Goal: Task Accomplishment & Management: Manage account settings

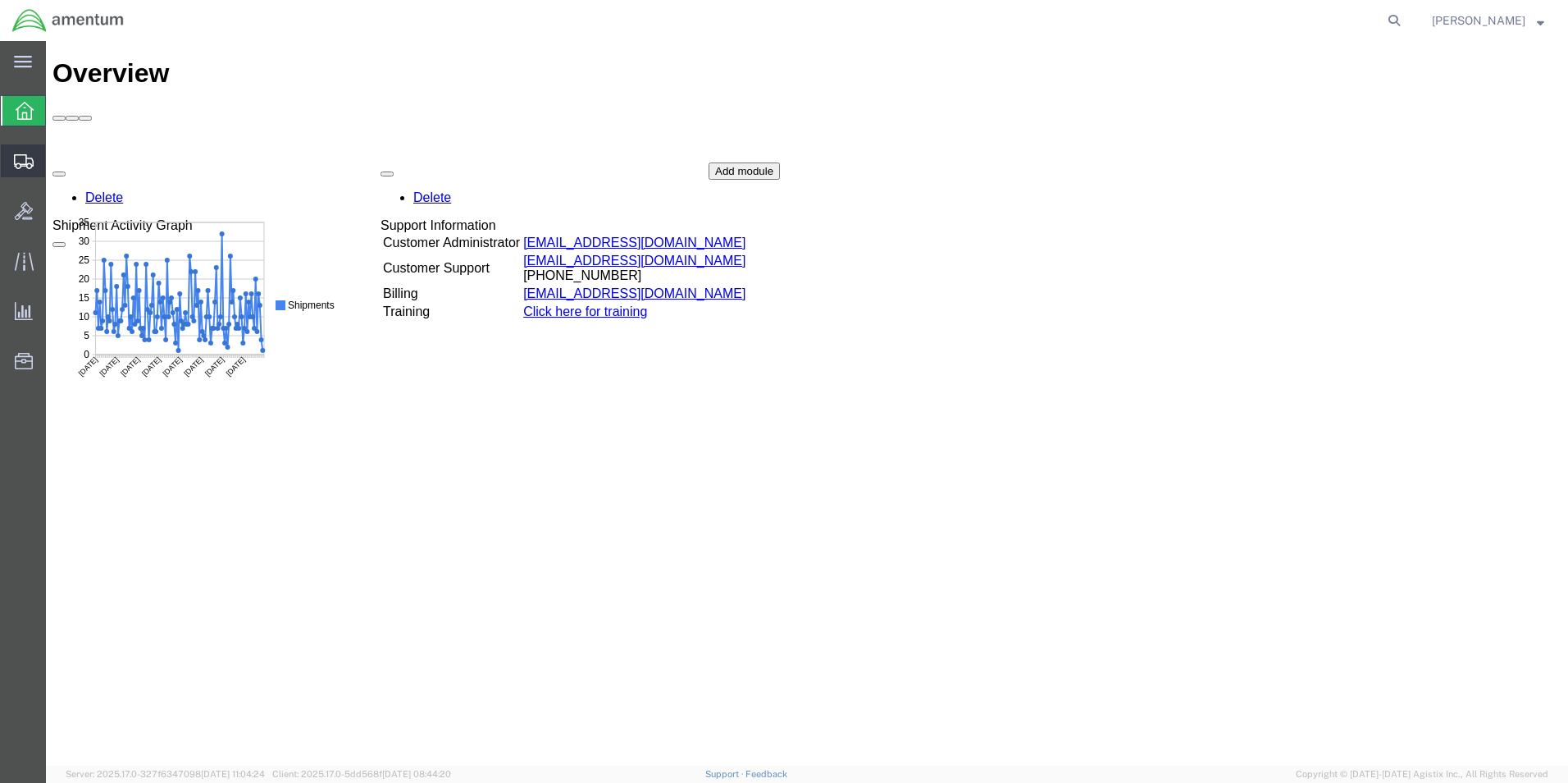
click at [0, 0] on span "Create Shipment" at bounding box center [0, 0] width 0 height 0
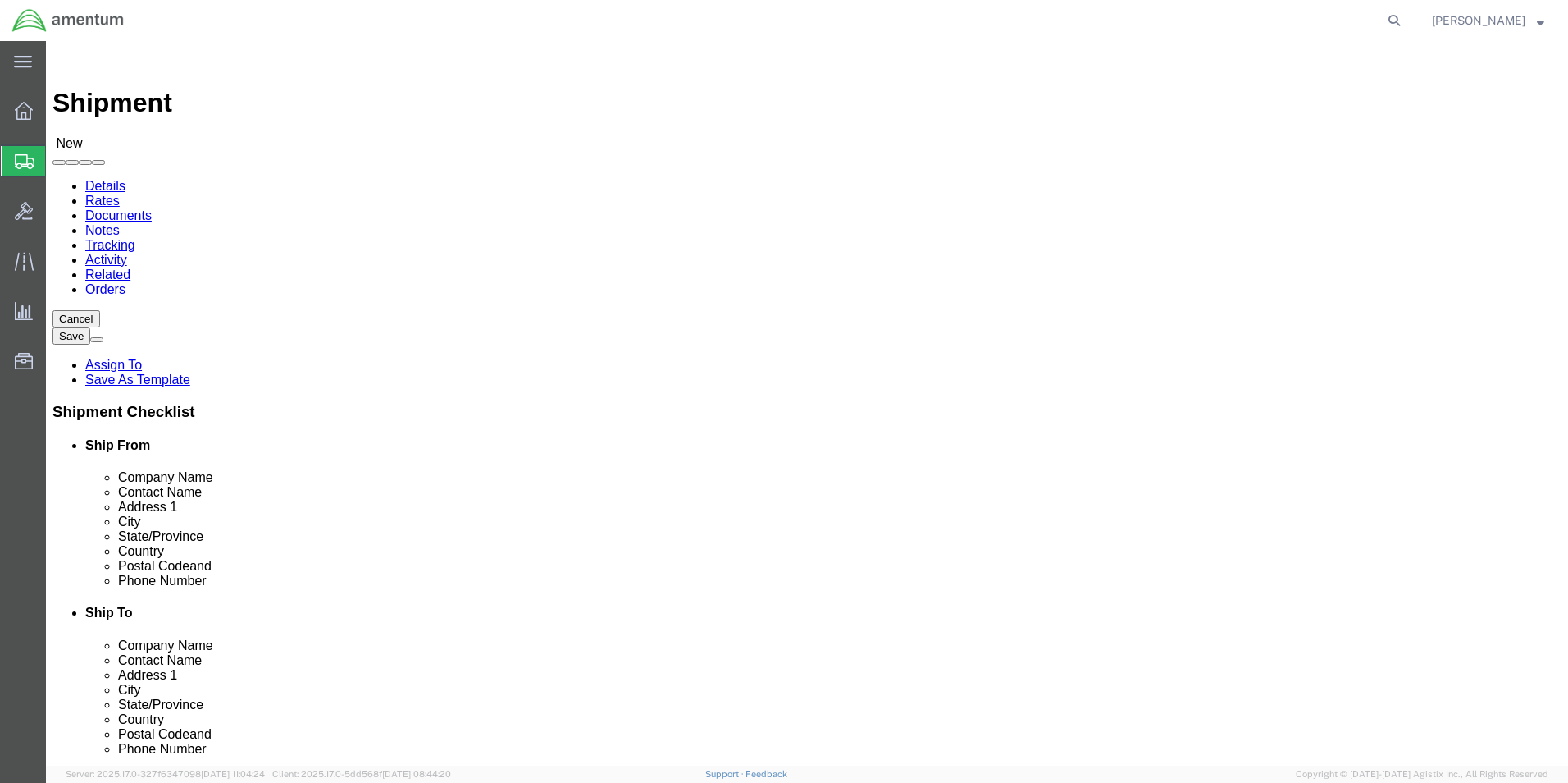
select select
type input "j"
type input "t44"
select select "42673"
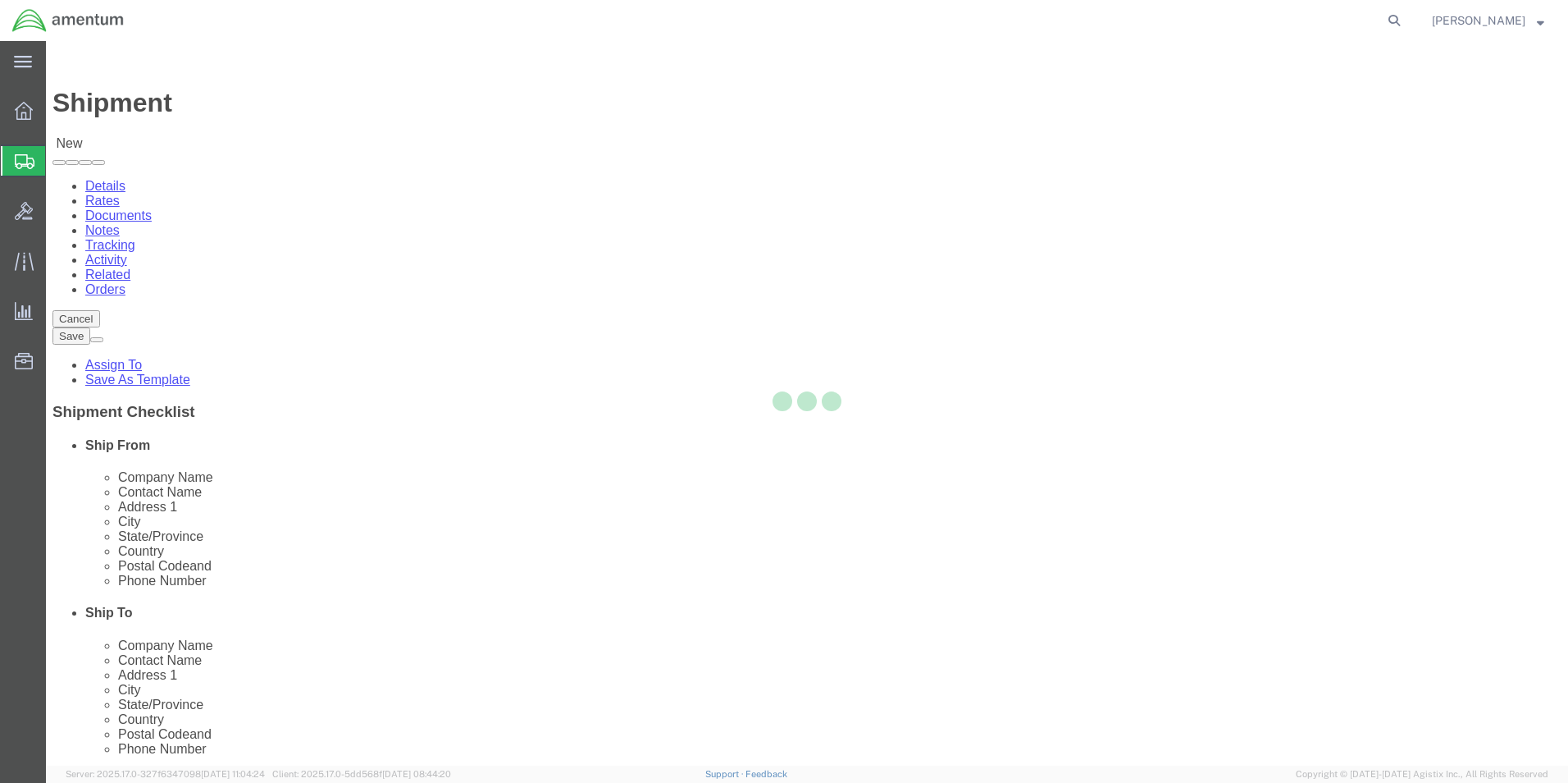
select select "[GEOGRAPHIC_DATA]"
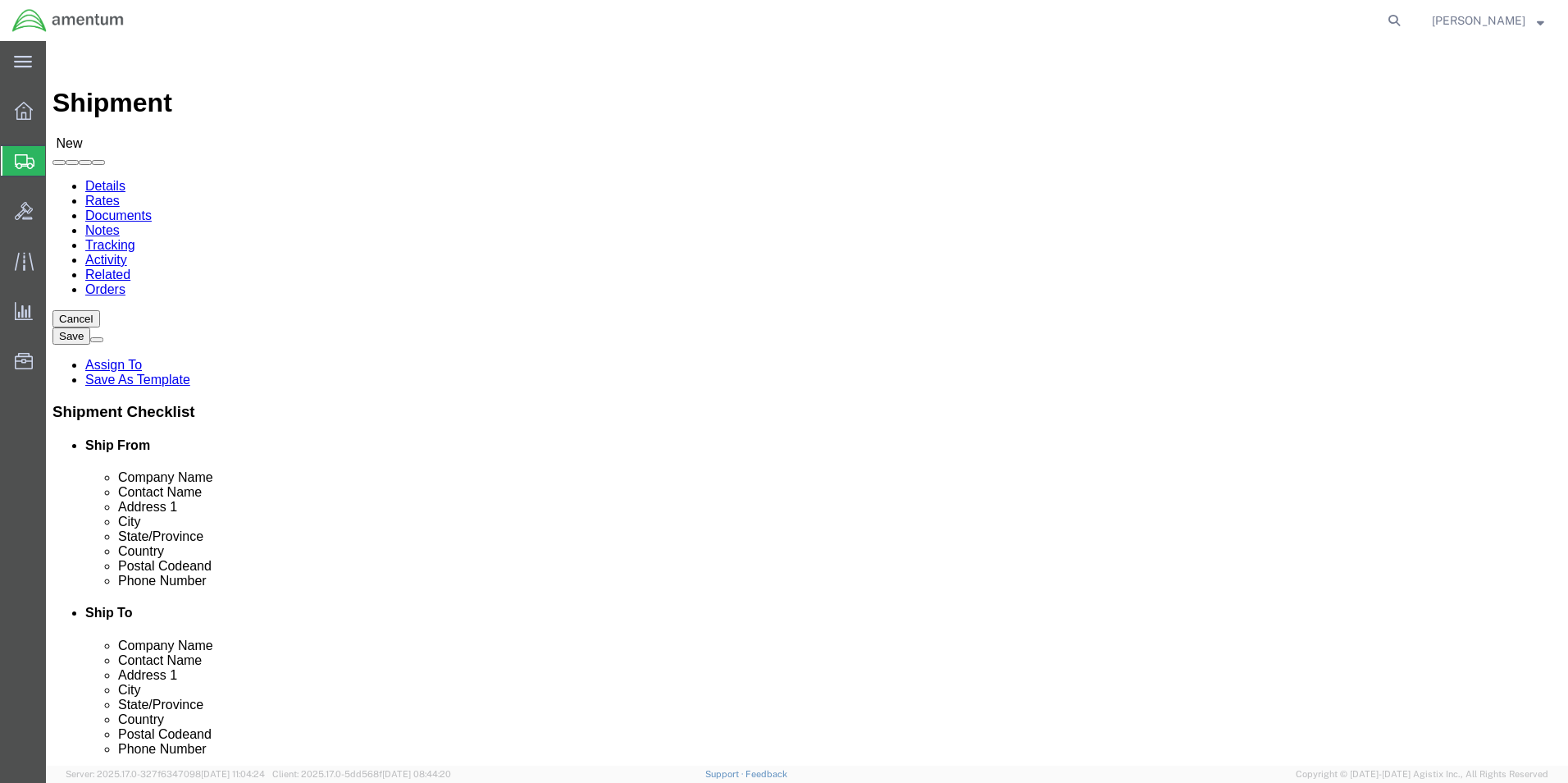
click input "text"
type input "j"
type input "[PERSON_NAME]"
click p "- AMENTUM SERVICES - ([PERSON_NAME]) [STREET_ADDRESS][DATE][DATE]"
select select
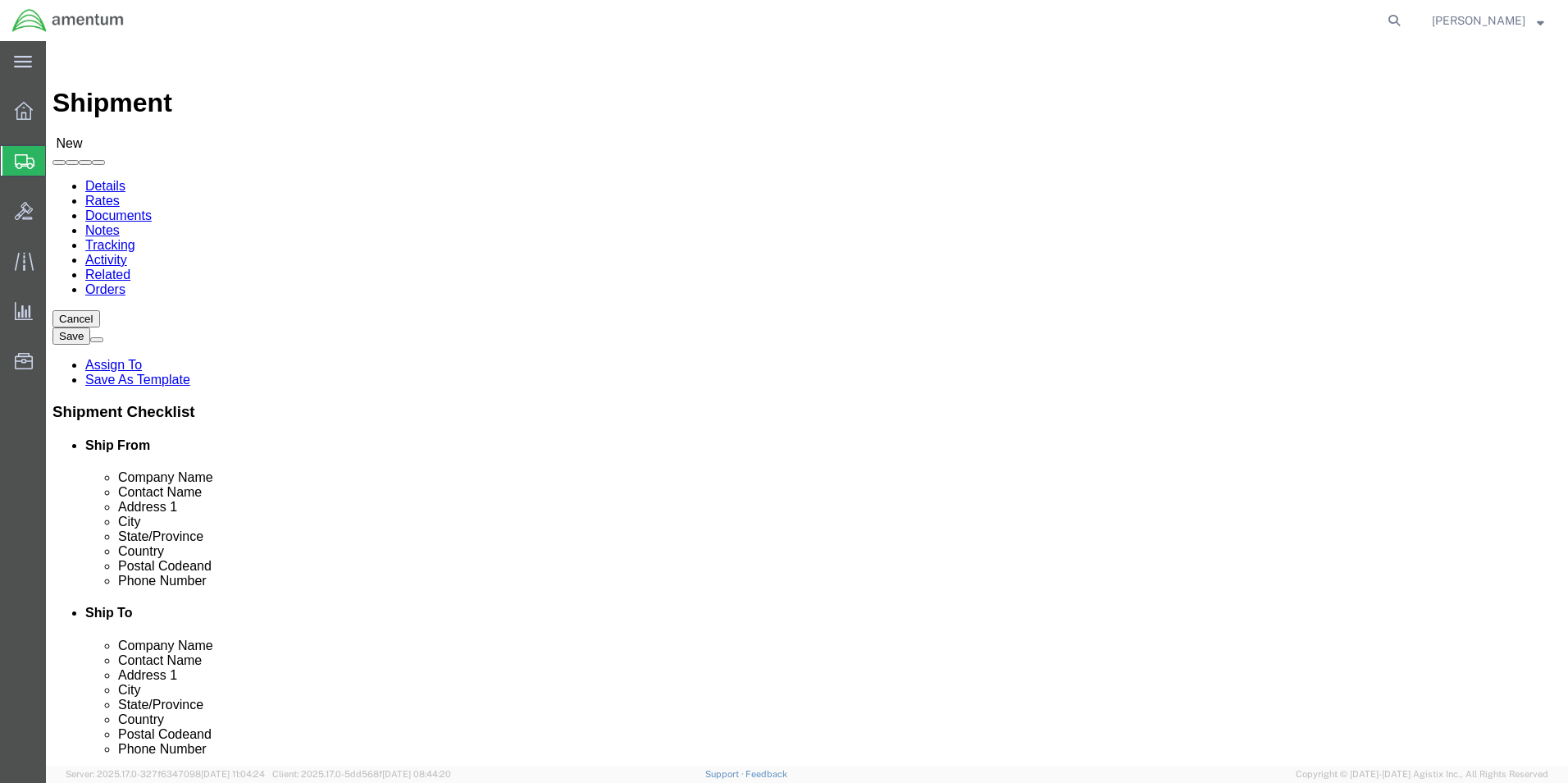
select select "[GEOGRAPHIC_DATA]"
type input "[PERSON_NAME]"
click input "text"
type input "j"
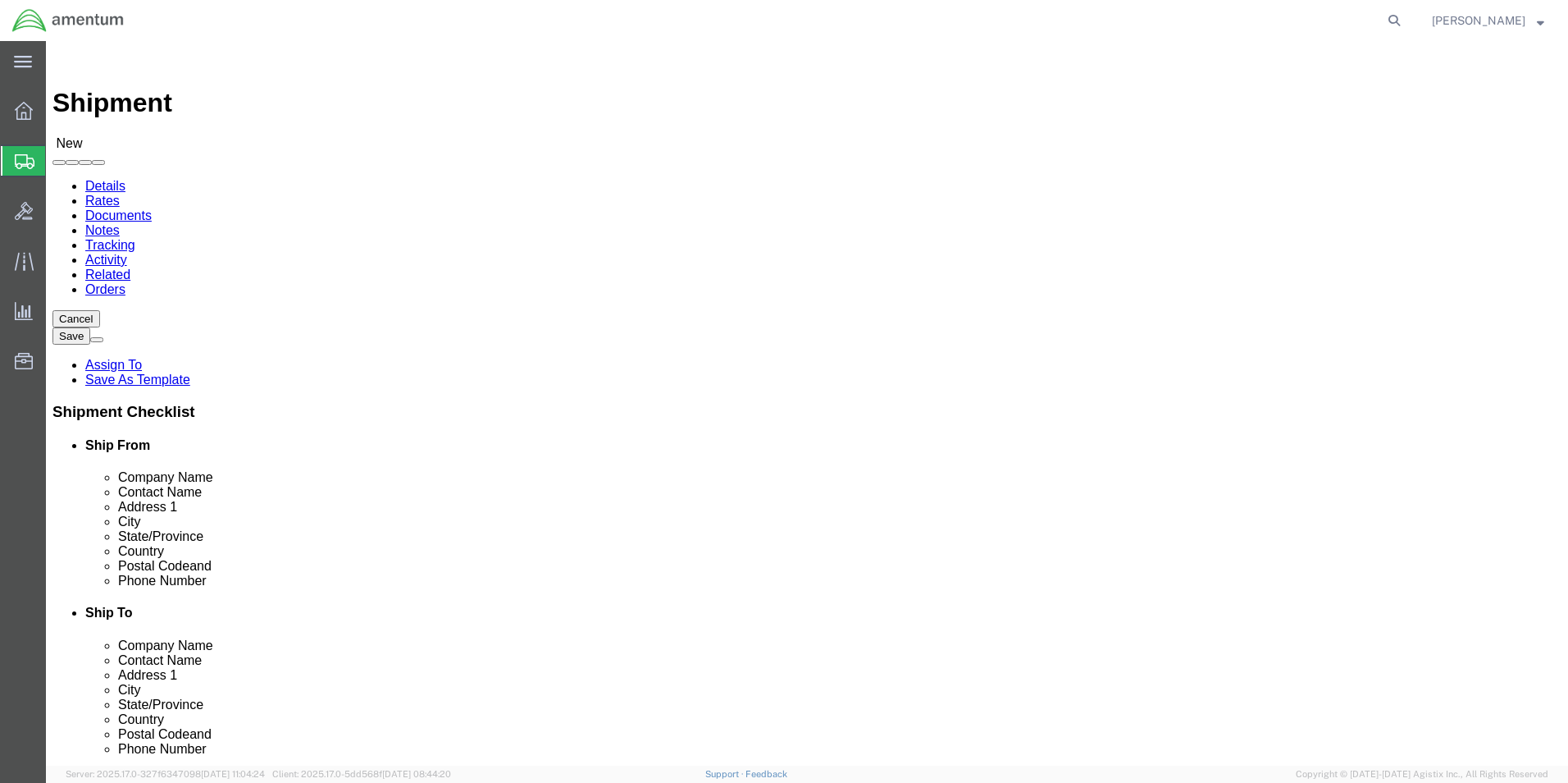
type input "aar"
click p "- Aerospace turbine Rotables Inc. - ([PERSON_NAME]) [STREET_ADDRESS]"
select select "KS"
type input "[PERSON_NAME]"
click div "Cancel Save Assign To Save As Template Shipment Checklist Ship From Company Nam…"
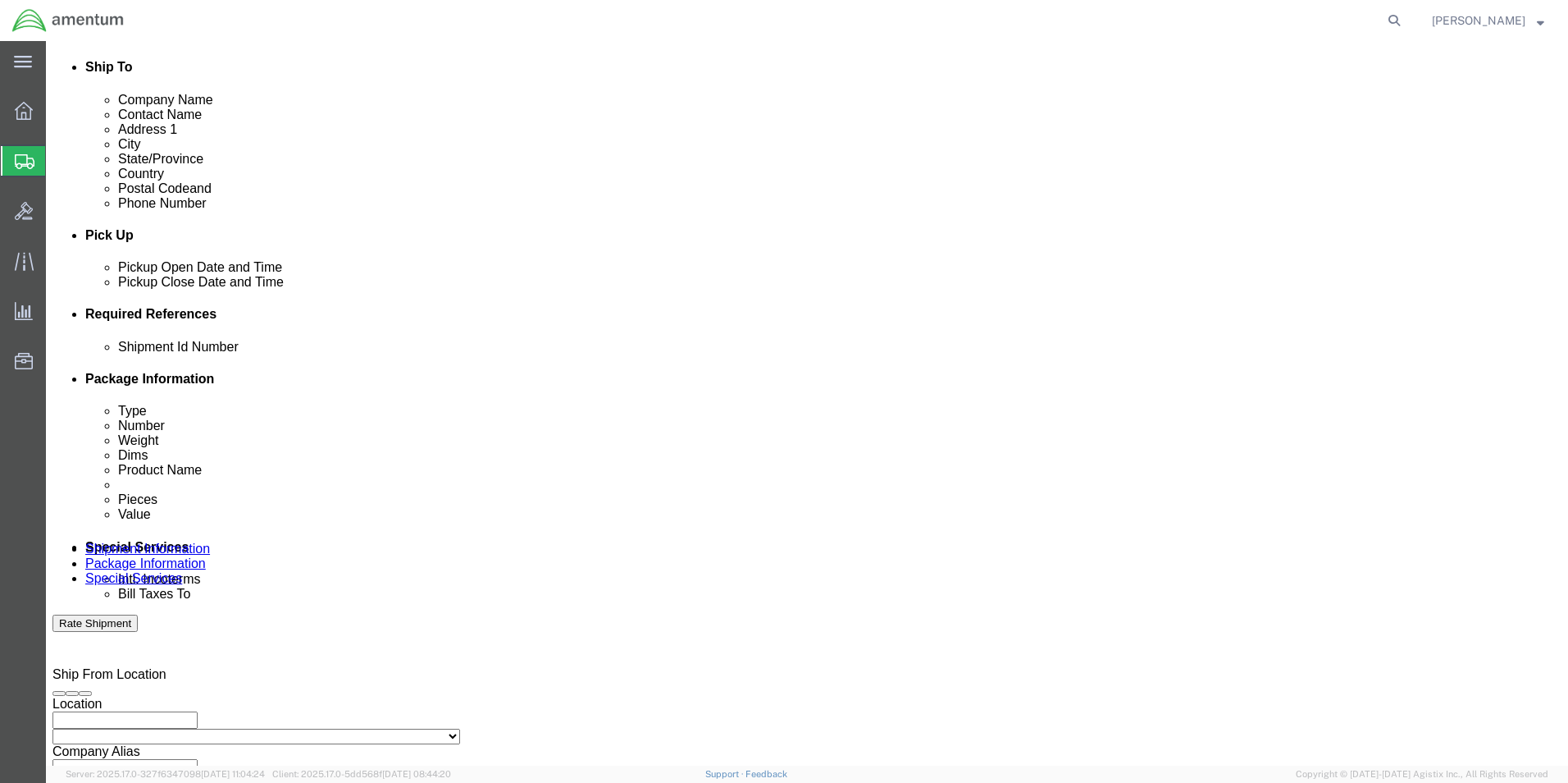
scroll to position [656, 0]
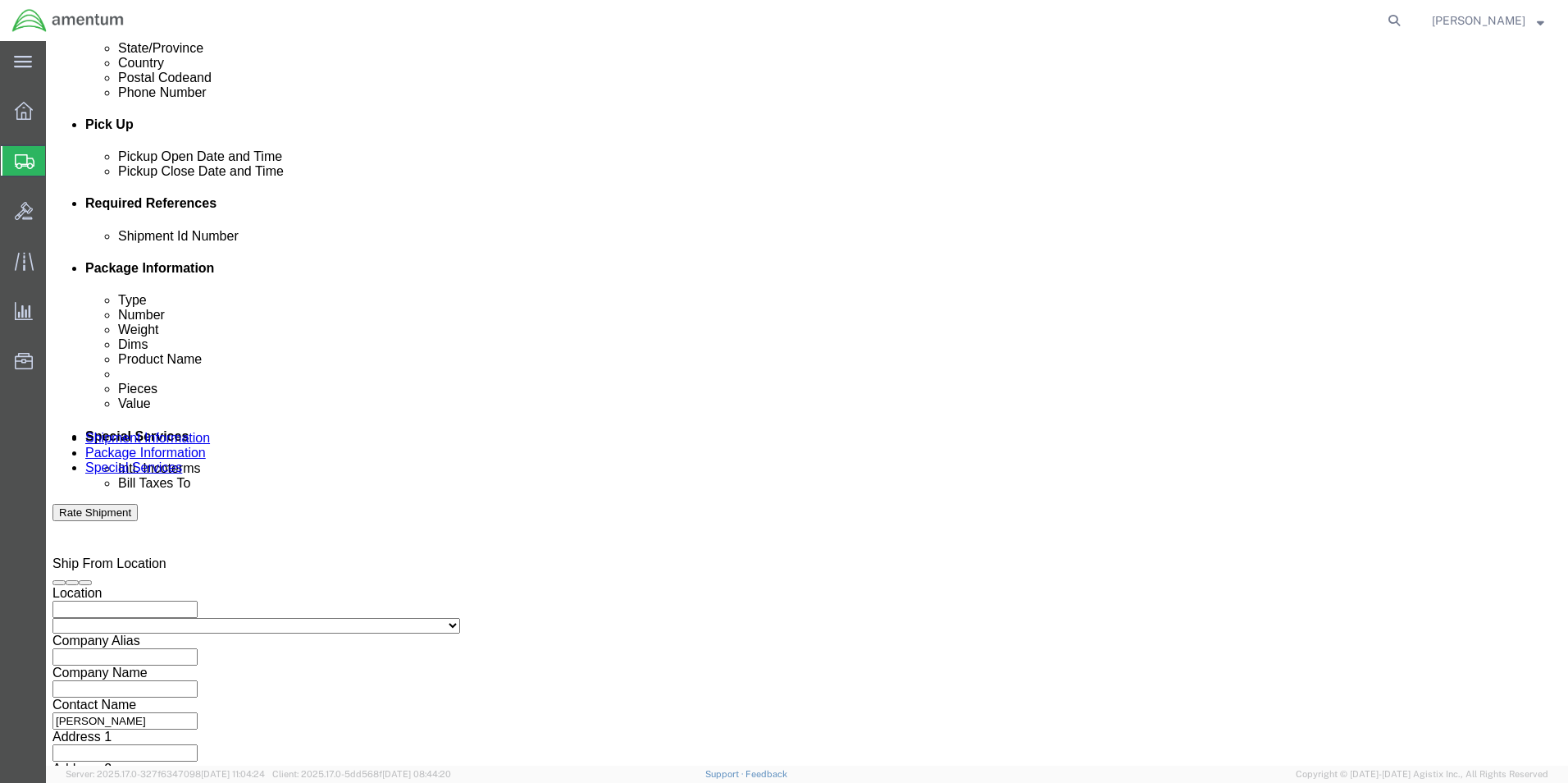
click button "Add reference"
click select "Select Account Type Activity ID Airline Appointment Number ASN Batch Request # …"
select select "CUSTREF"
click select "Select Account Type Activity ID Airline Appointment Number ASN Batch Request # …"
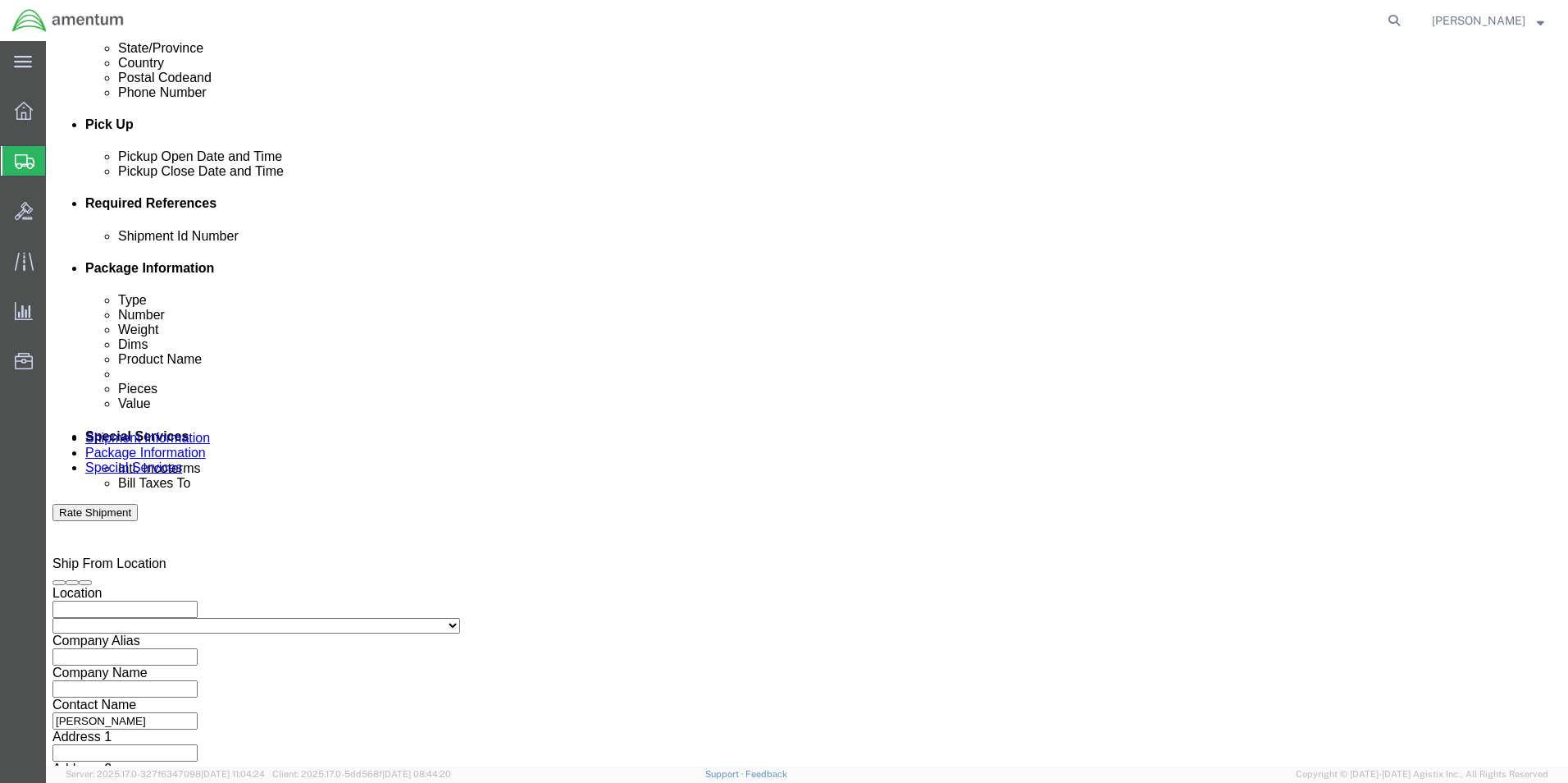
click input "text"
click input "p.o. t5400003053"
type input "P.O. T5400003053"
click div "Shipping Mode (Optional)"
click select "Select Account Type Activity ID Airline Appointment Number ASN Batch Request # …"
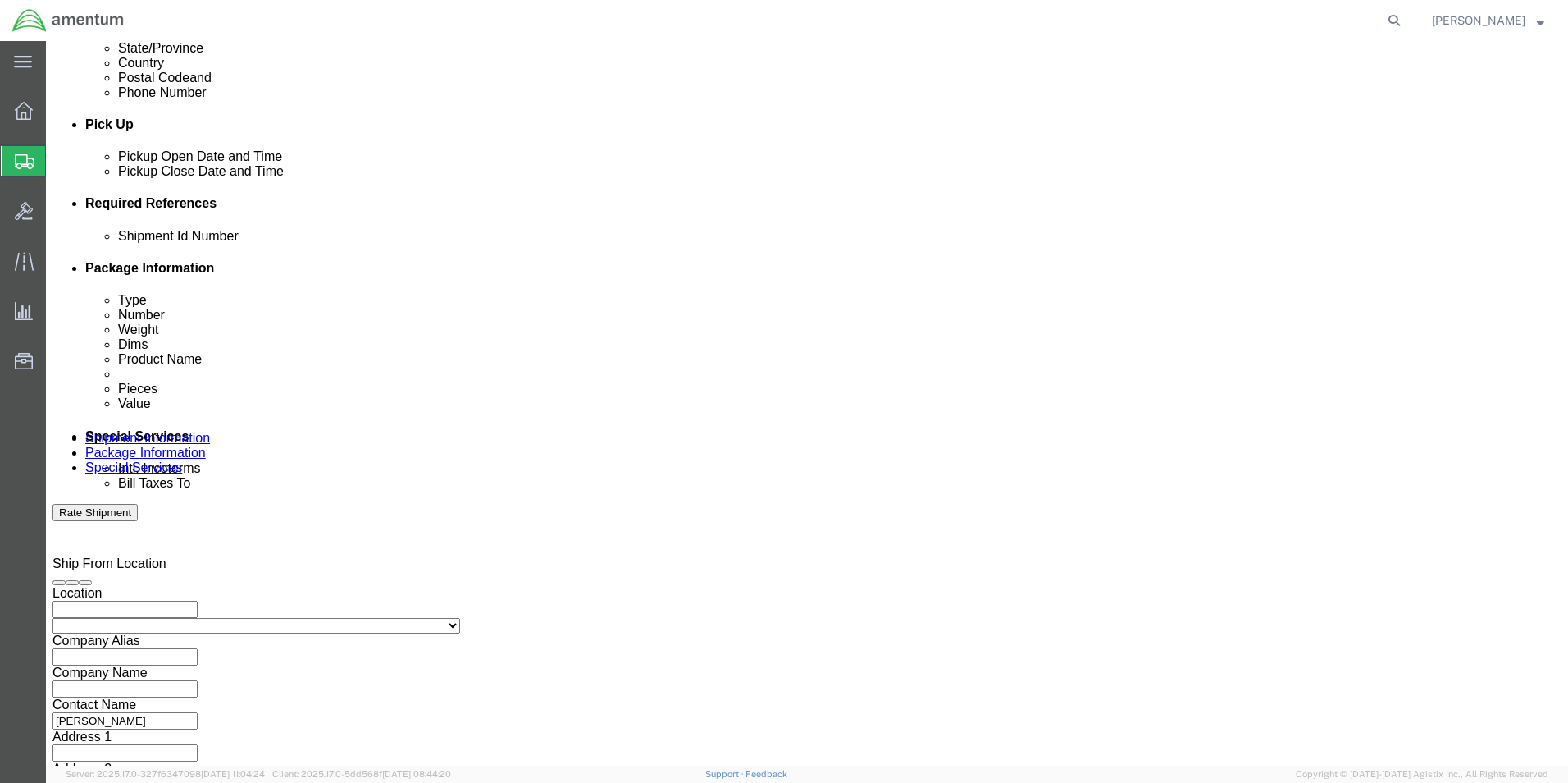
select select "PROJNUM"
click select "Select Account Type Activity ID Airline Appointment Number ASN Batch Request # …"
click input "text"
type input "4951.00.00.C..001404.AF.19.03"
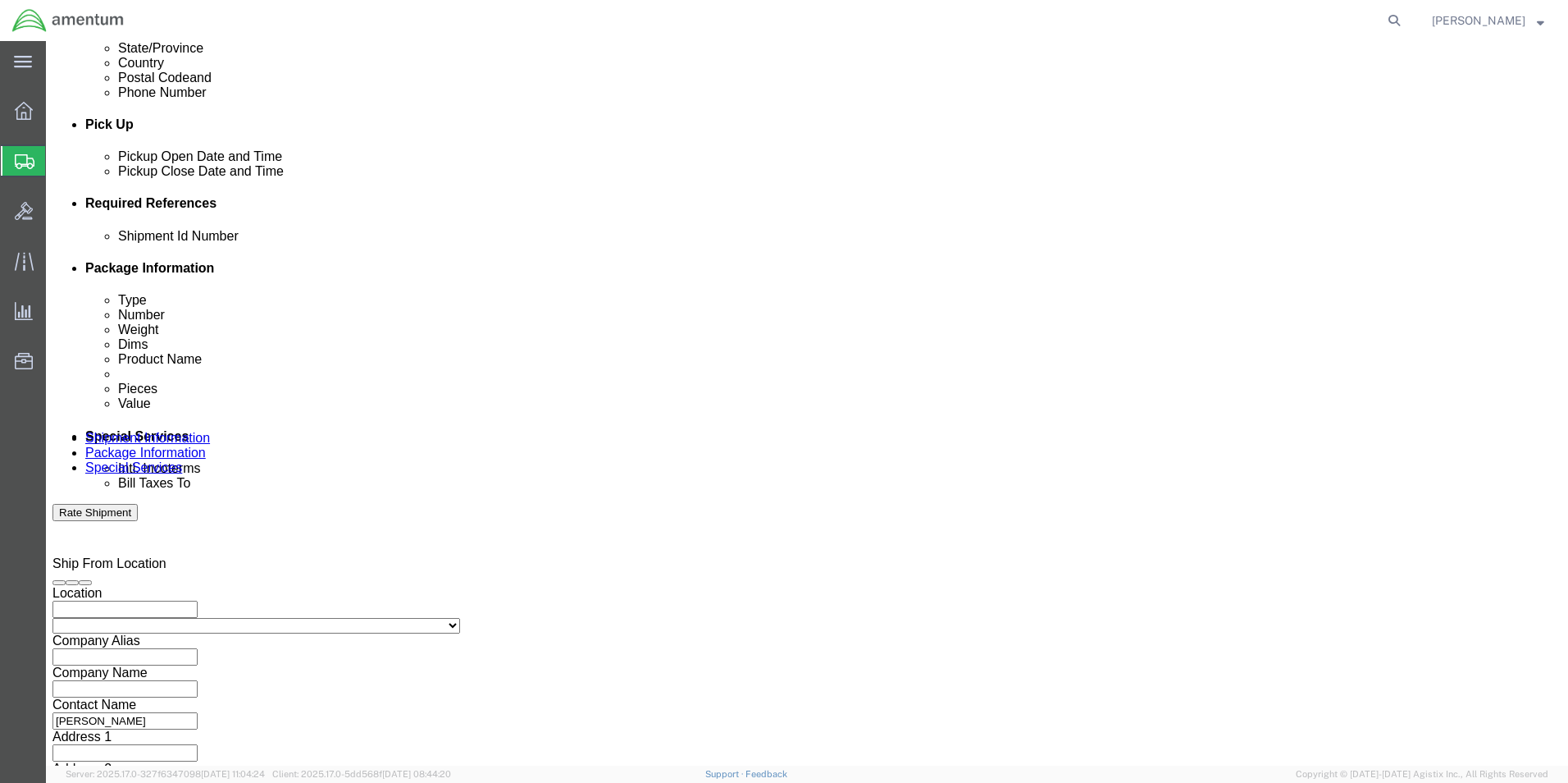
scroll to position [0, 0]
click button "Continue"
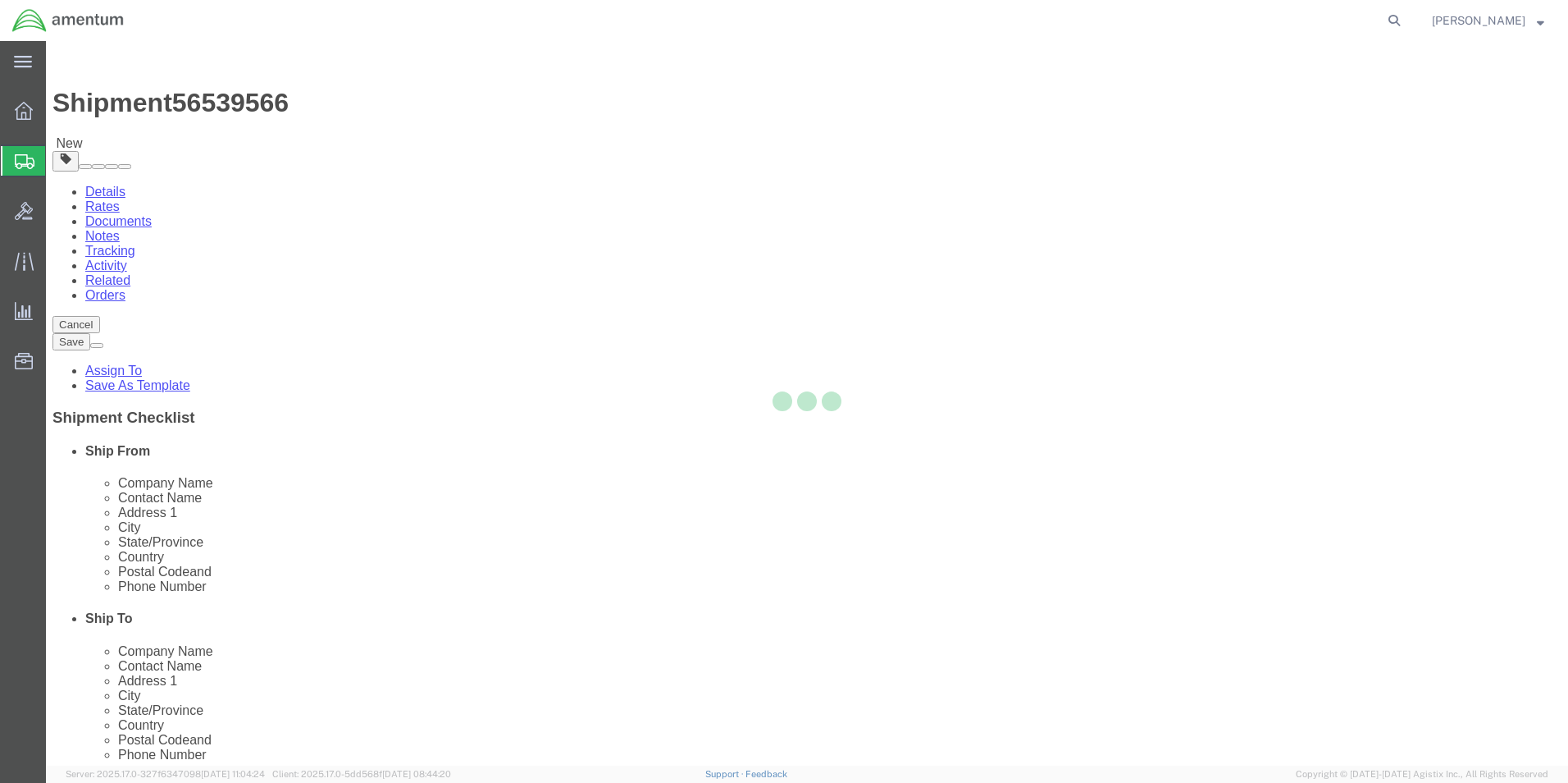
select select "CBOX"
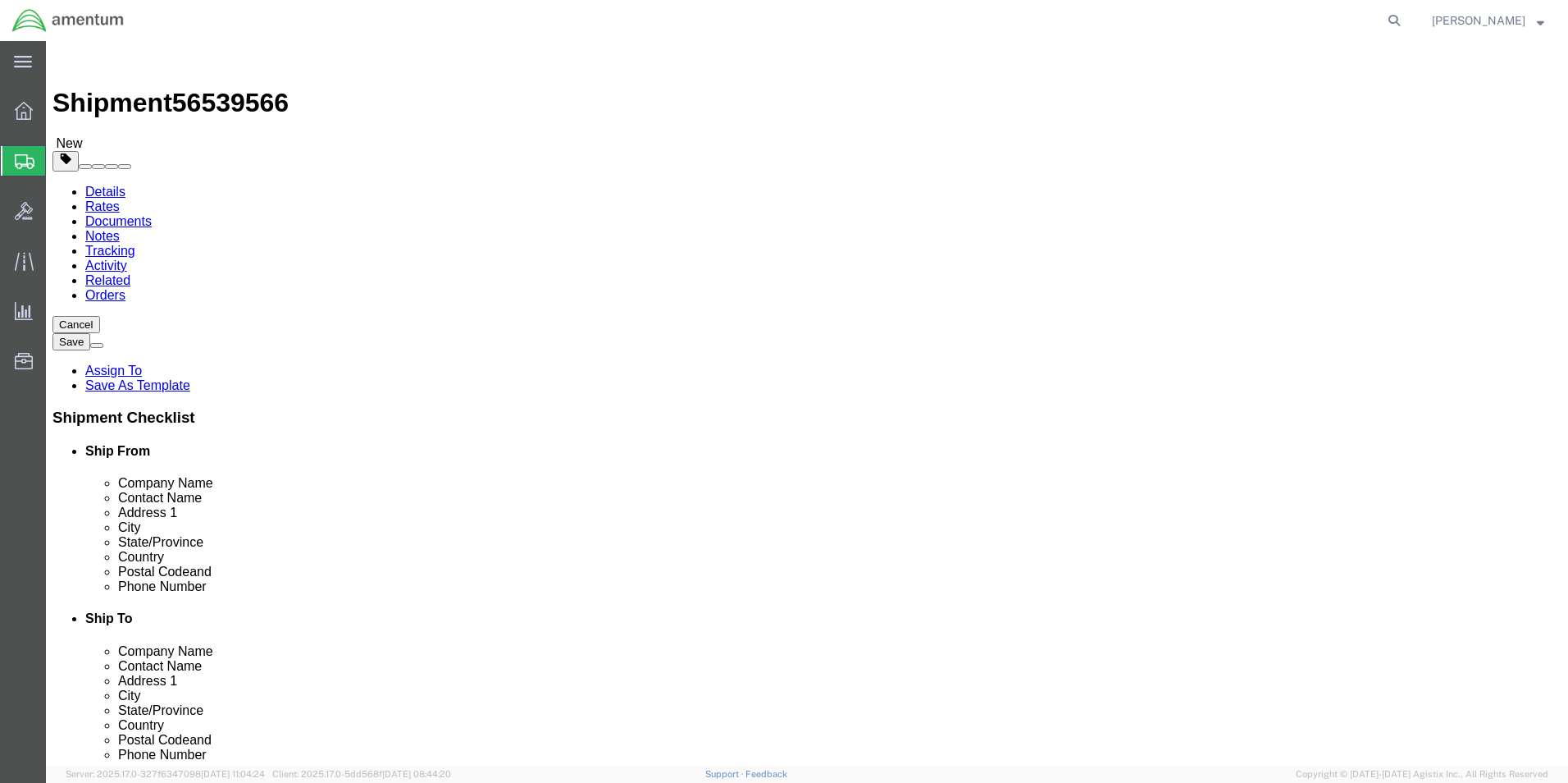
click input "text"
type input "12"
click div "Package Type Select BCK Boxes Bale(s) Basket(s) Bolt(s) Bottle(s) Buckets Bulk …"
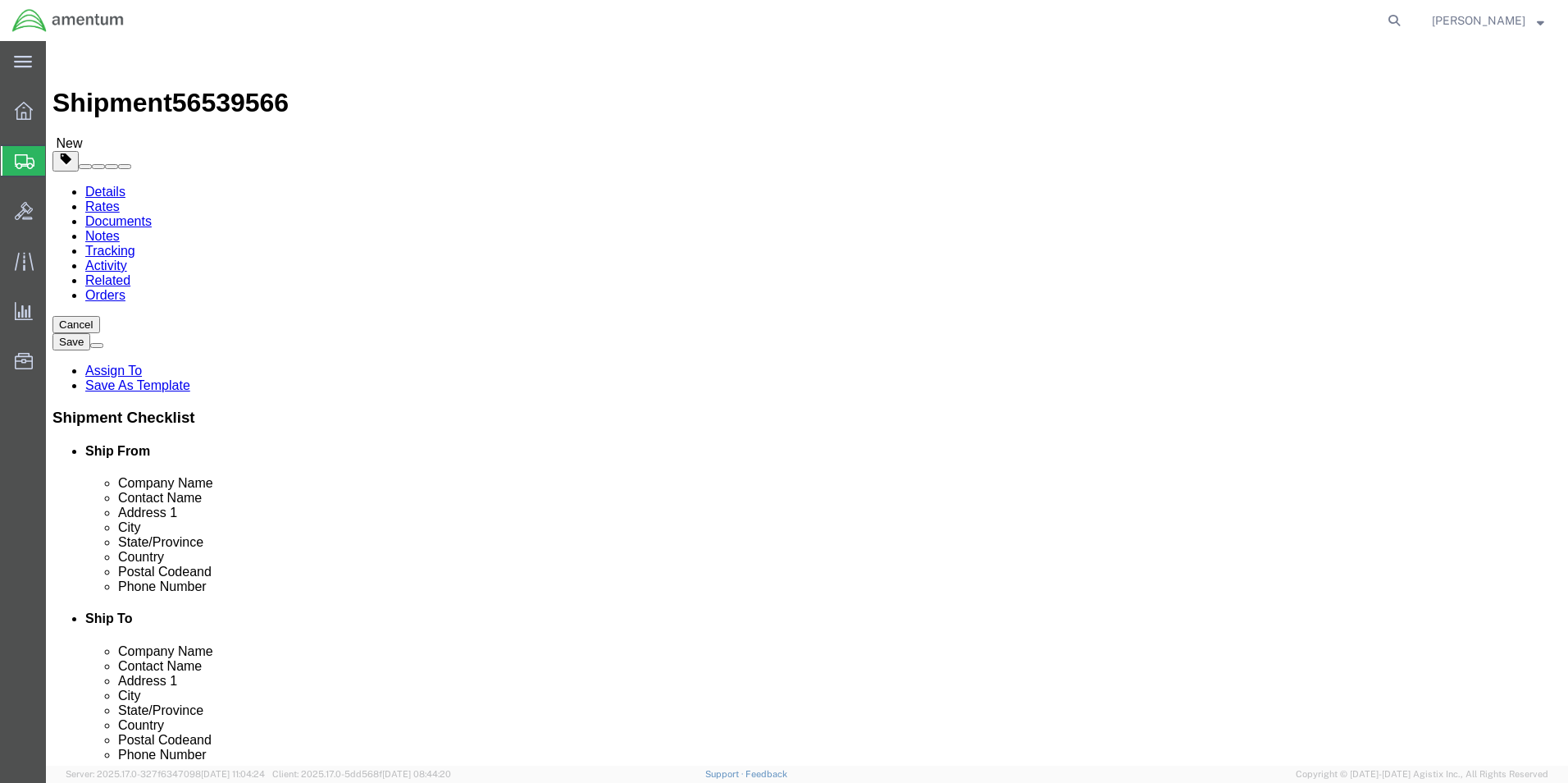
click input "0.00"
type input "0"
type input "5"
click div "Shipment 56539566 New Details Rates Documents Notes Tracking Activity Related O…"
click link "Add Content"
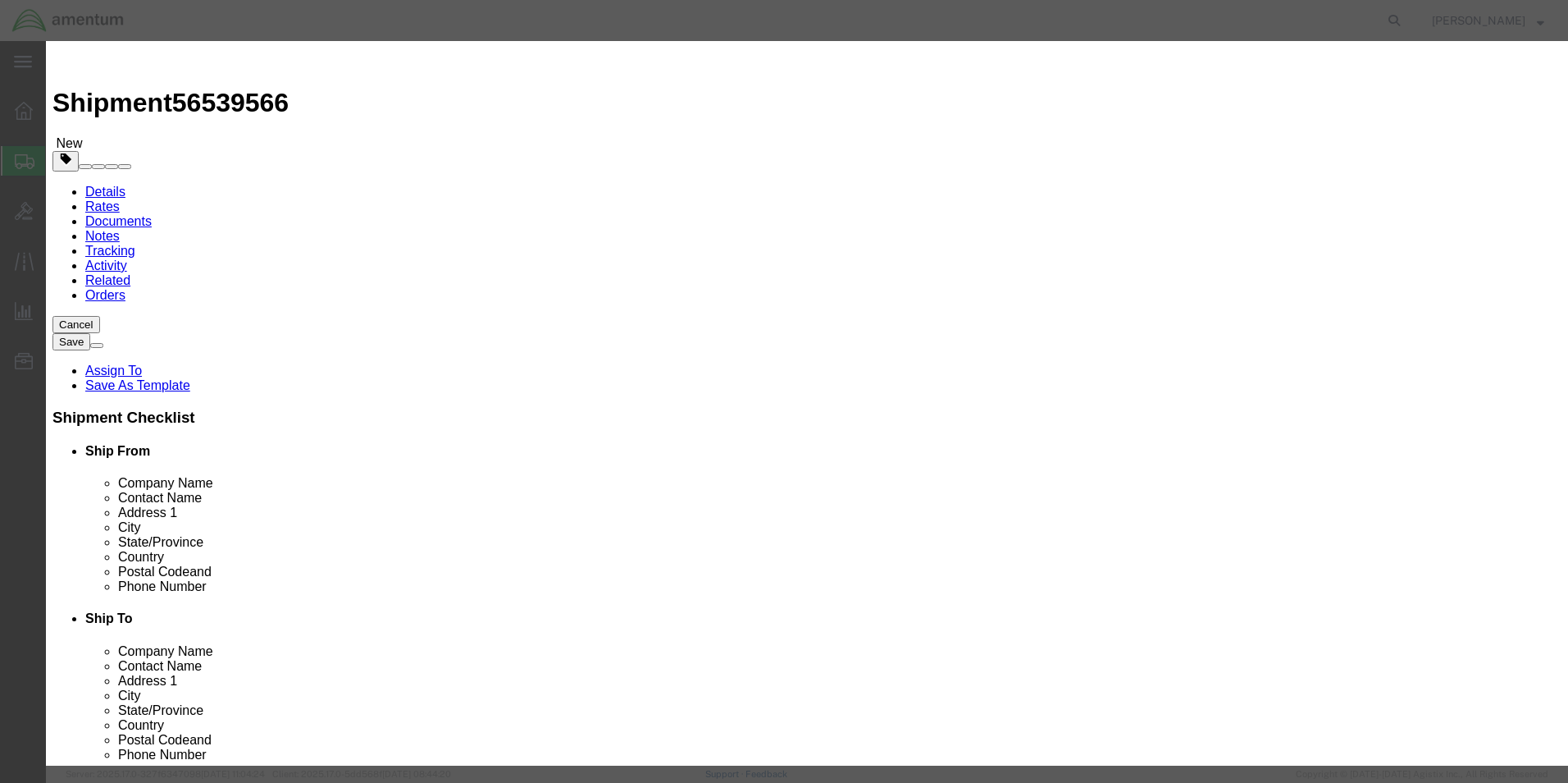
click input "text"
type input "Fire Bottle"
select select "US"
click input "0"
type input "1"
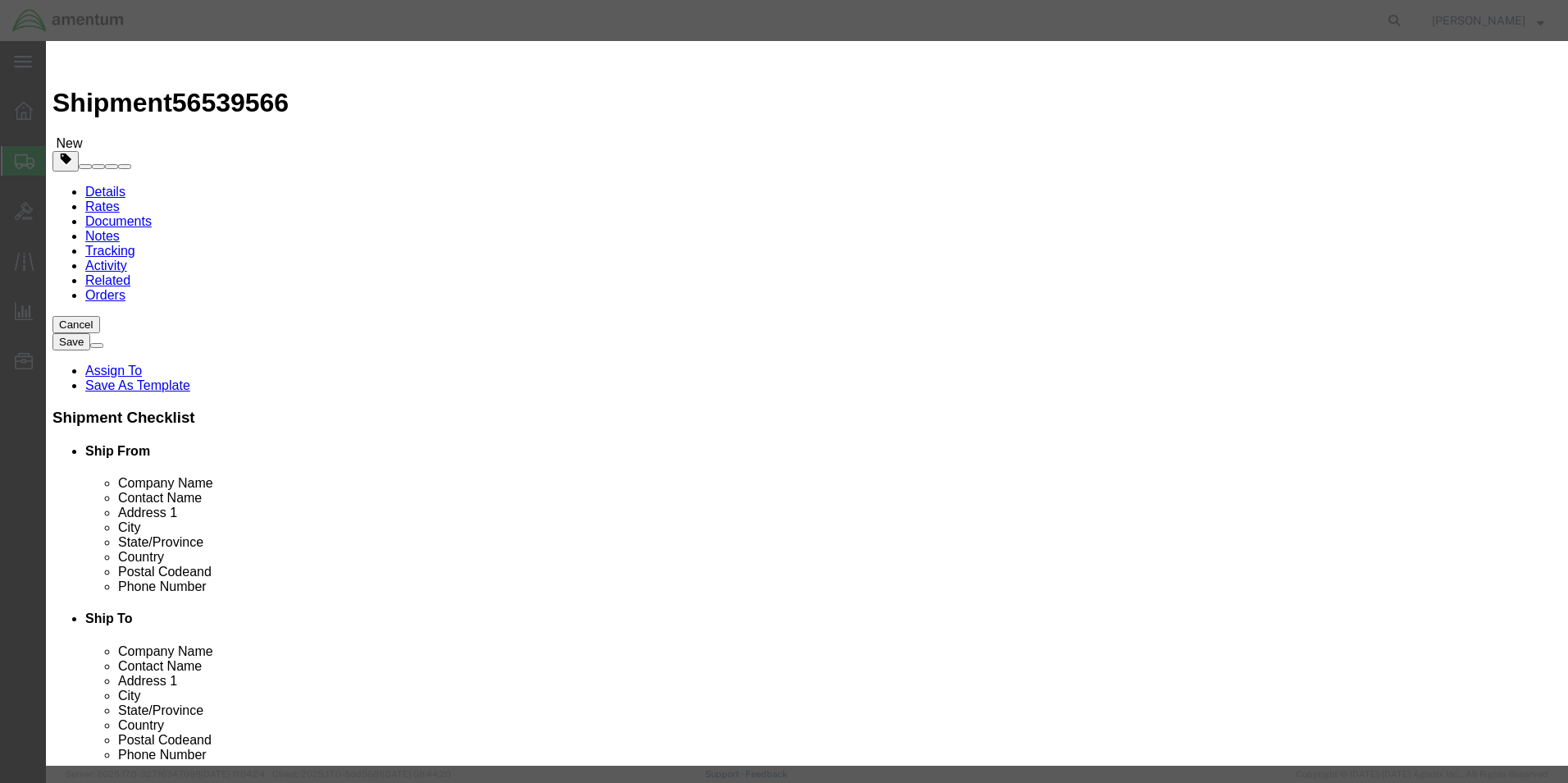
type input "1"
click input "checkbox"
checkbox input "true"
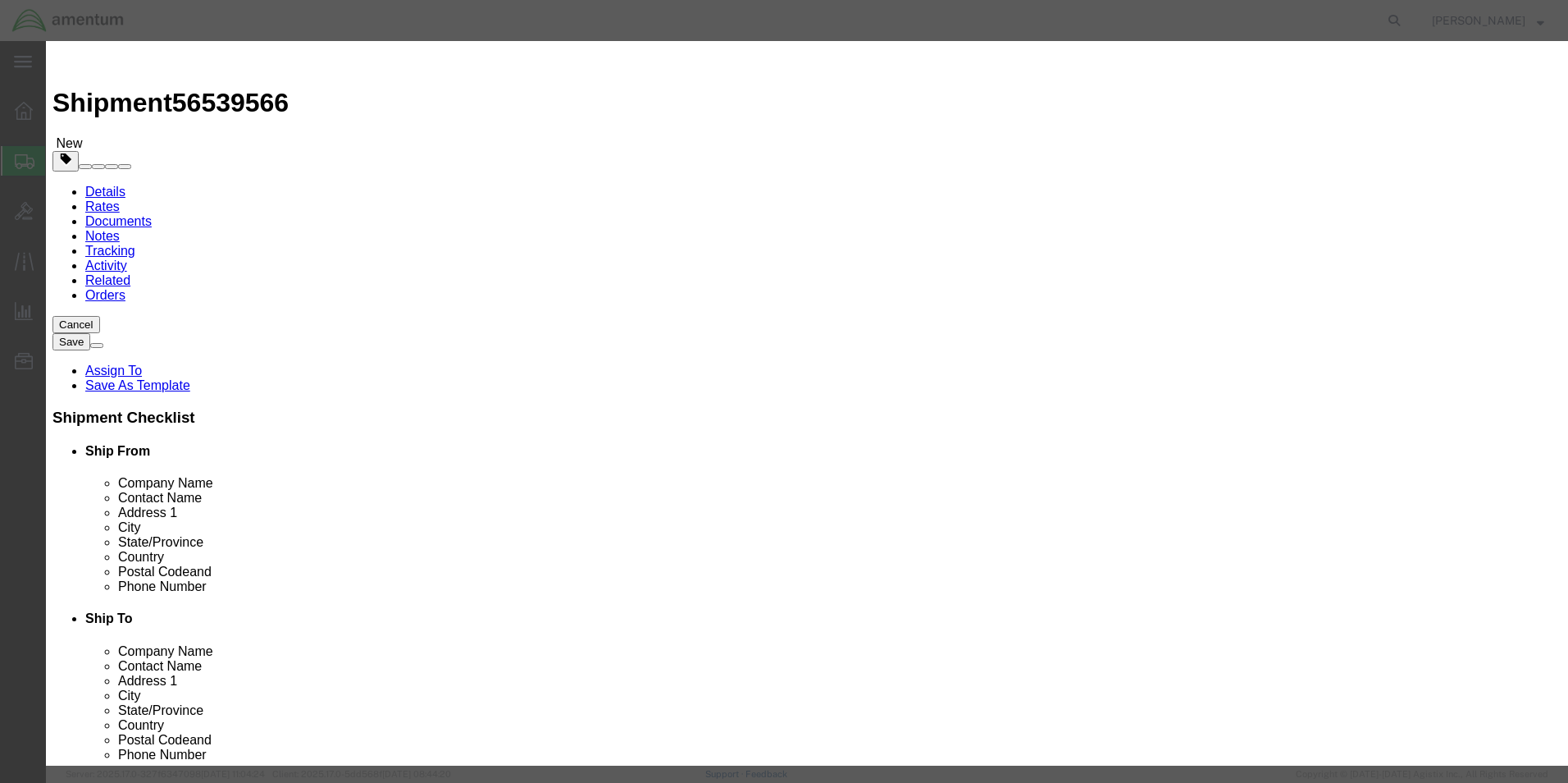
click input "text"
type input "Fire extinguishers"
click input "text"
click input "3091"
type input "3"
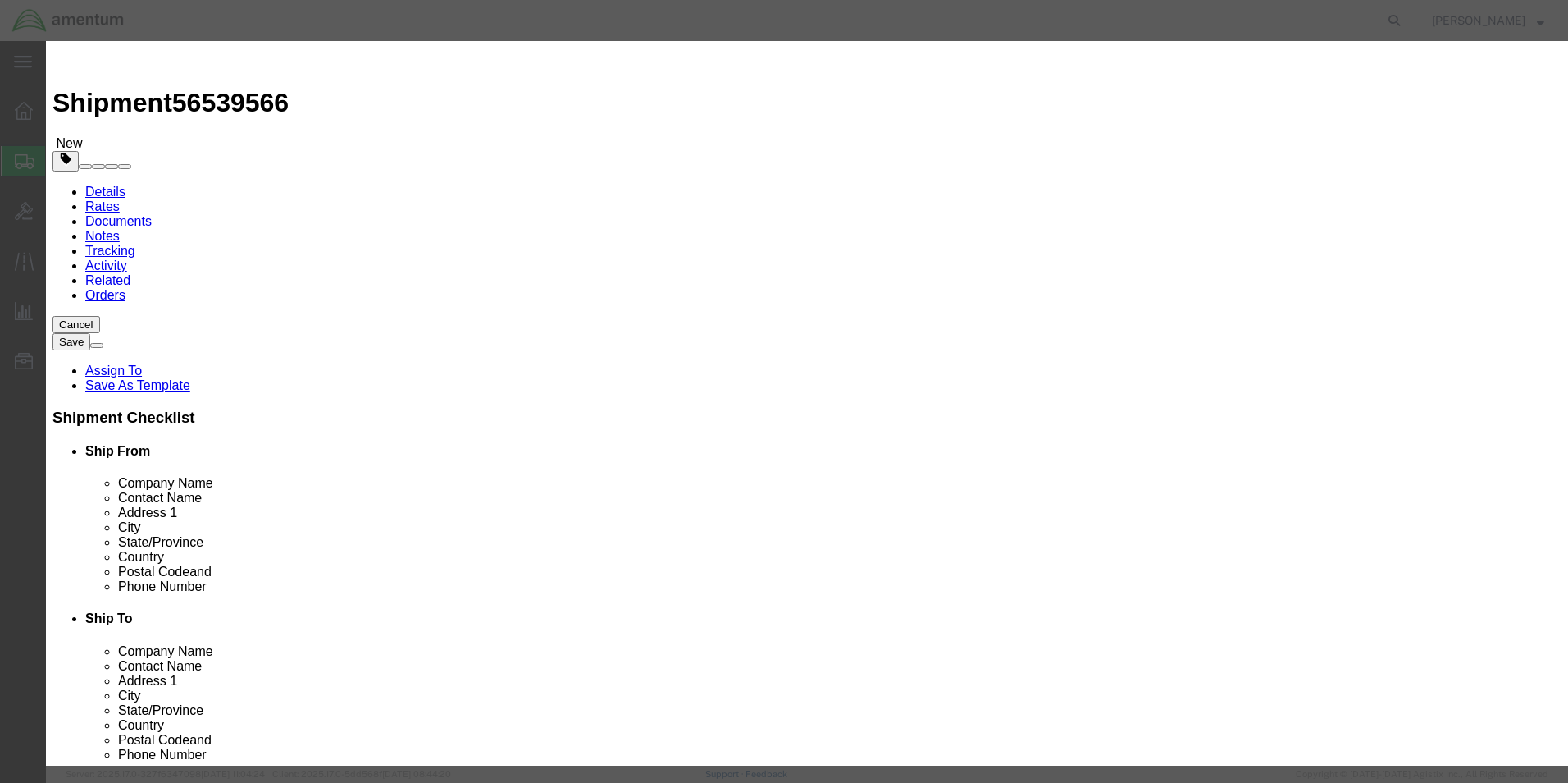
click input "text"
type input "1044"
click select "Select 1 Explosive 1.1 Explosive 1.2 Explosive 1.3 Explosive 1.4 Explosive 1.5 …"
select select "2.2 Non-Flammable Gas"
click select "Select 1 Explosive 1.1 Explosive 1.2 Explosive 1.3 Explosive 1.4 Explosive 1.5 …"
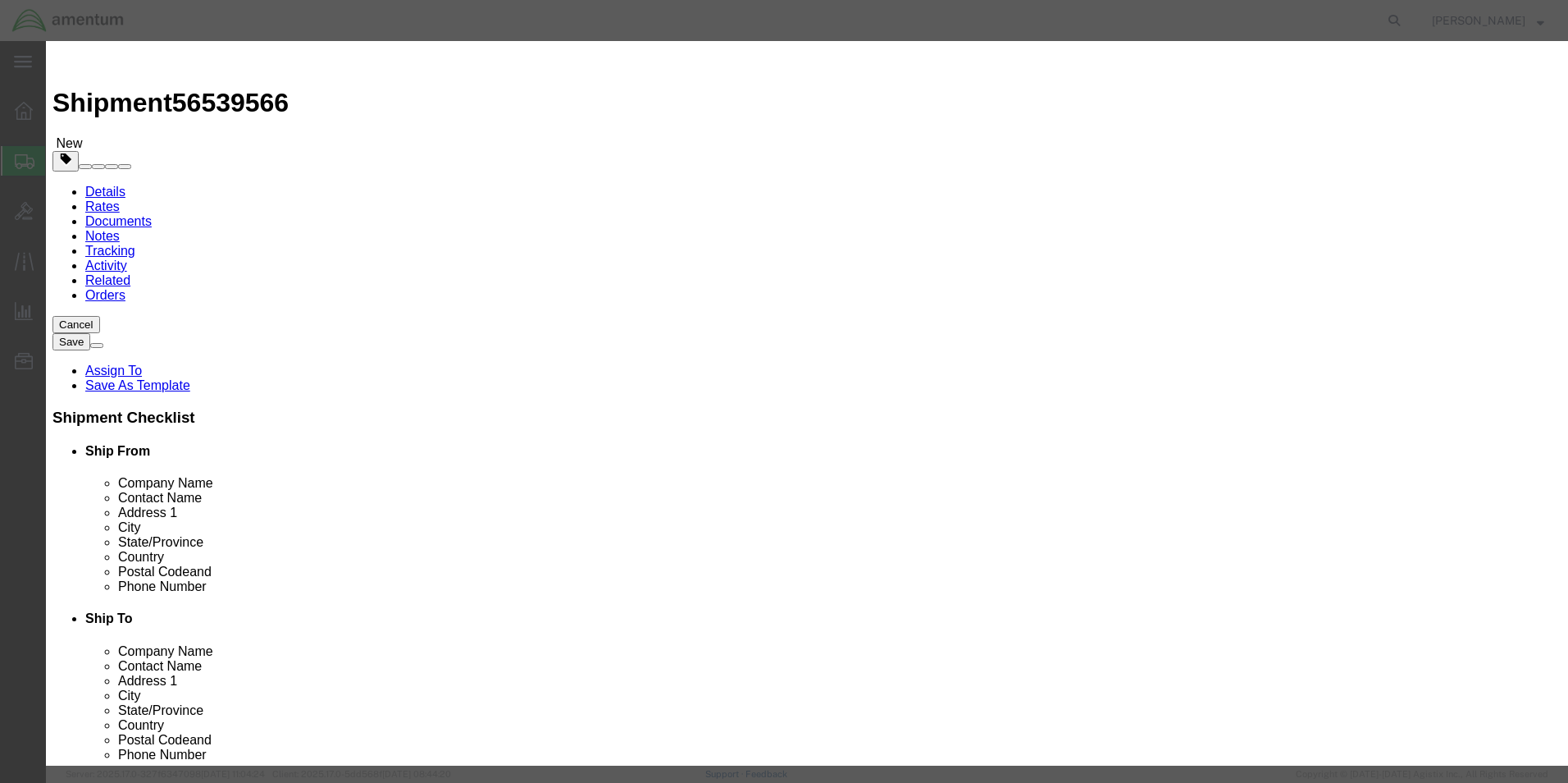
click select "Select A B C D E F G H J K L N S"
click div "No. packages Packaging Group Packaging Group I II III"
click input "text"
type input "1"
click select "Packaging Group I II III"
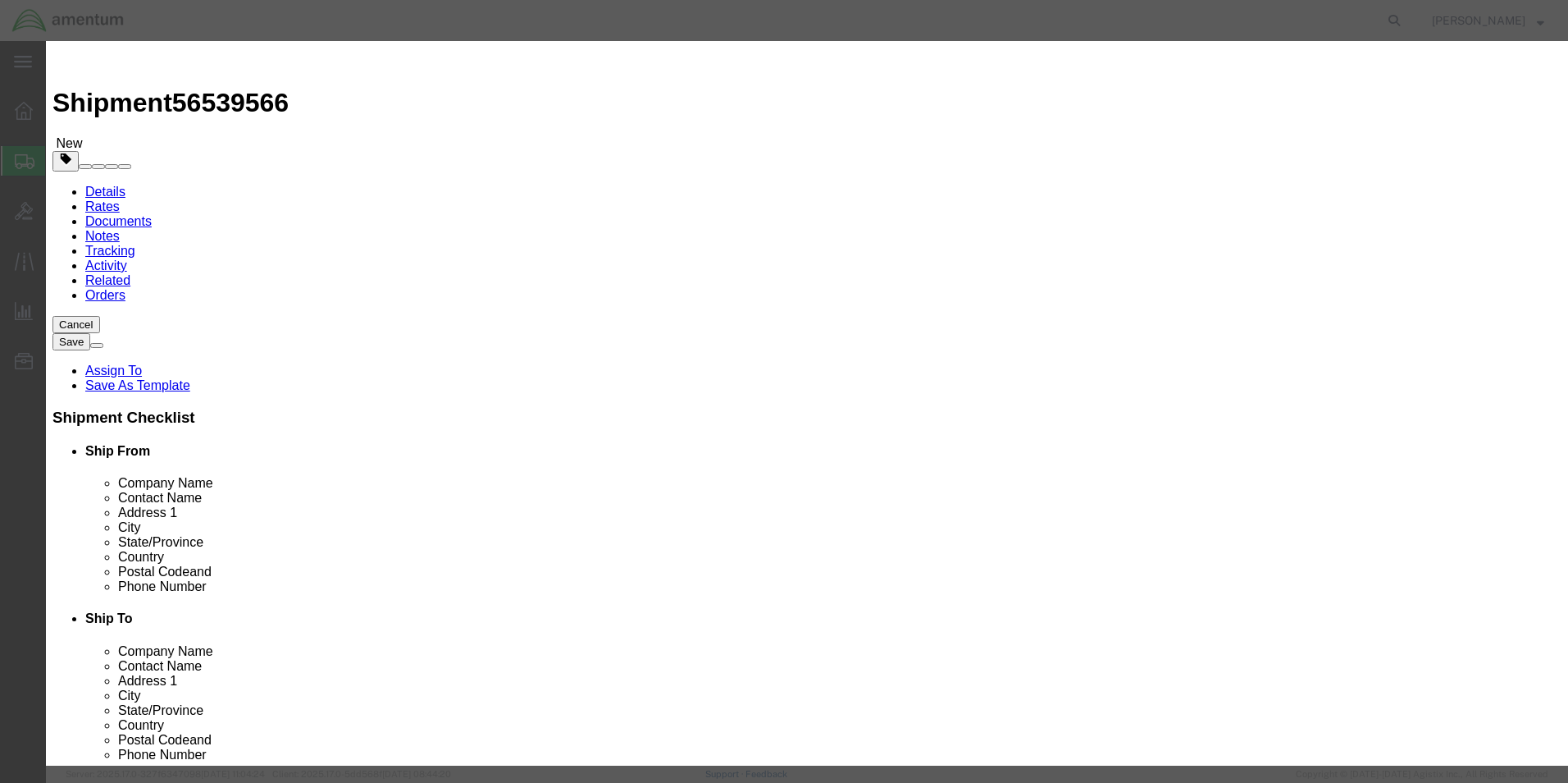
select select "II"
click select "Packaging Group I II III"
click select "Select 1 - Drums 2 - Reserved 3 - Jerricans 4 - Boxes 5 - Bags 6 - Composite Pa…"
select select "BOXES"
click select "Select 1 - Drums 2 - Reserved 3 - Jerricans 4 - Boxes 5 - Bags 6 - Composite Pa…"
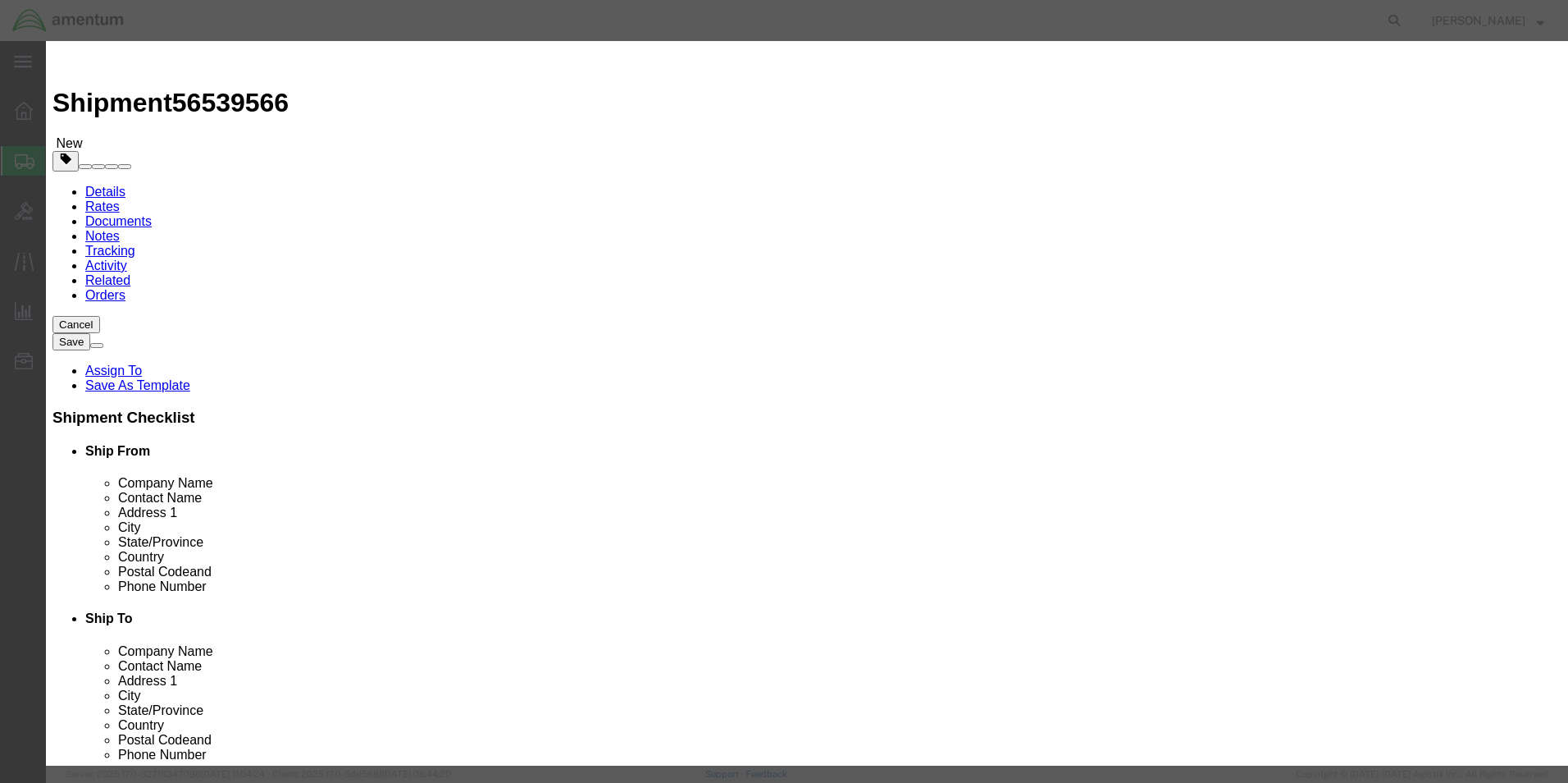
click select "Container Material A - Steel (all types and surface treatments) B - Aluminum C …"
select select "FIBERBOARD"
click select "Container Material A - Steel (all types and surface treatments) B - Aluminum C …"
click select "Select A B C D E F G H J K L N S"
click label "Subsidiary Risk"
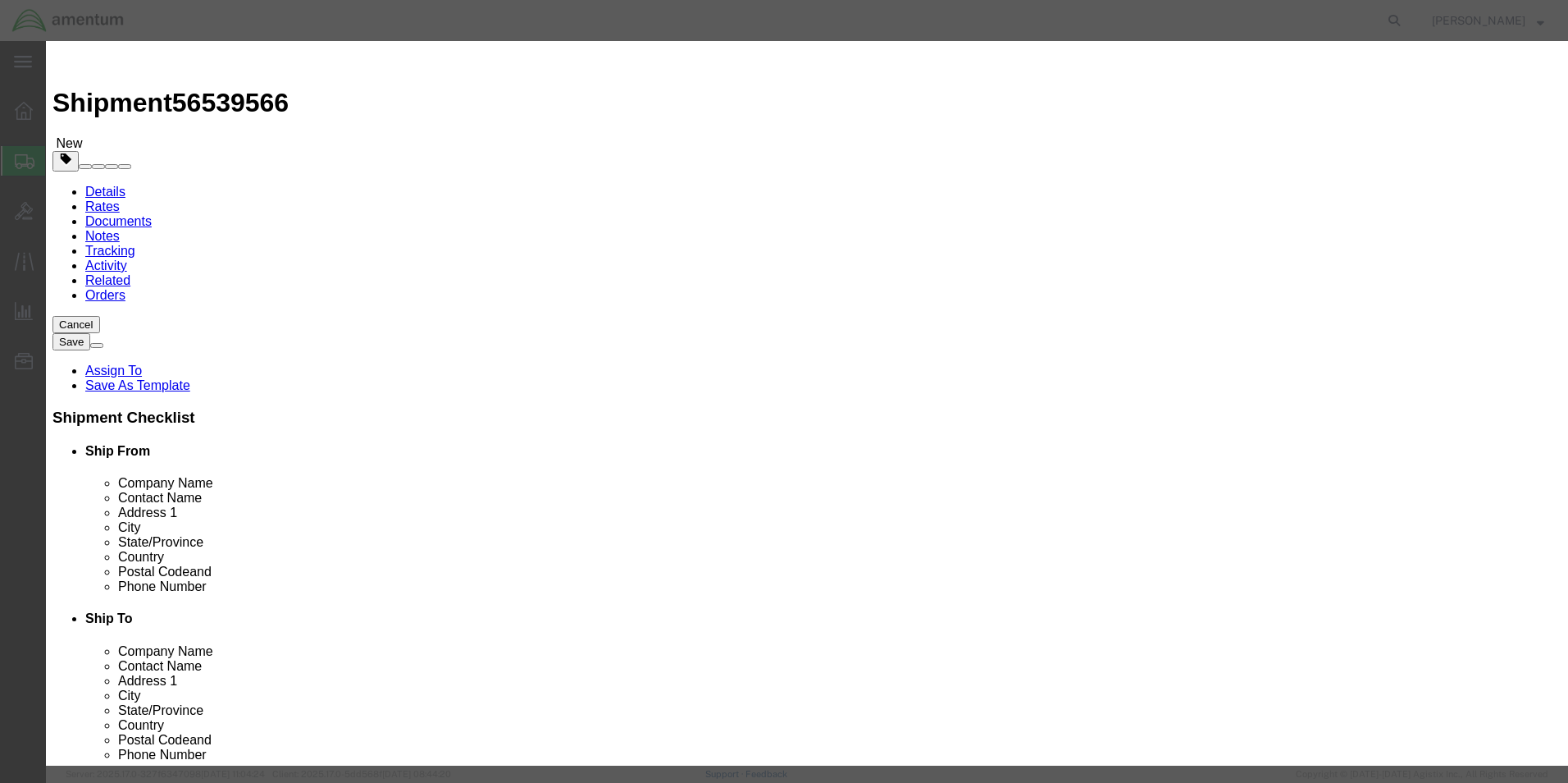
click select "Select kgs lbs"
select select "KGS"
click select "Select kgs lbs"
click input "text"
type input "2"
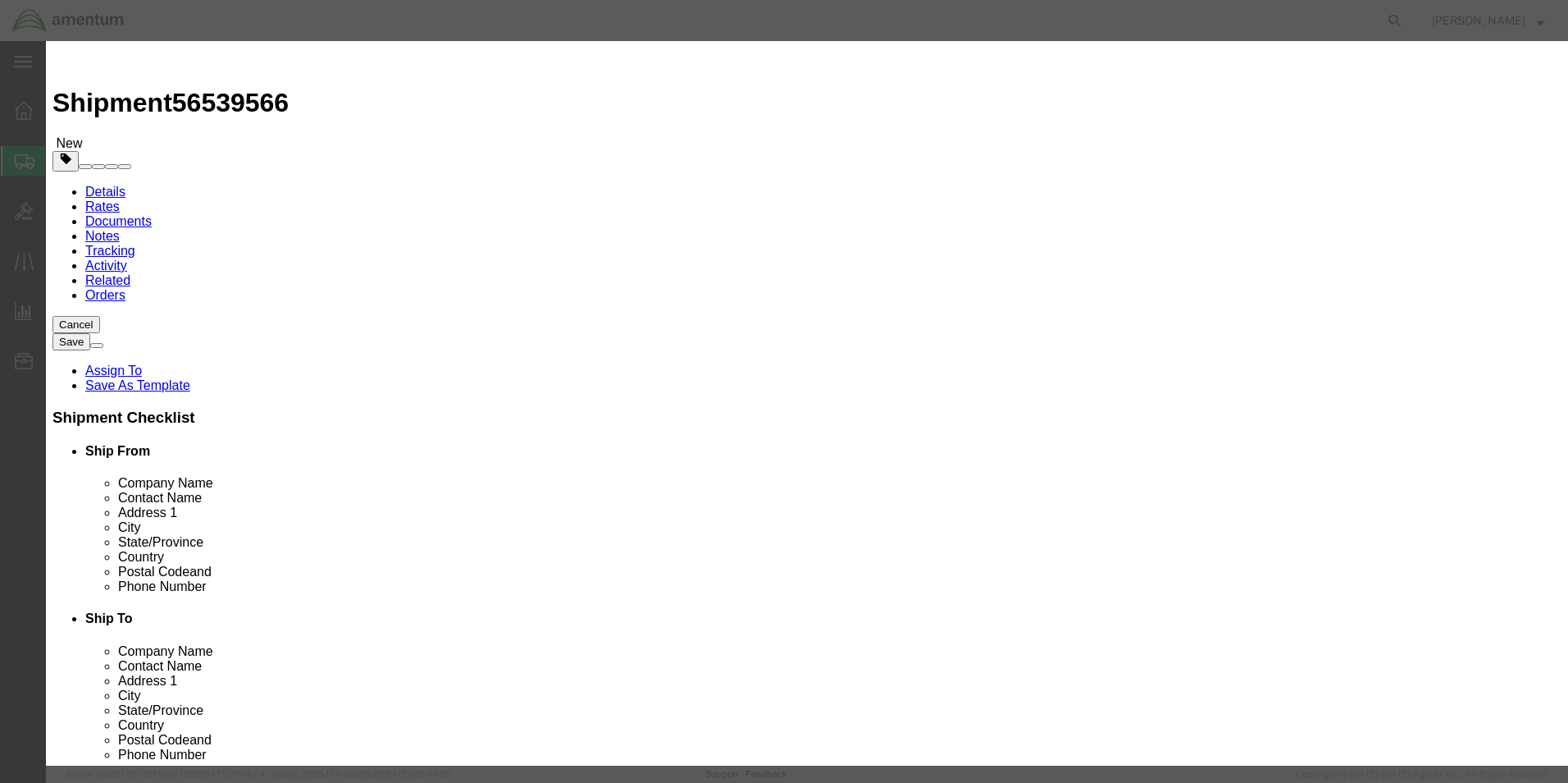
click input "text"
type input "213"
click input "text"
type input "CHEMTREC"
type input "CCN 216832"
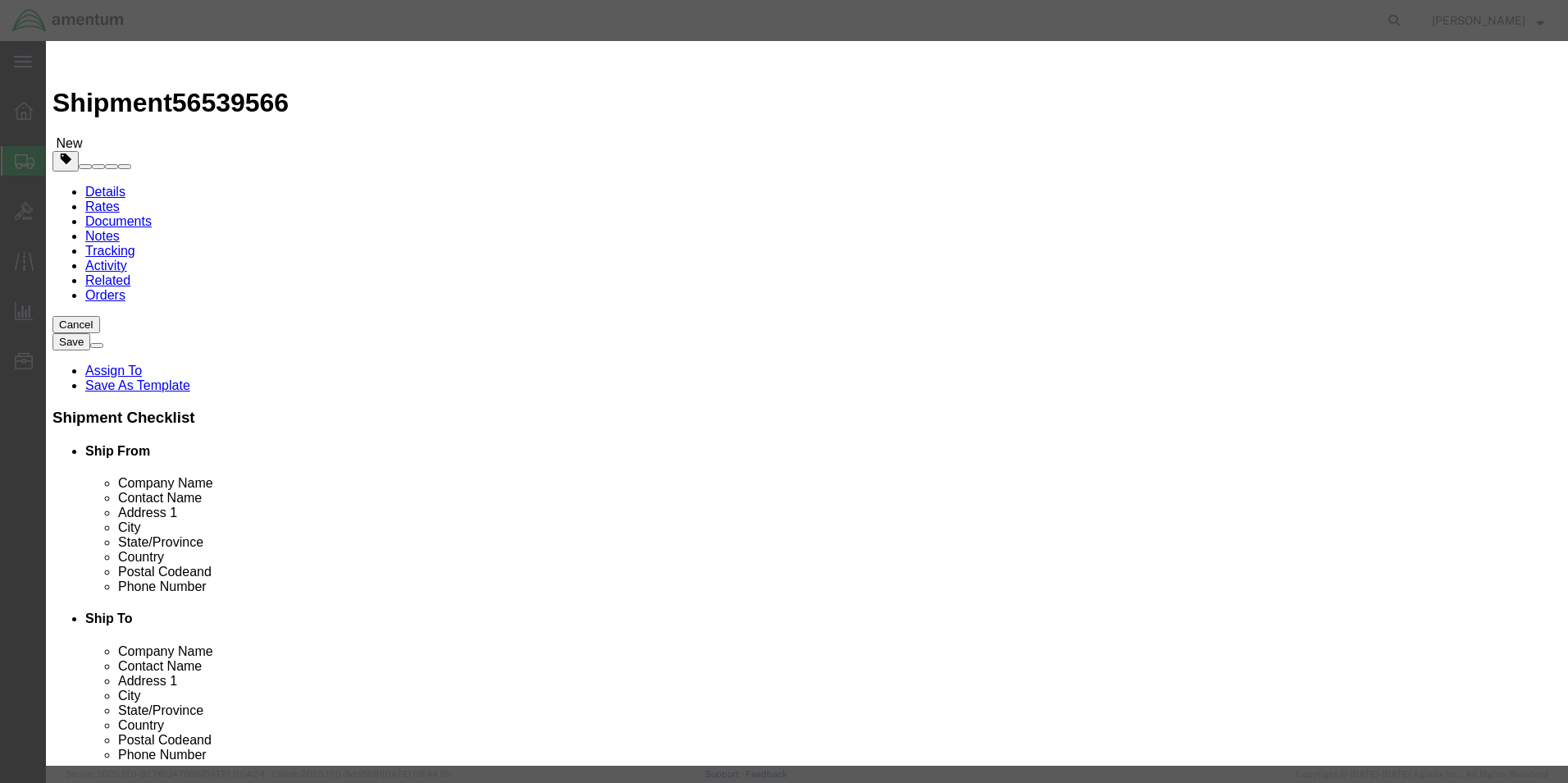
type input "7035273887"
click div "Proper Shipping Name Fire extinguishers UN # 1044 0 Class Select 1 Explosive 1.…"
click input "text"
type input "2"
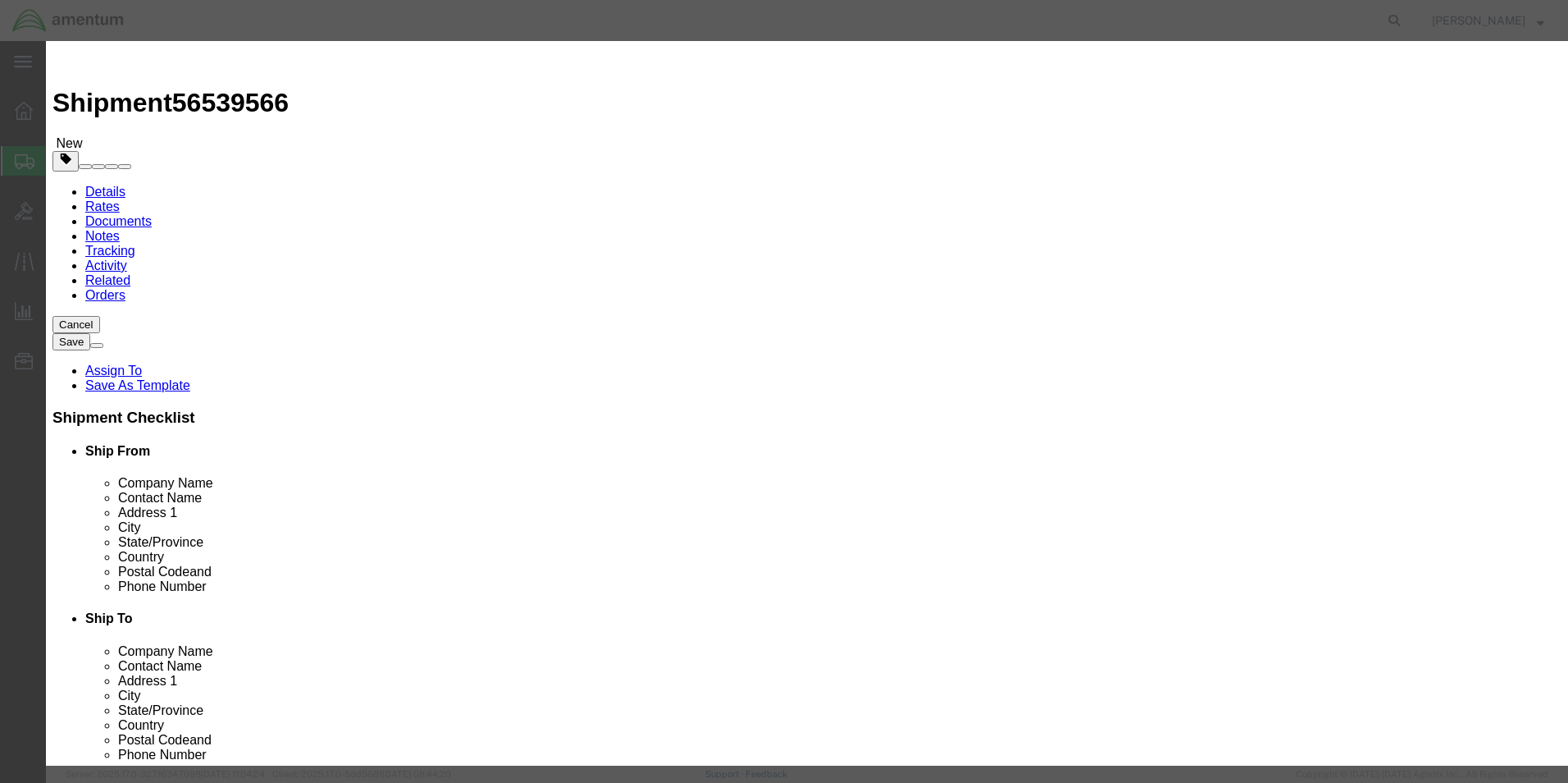
click select "Select curies gallons kgs lbs liters milliliters"
select select "KGS"
click select "Select curies gallons kgs lbs liters milliliters"
click div "Save & Add Another Save & Close Close"
click select "Select A B C D E F G H J K L N S"
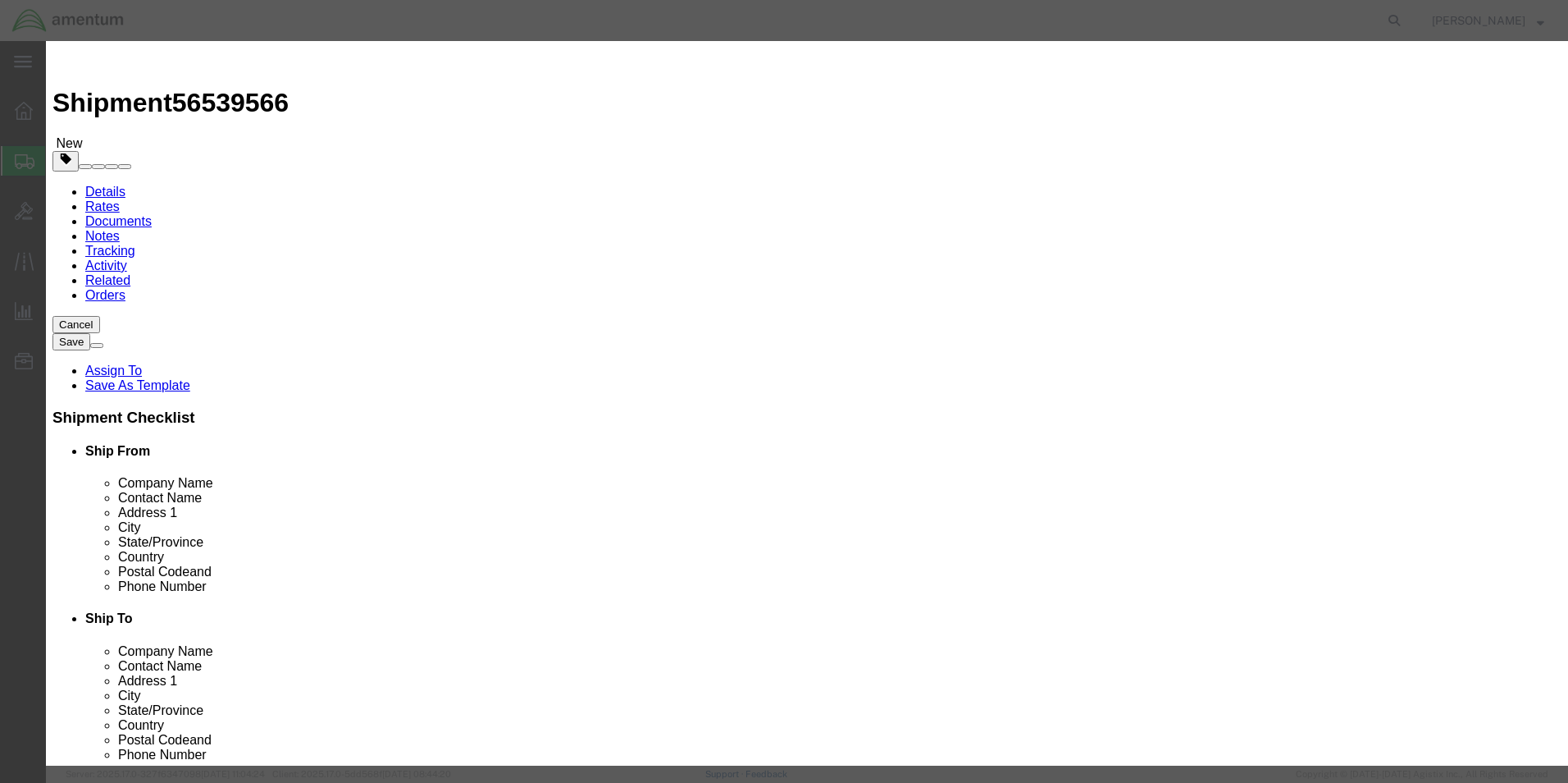
click label "Total Quantity"
click select "Packaging Group I II III"
select select "I"
click select "Packaging Group I II III"
click div "Save & Add Another Save & Close Close"
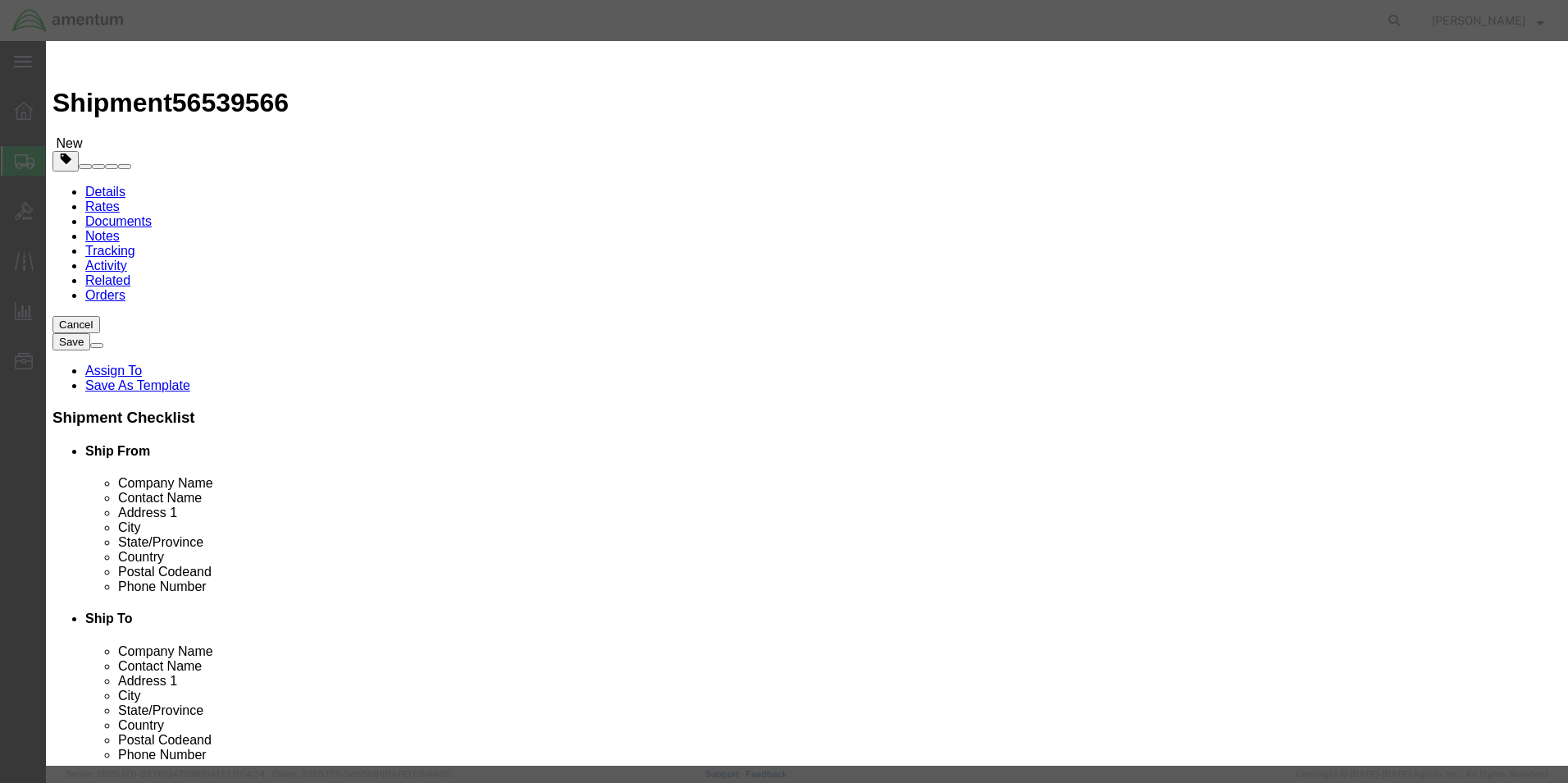
scroll to position [281, 0]
click button "Save & Close"
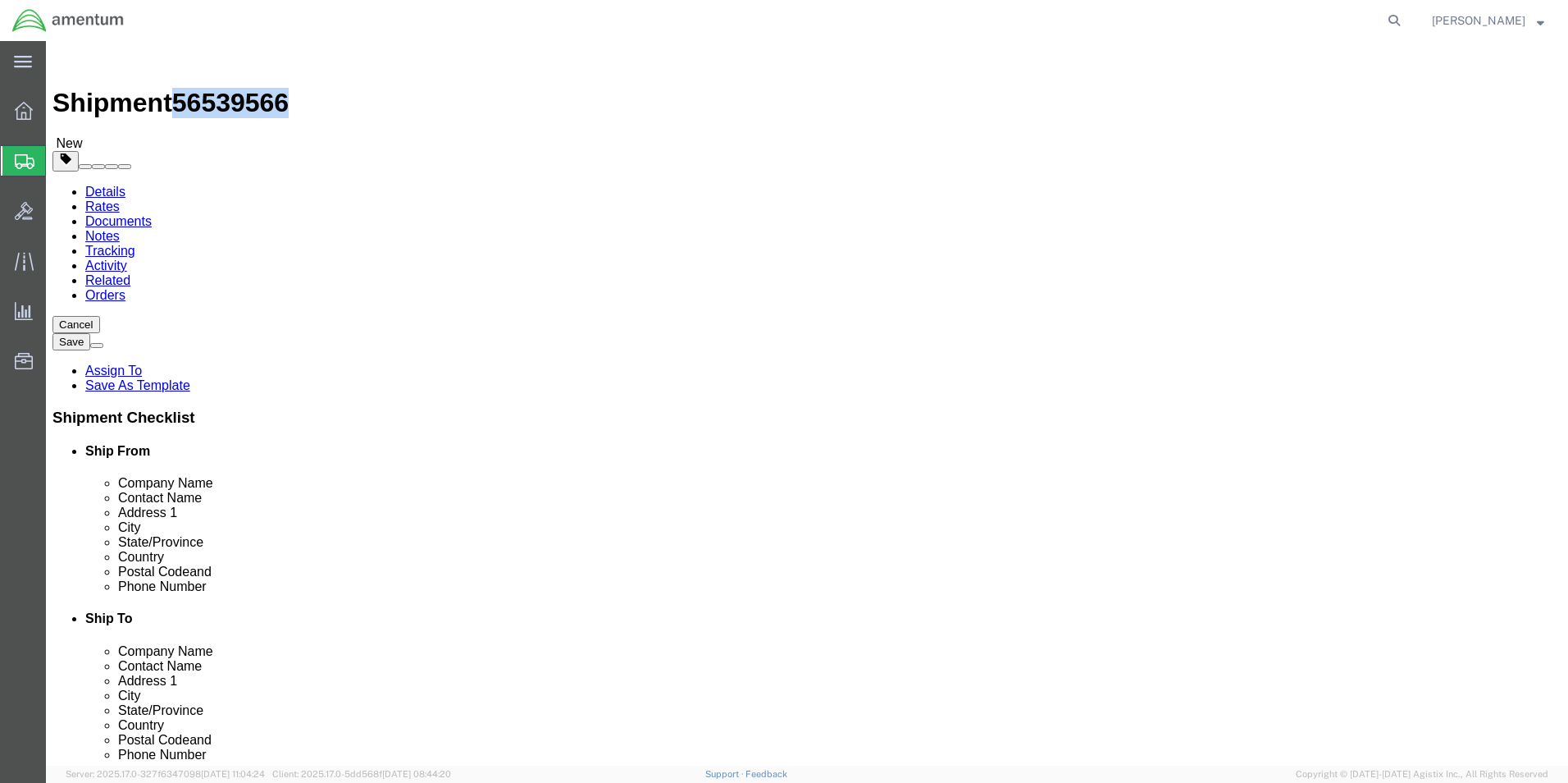
drag, startPoint x: 139, startPoint y: 21, endPoint x: 220, endPoint y: 24, distance: 81.1
click span "56539566"
drag, startPoint x: 209, startPoint y: 27, endPoint x: 185, endPoint y: 21, distance: 24.7
copy span "56539566"
click button "Rate Shipment"
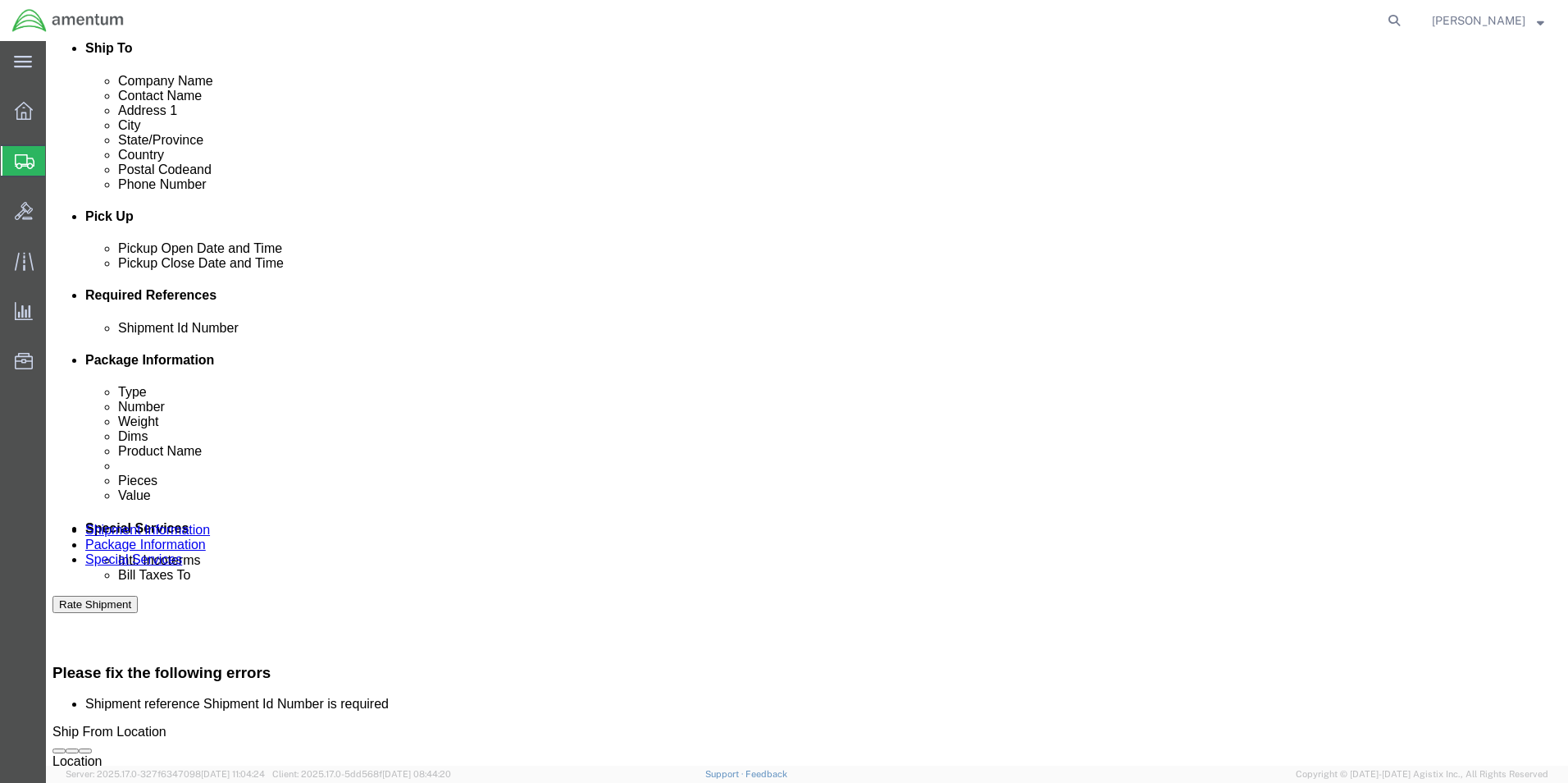
scroll to position [574, 0]
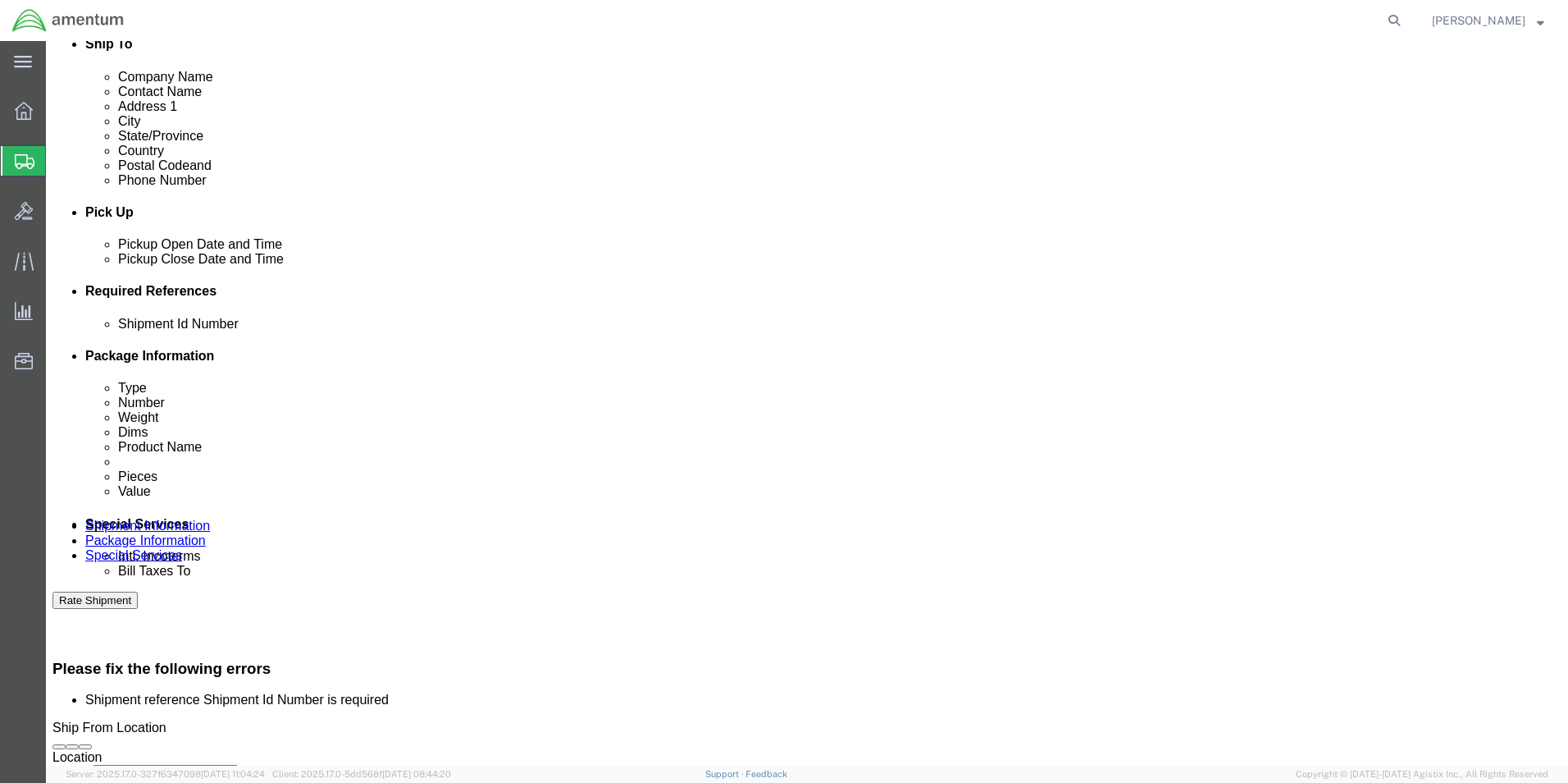
click input "text"
paste input "56539566"
type input "56539566"
click div "Cancel Save Assign To Save As Template Shipment Checklist Ship From Company Nam…"
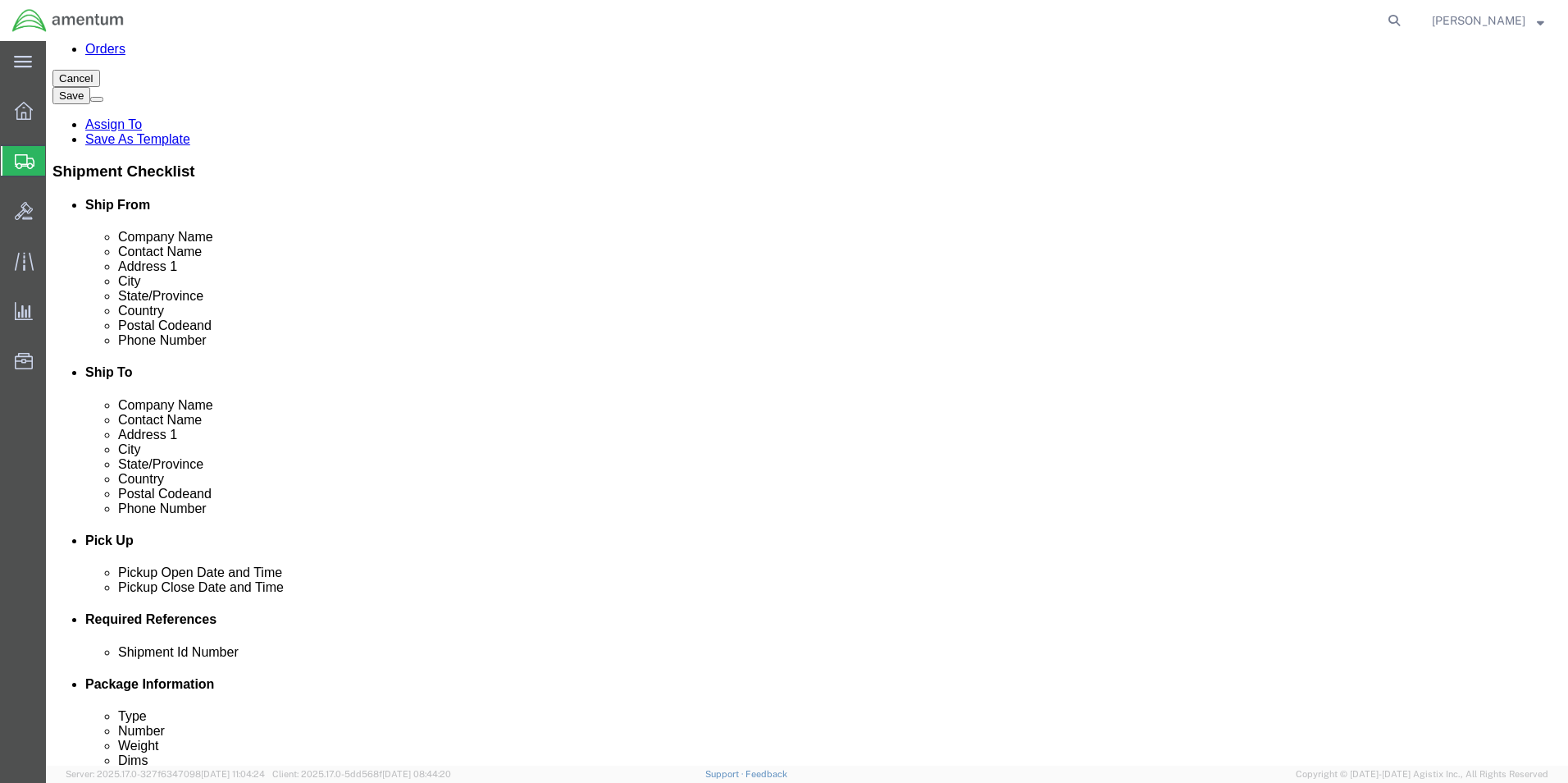
scroll to position [164, 0]
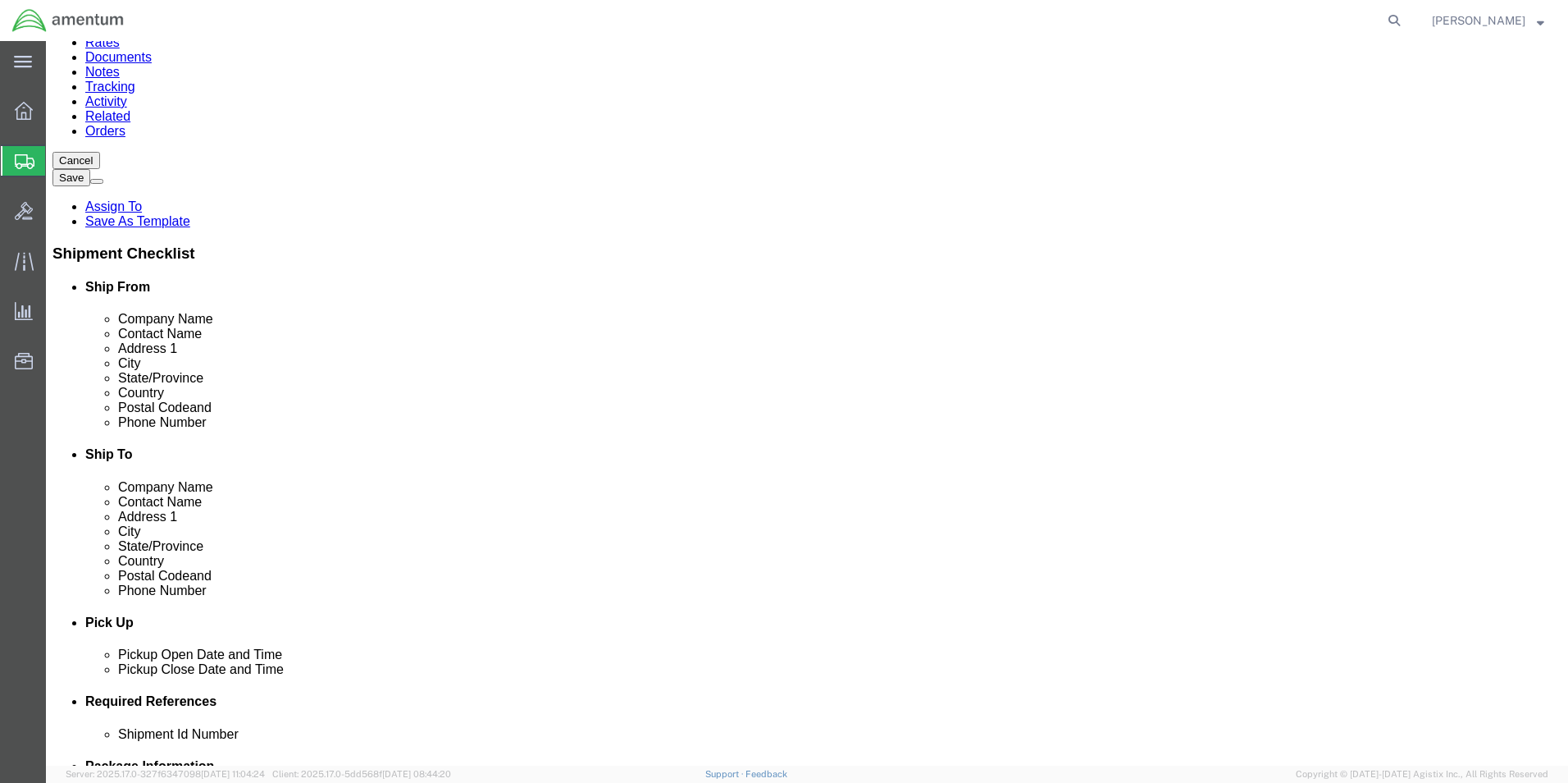
click input "67216-2430"
type input "67216"
click div "Cancel Save Assign To Save As Template Shipment Checklist Ship From Company Nam…"
click button "Rate Shipment"
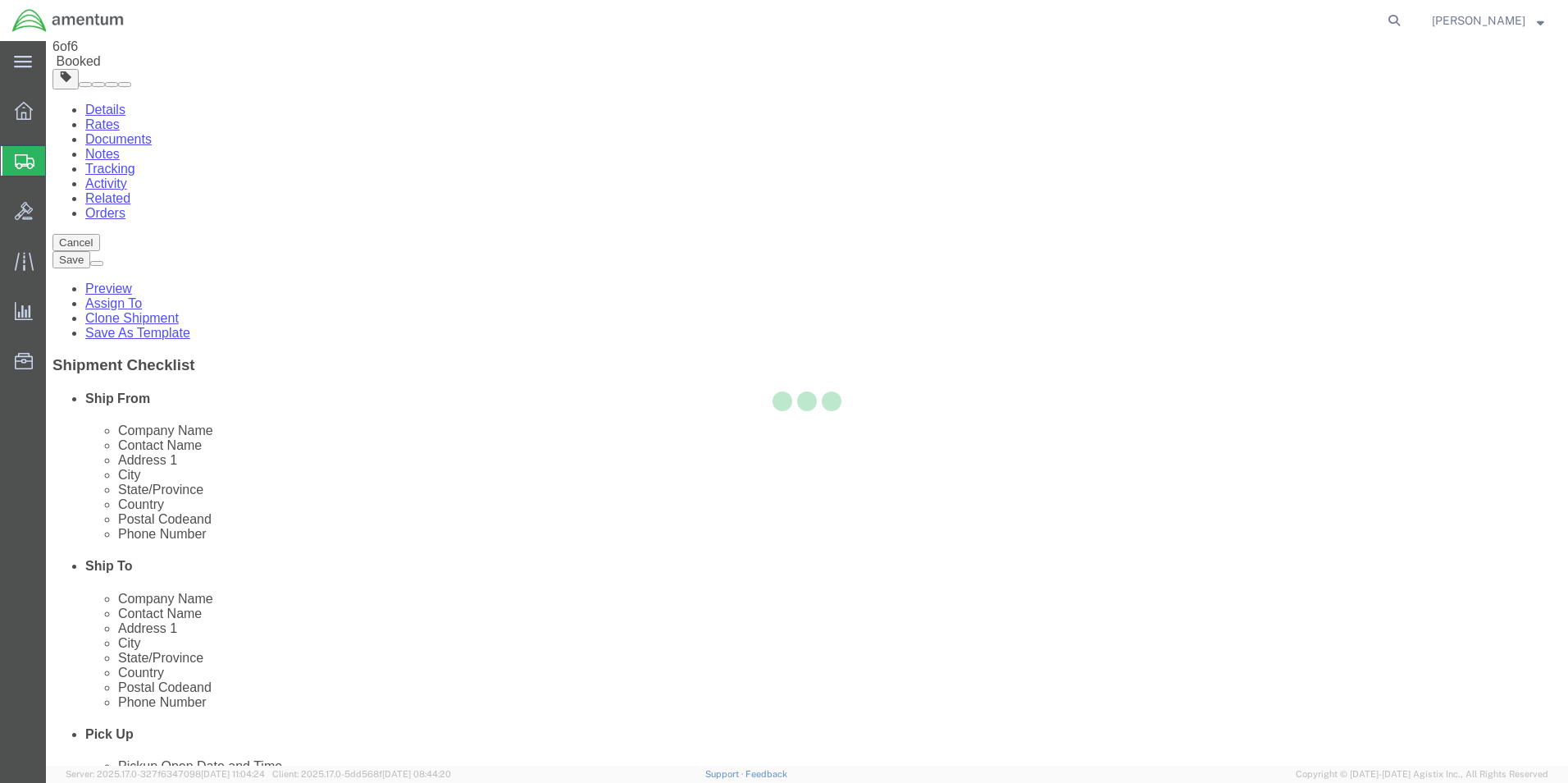
scroll to position [0, 0]
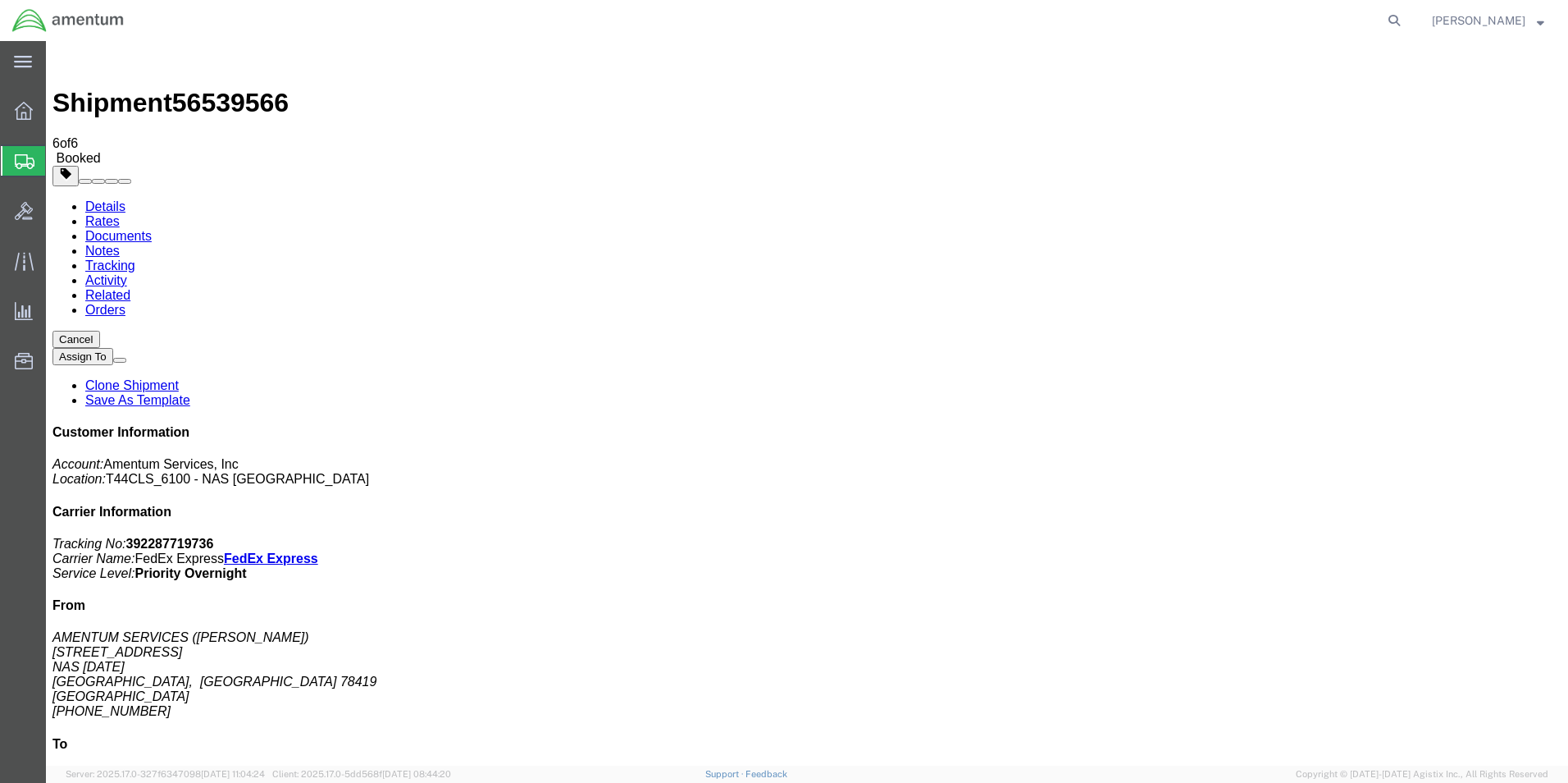
drag, startPoint x: 1333, startPoint y: 254, endPoint x: 1414, endPoint y: 254, distance: 81.0
click at [1414, 537] on p "Tracking No: 392287719736 Carrier Name: FedEx Express FedEx Express Service Lev…" at bounding box center [807, 558] width 1509 height 44
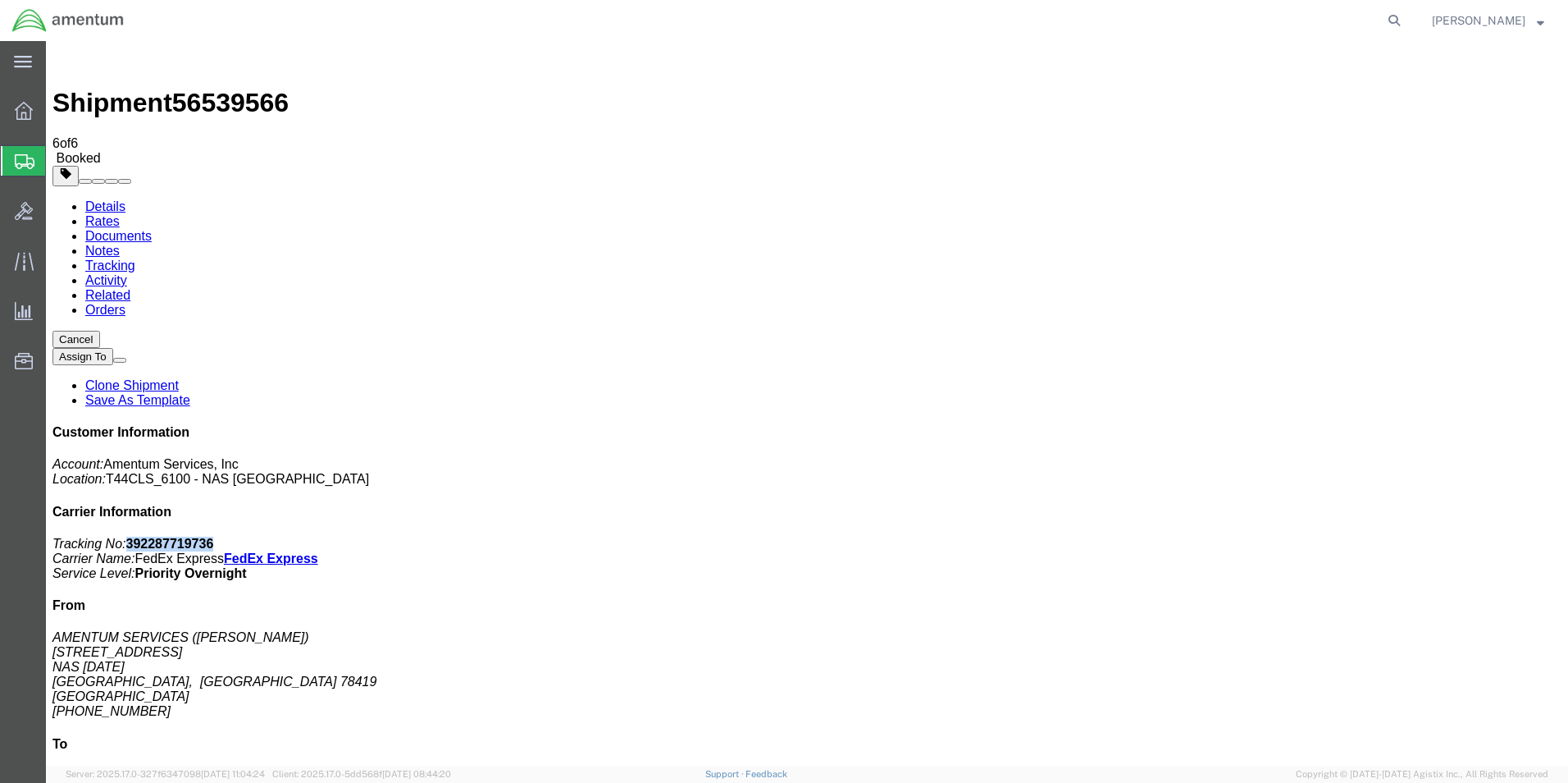
drag, startPoint x: 1413, startPoint y: 252, endPoint x: 1402, endPoint y: 251, distance: 11.0
copy b "392287719736"
click at [23, 160] on icon at bounding box center [24, 161] width 20 height 15
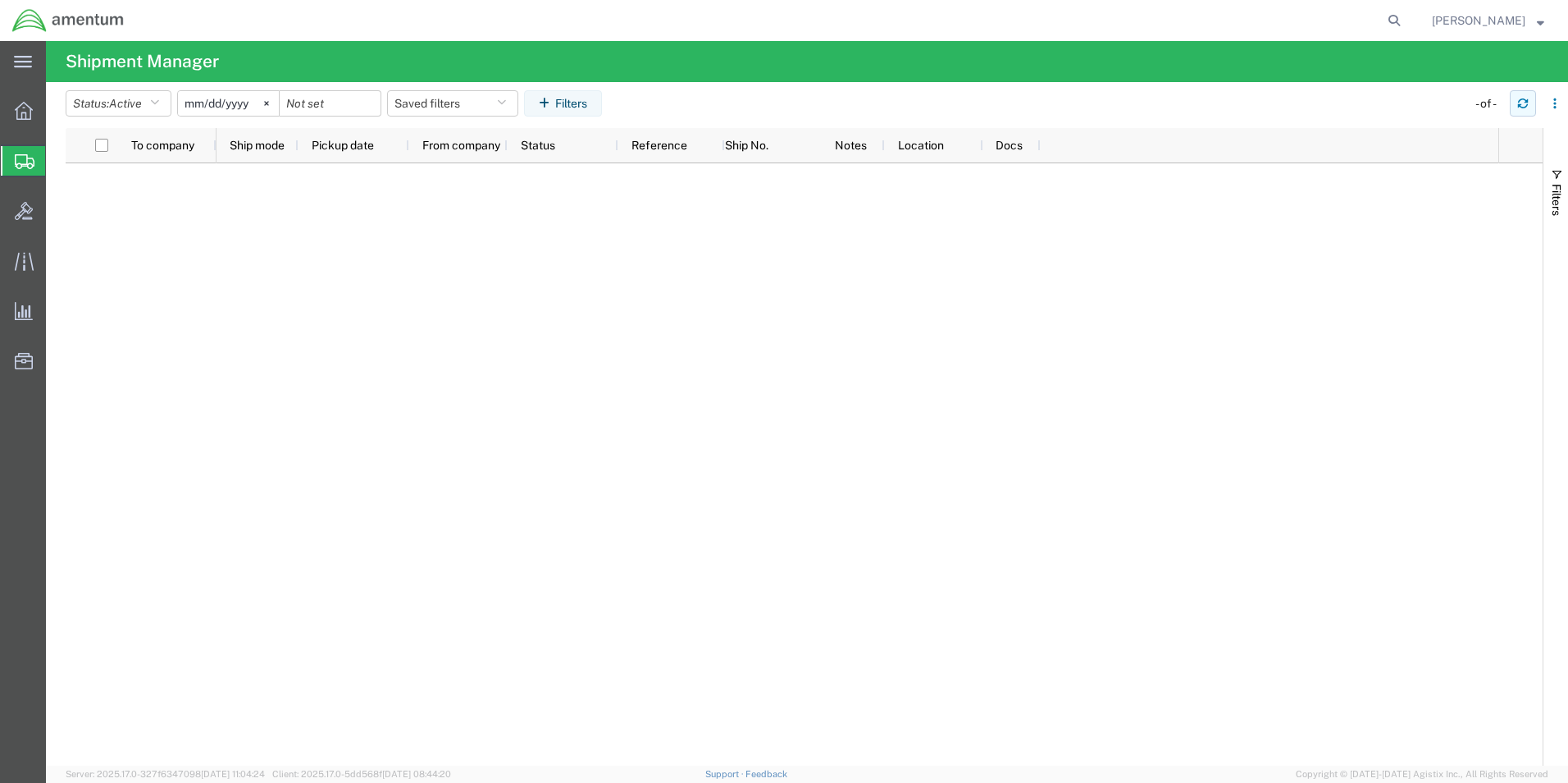
click at [1519, 102] on icon "button" at bounding box center [1522, 100] width 10 height 4
click at [1522, 105] on icon "button" at bounding box center [1522, 104] width 11 height 11
click at [1520, 104] on icon "button" at bounding box center [1522, 104] width 11 height 11
click at [1520, 106] on icon "button" at bounding box center [1522, 106] width 10 height 4
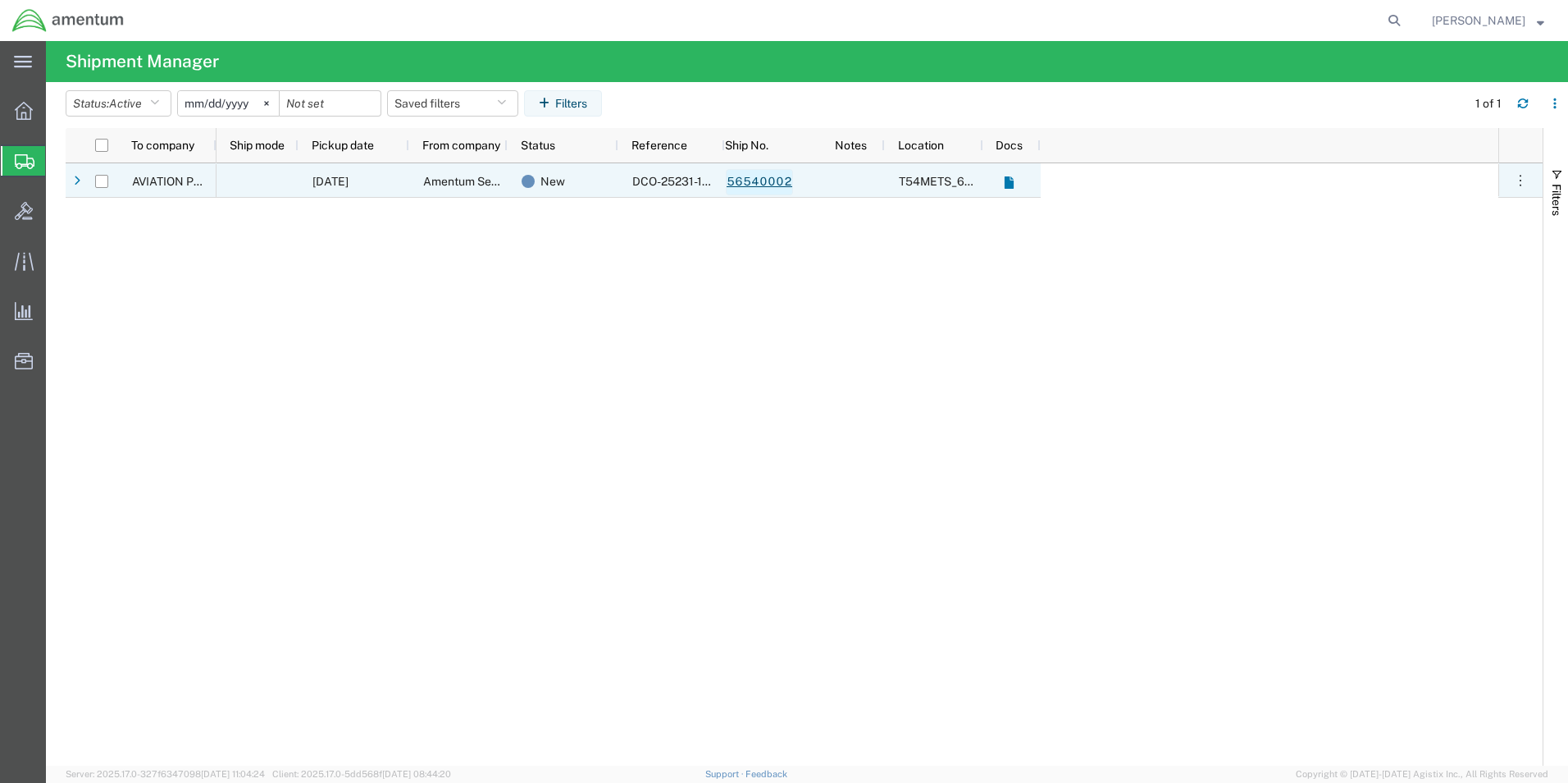
click at [769, 182] on link "56540002" at bounding box center [759, 182] width 67 height 26
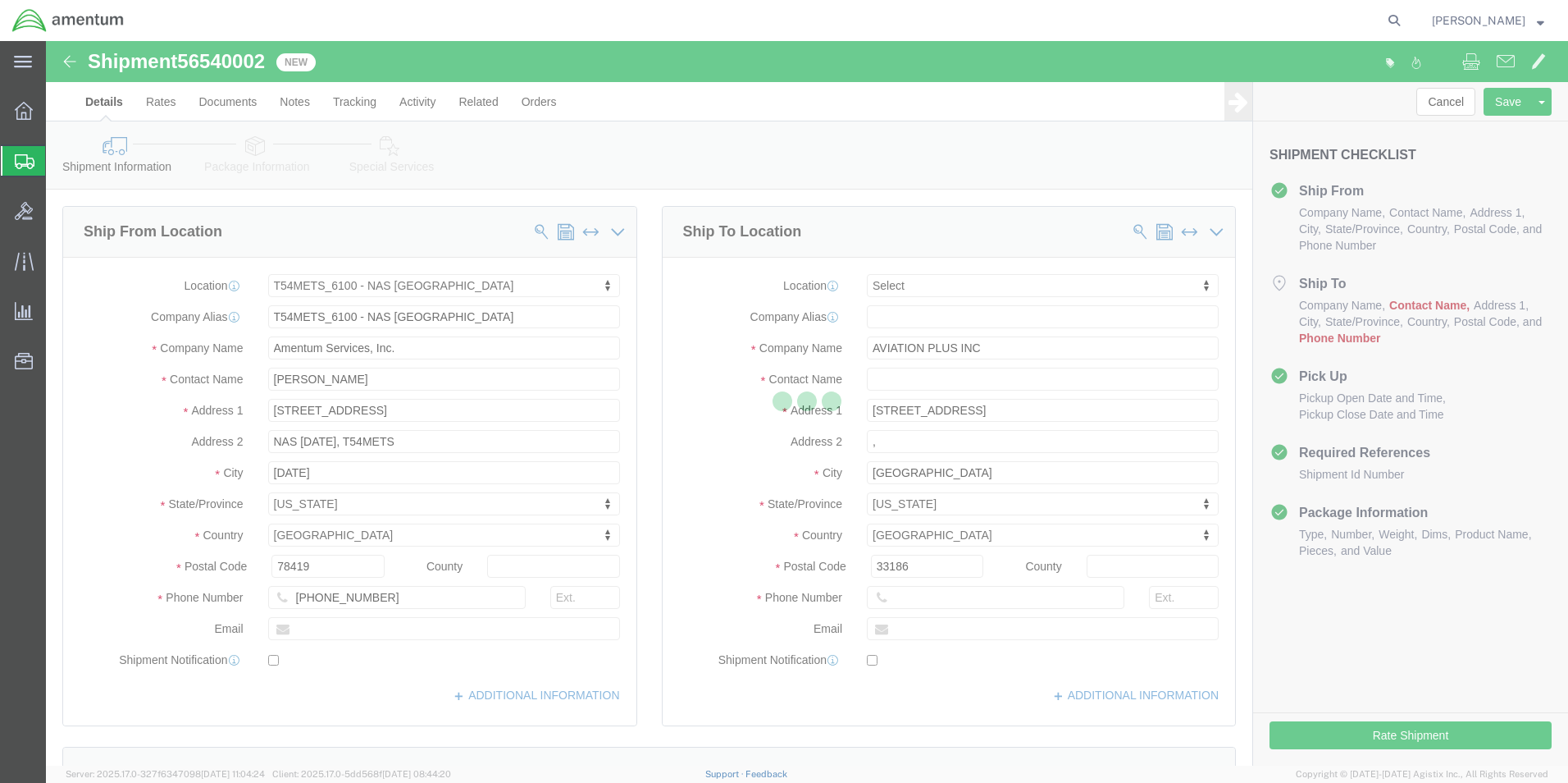
select select "67191"
select select
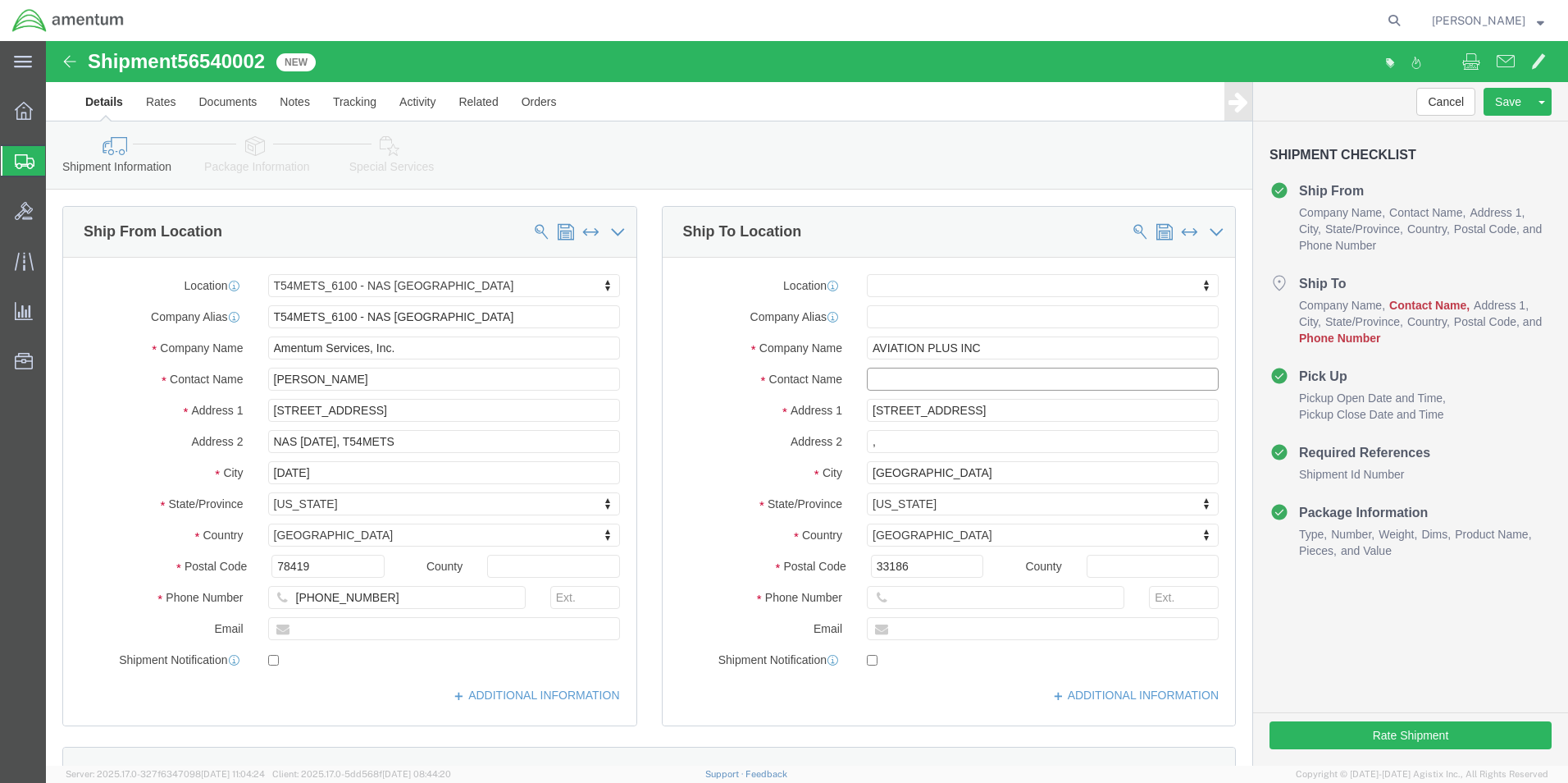
click input "text"
type input "EDD"
click p "- AVIATION PLUS INC - ([PERSON_NAME]) [STREET_ADDRESS]"
select select "FL"
type input "[PERSON_NAME]"
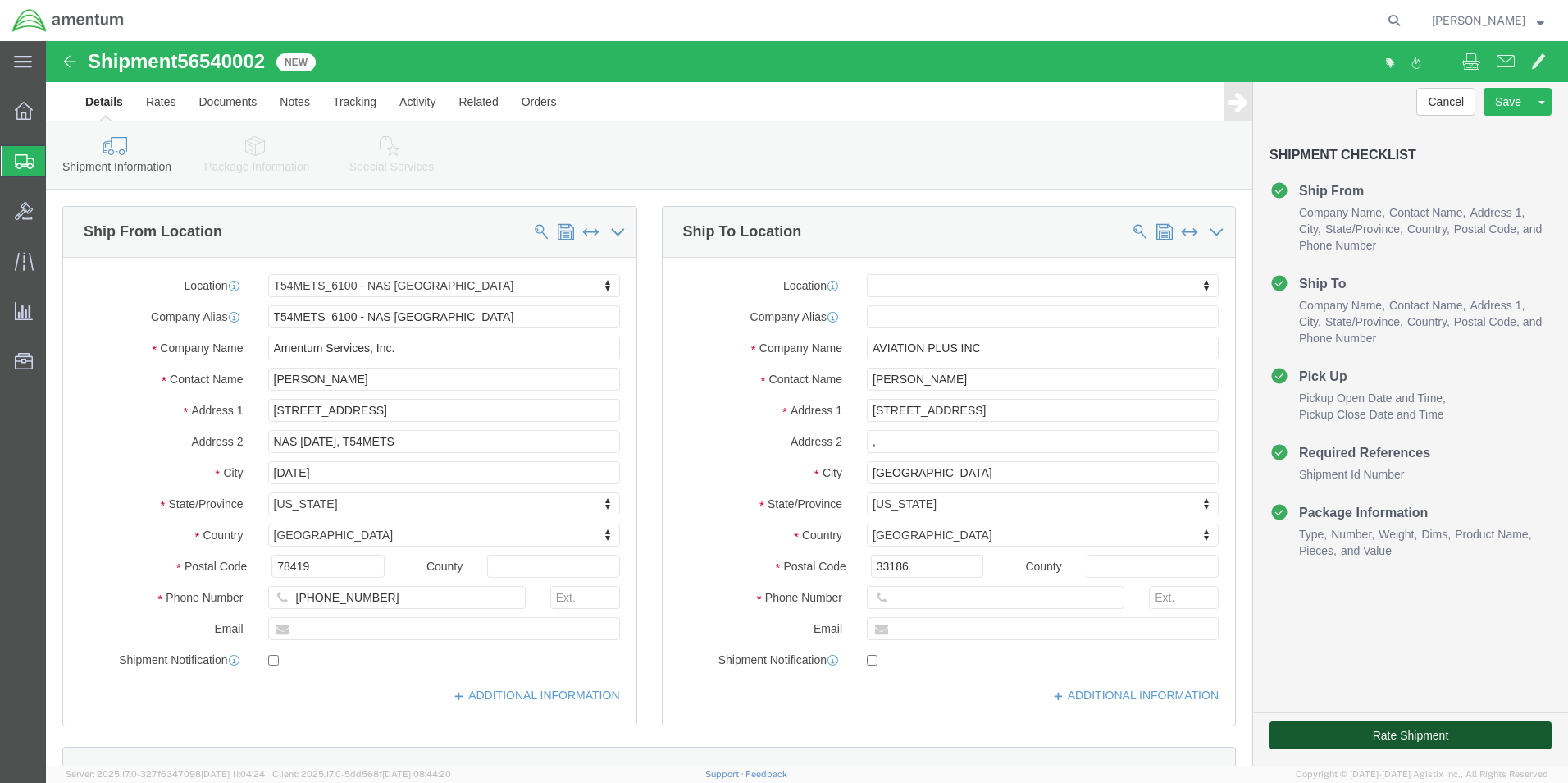
click button "Rate Shipment"
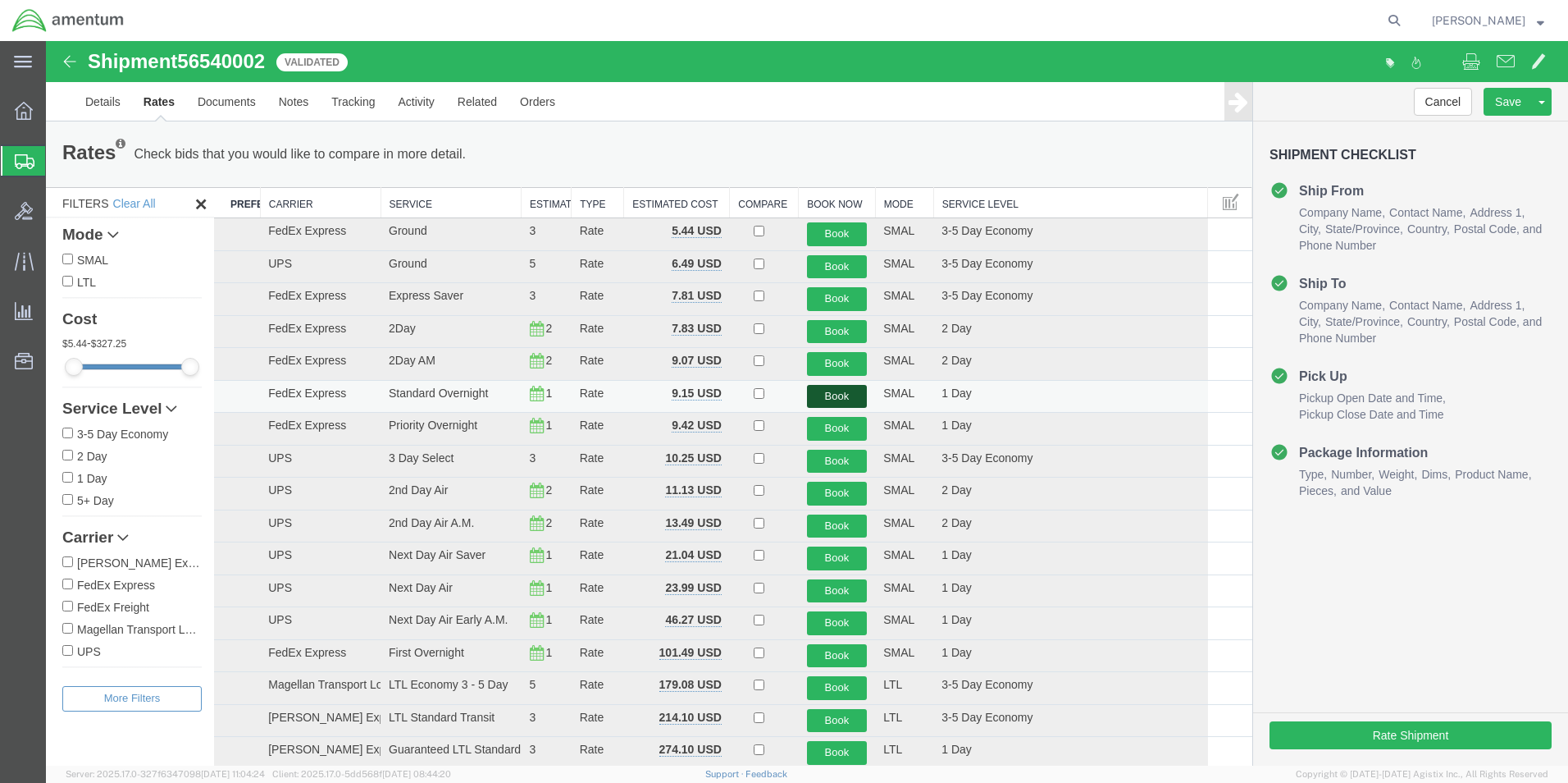
click at [833, 393] on button "Book" at bounding box center [837, 396] width 61 height 23
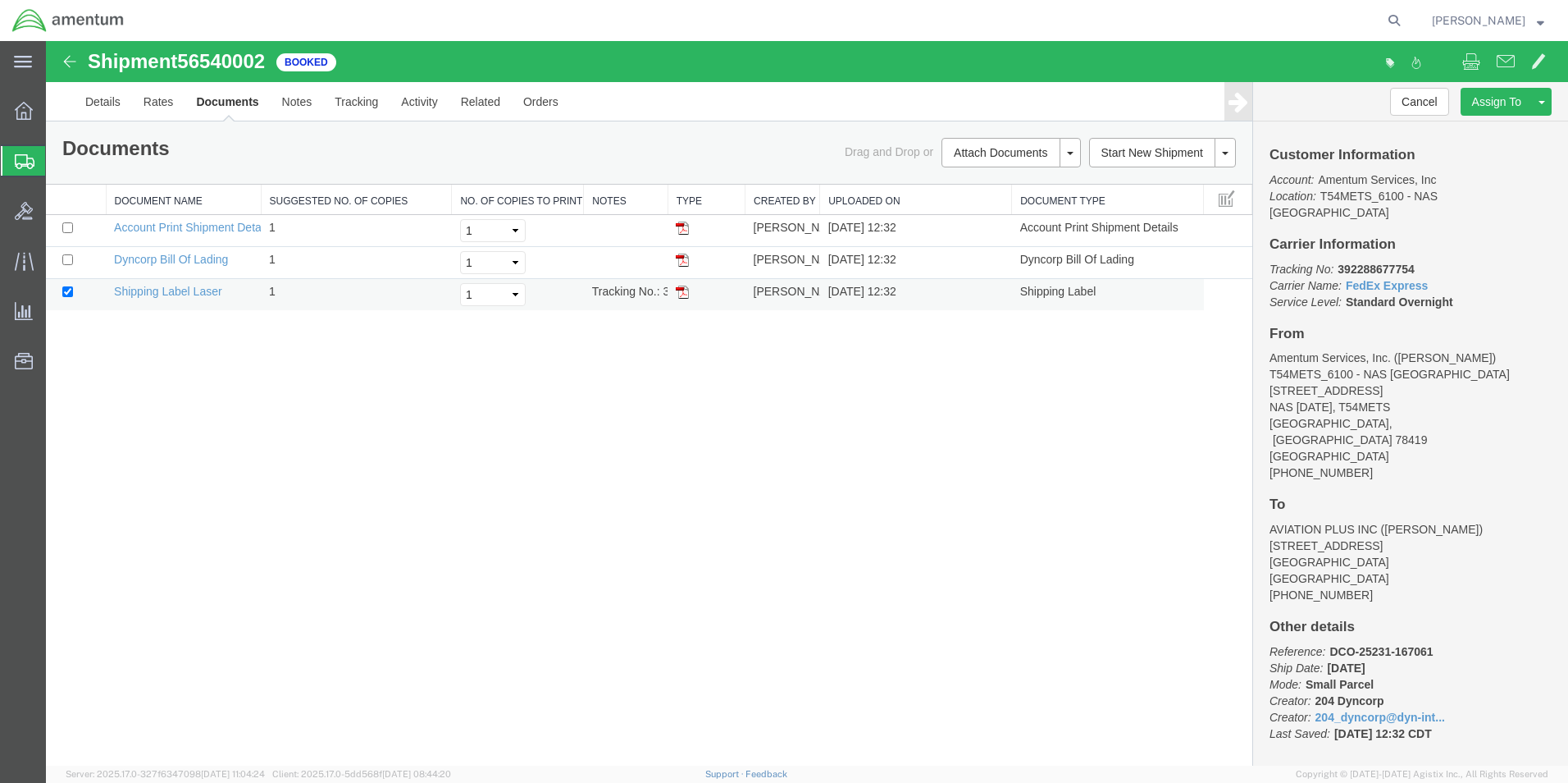
click at [683, 293] on img at bounding box center [682, 292] width 13 height 13
click at [19, 164] on icon at bounding box center [24, 161] width 20 height 15
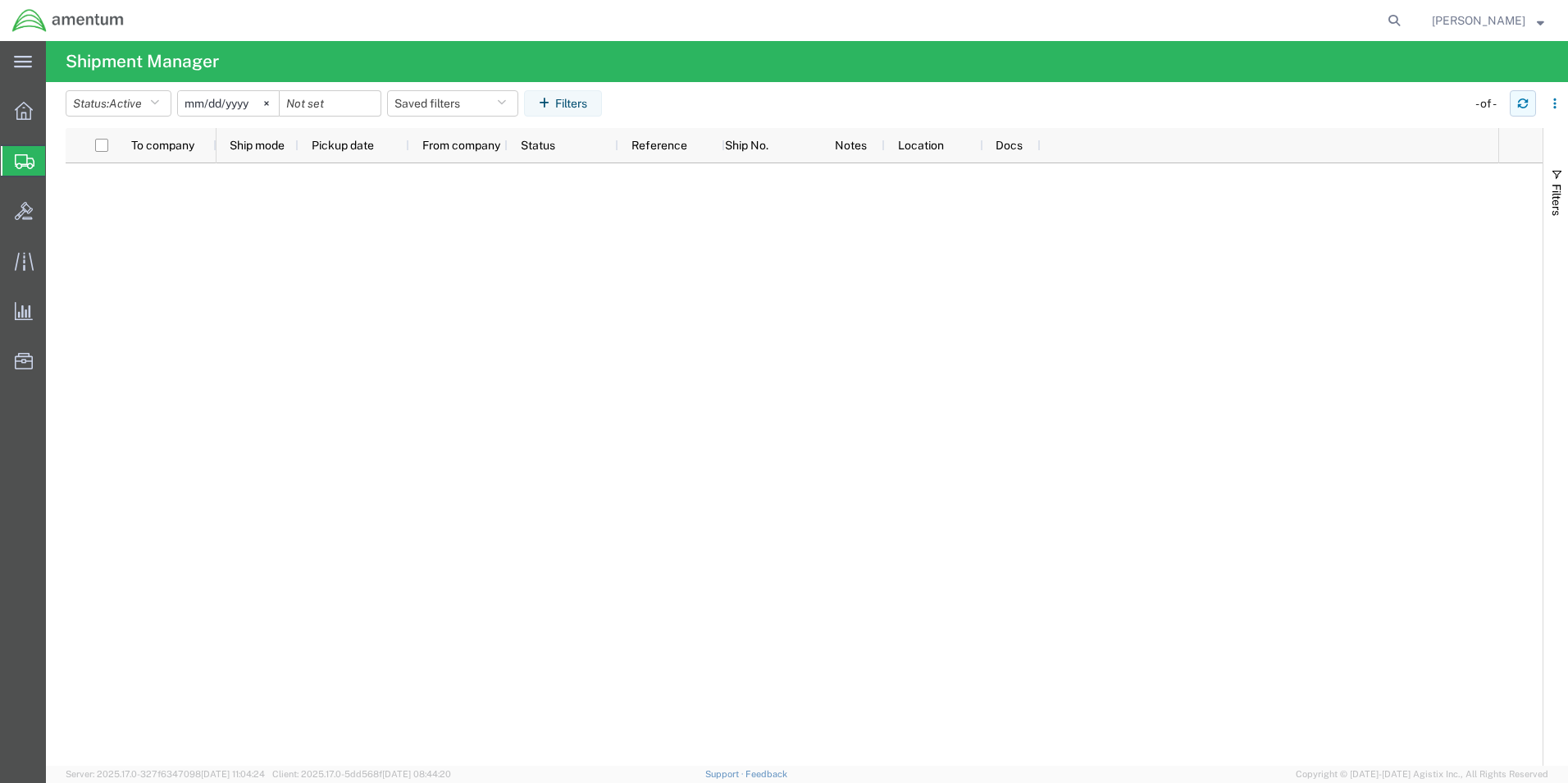
click at [1519, 107] on icon "button" at bounding box center [1522, 104] width 11 height 11
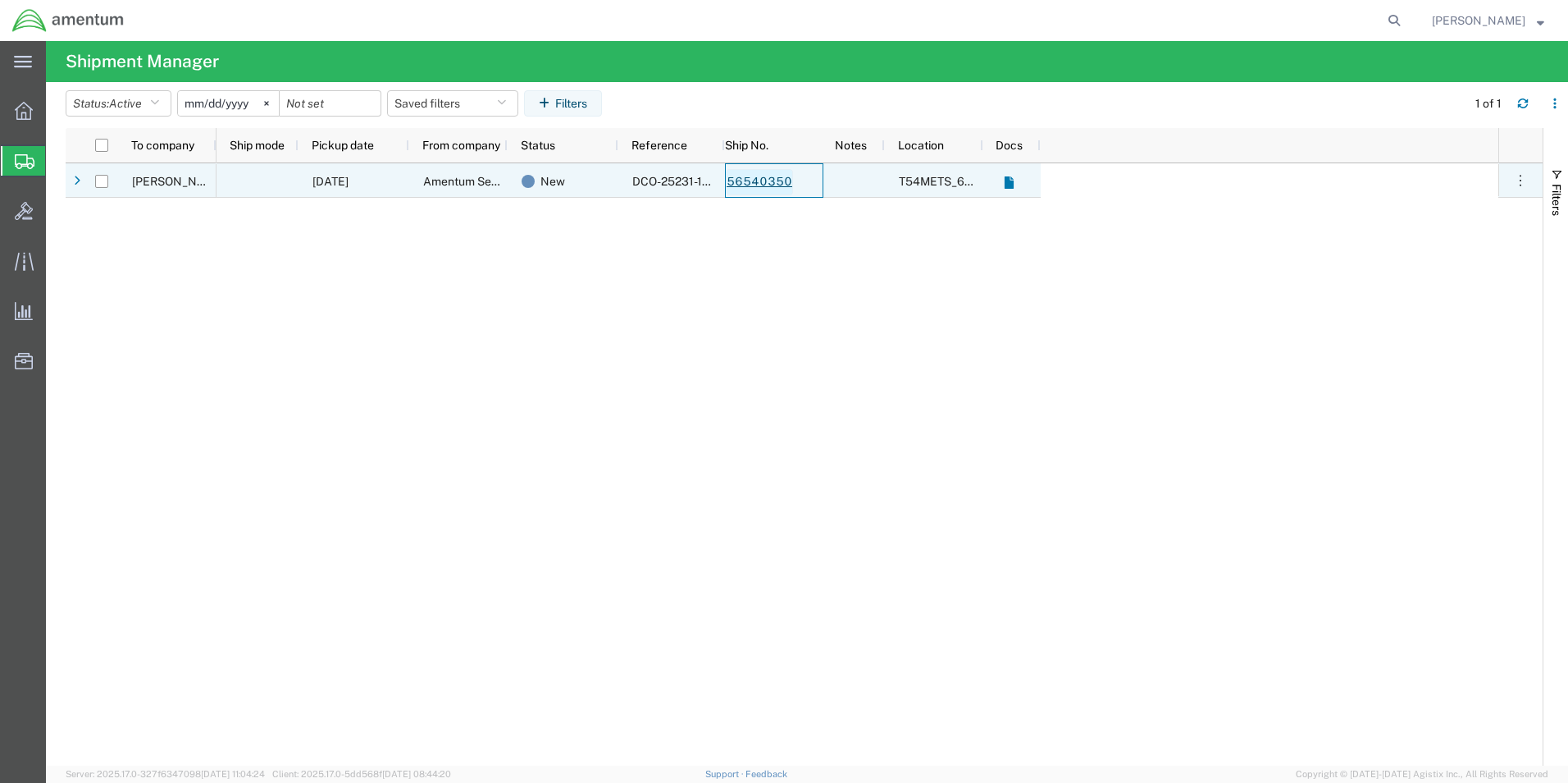
click at [776, 184] on link "56540350" at bounding box center [759, 182] width 67 height 26
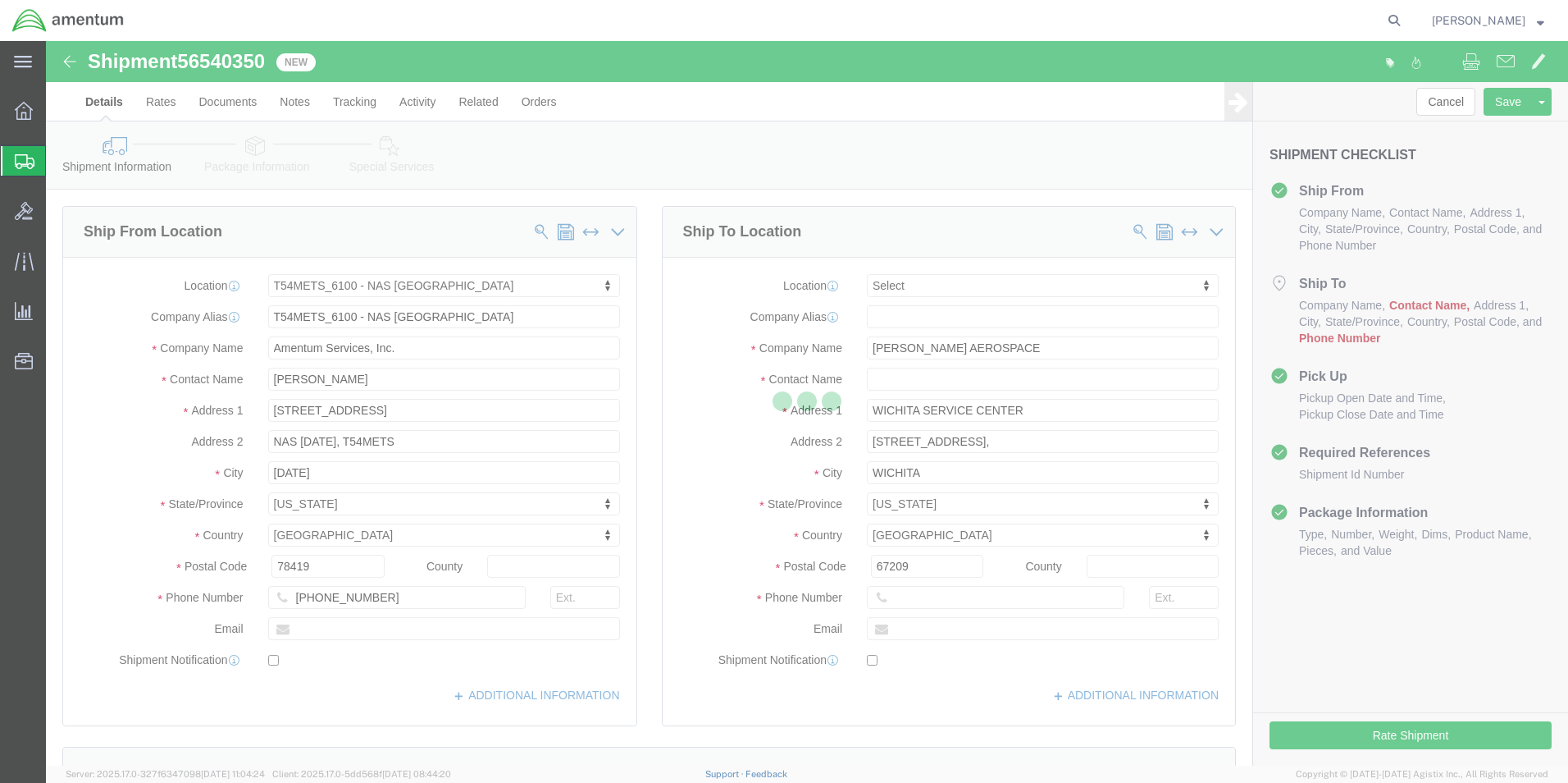
select select "67191"
select select
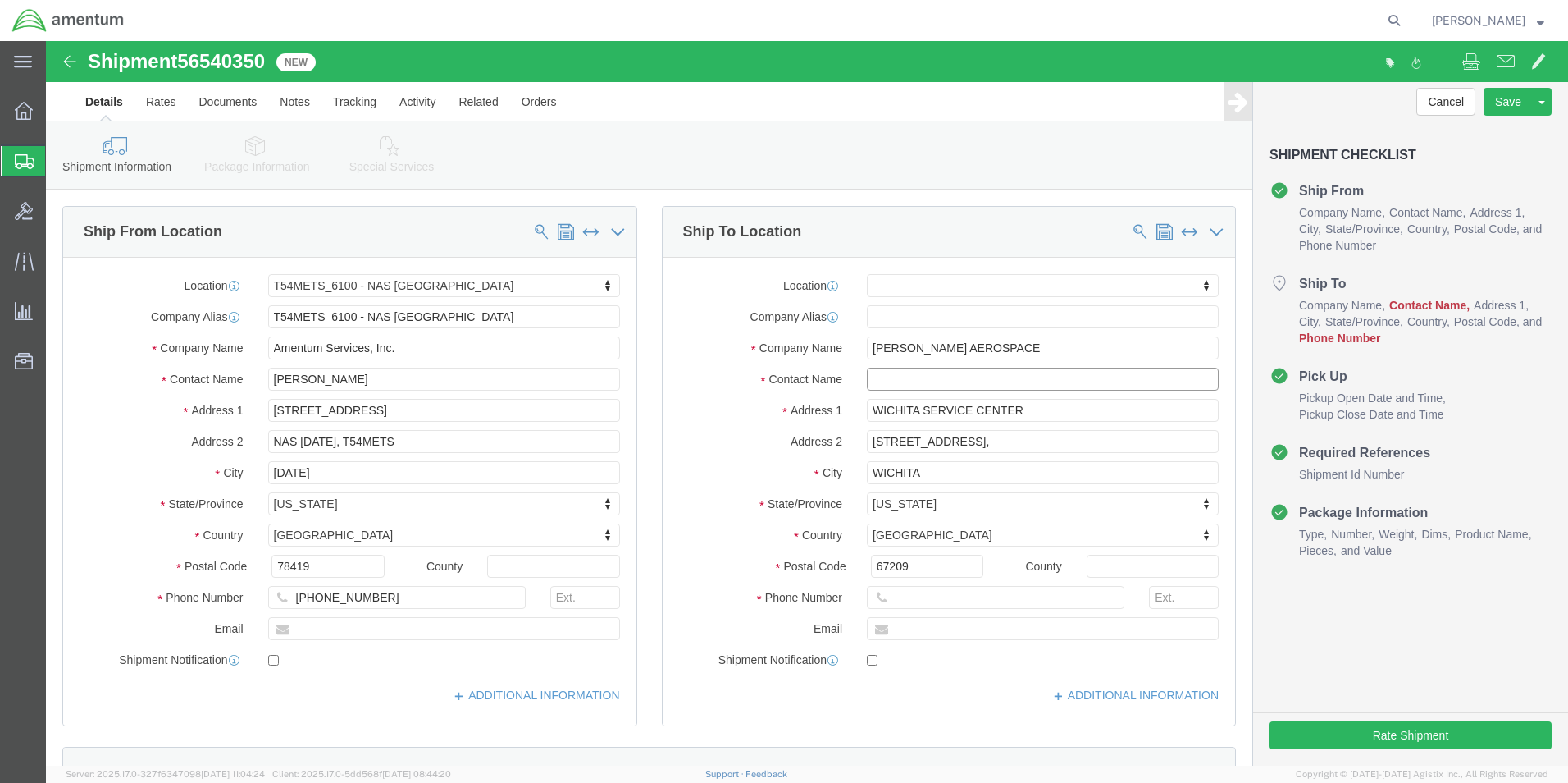
click input "text"
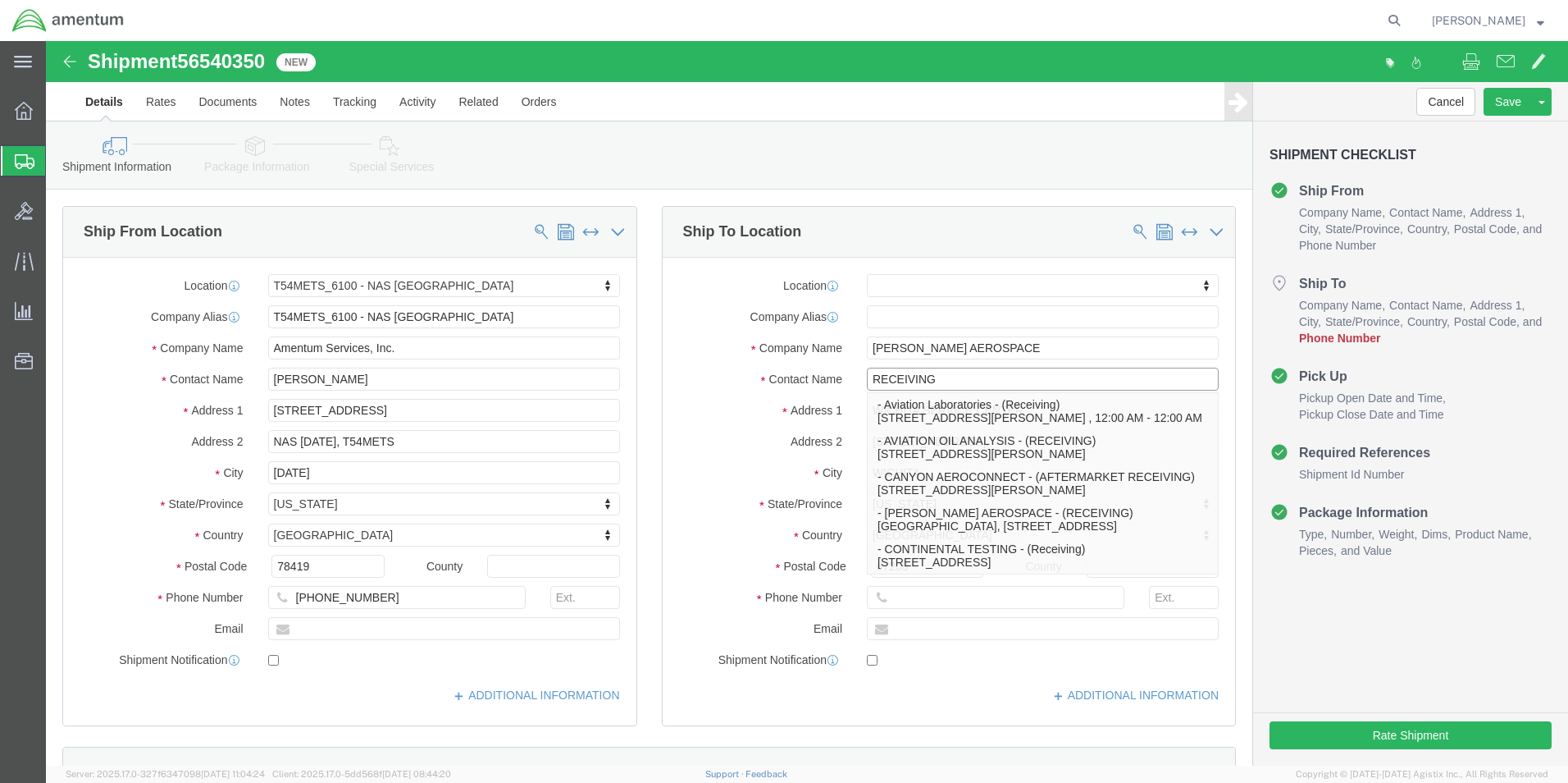
type input "RECEIVING"
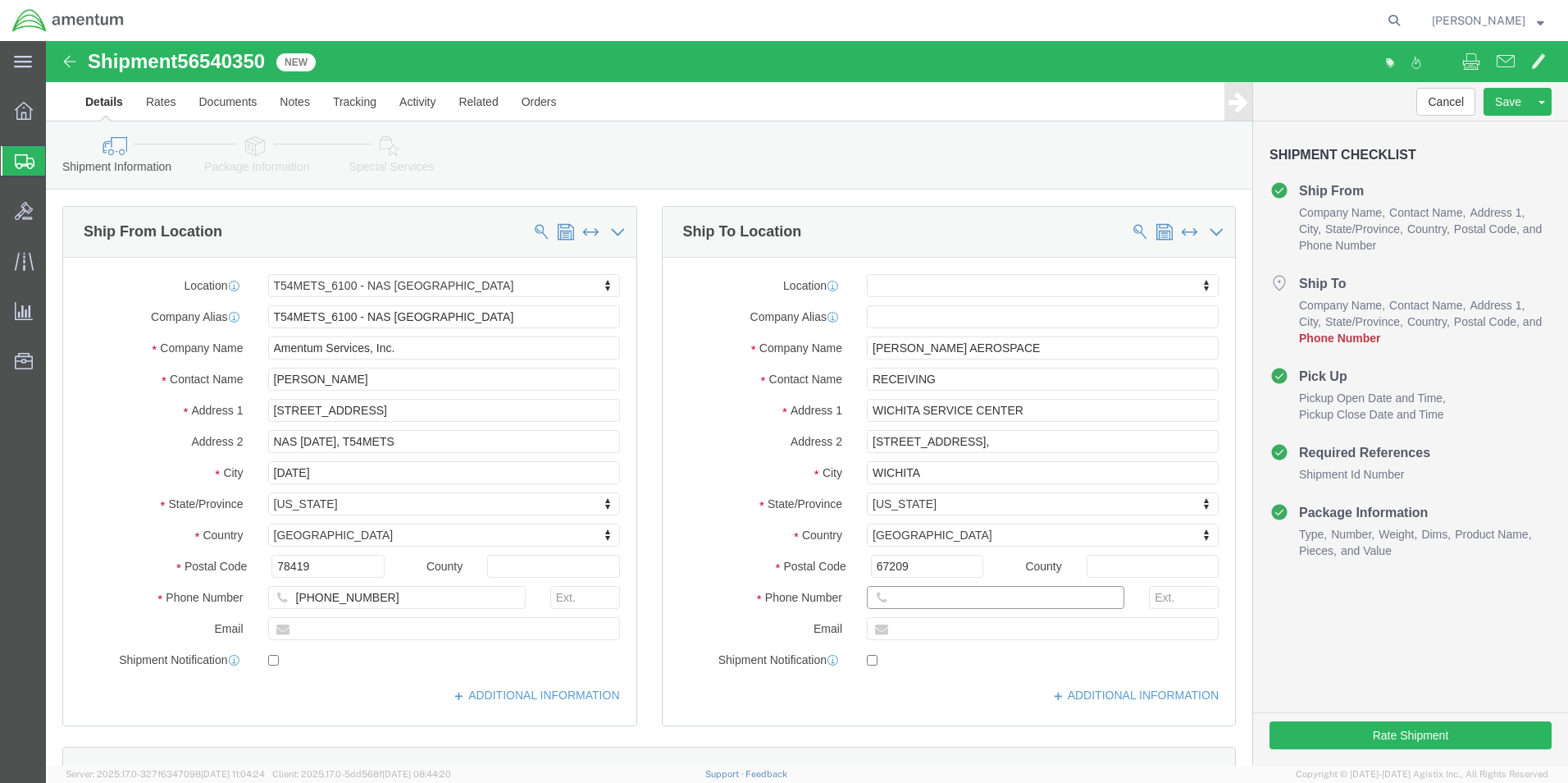
click input "text"
type input "[PHONE_NUMBER]"
click button "Rate Shipment"
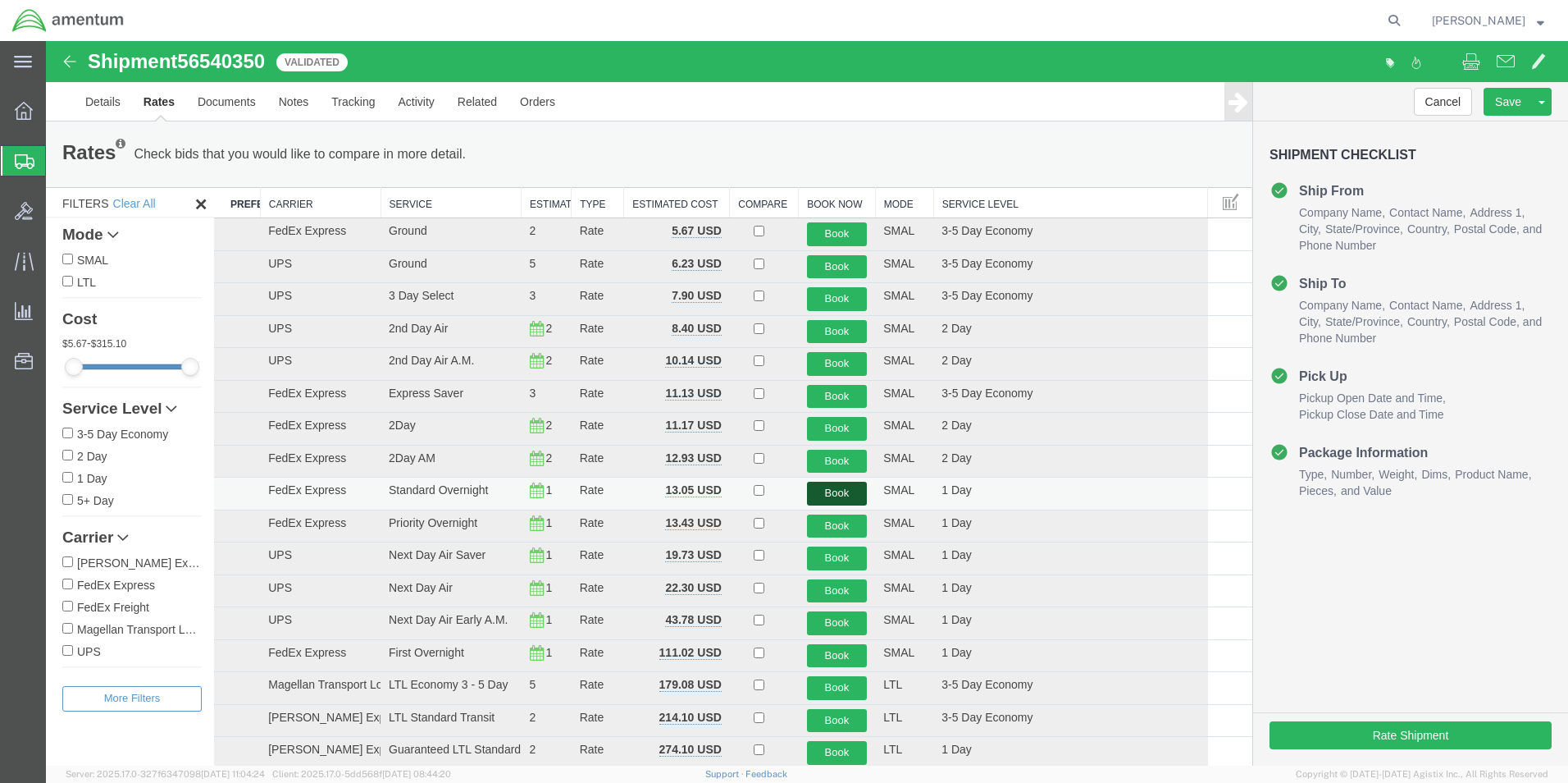
click at [848, 492] on button "Book" at bounding box center [837, 493] width 61 height 23
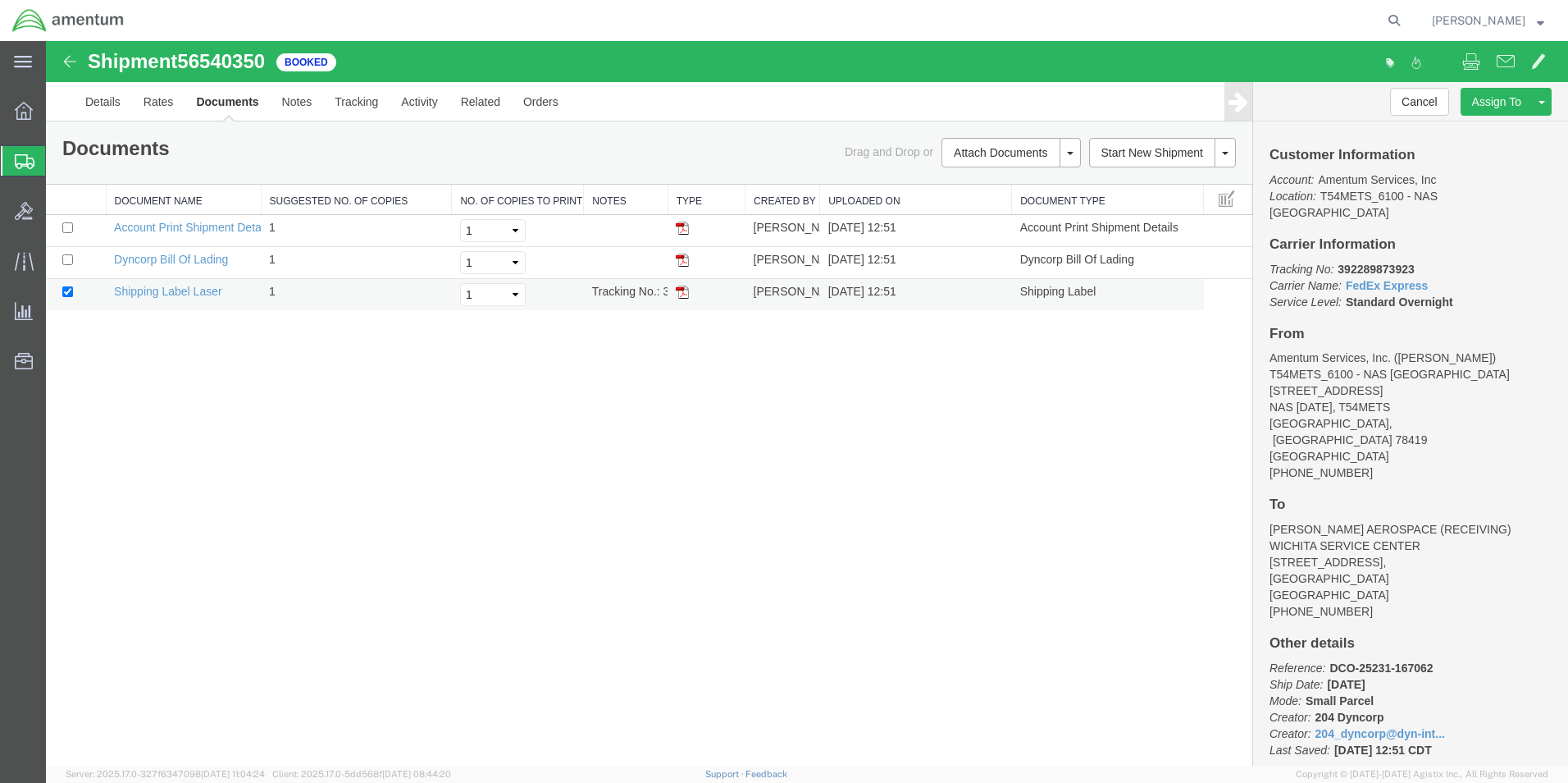
click at [681, 292] on img at bounding box center [682, 292] width 13 height 13
drag, startPoint x: 24, startPoint y: 160, endPoint x: 177, endPoint y: 176, distance: 153.8
click at [24, 160] on icon at bounding box center [24, 161] width 20 height 15
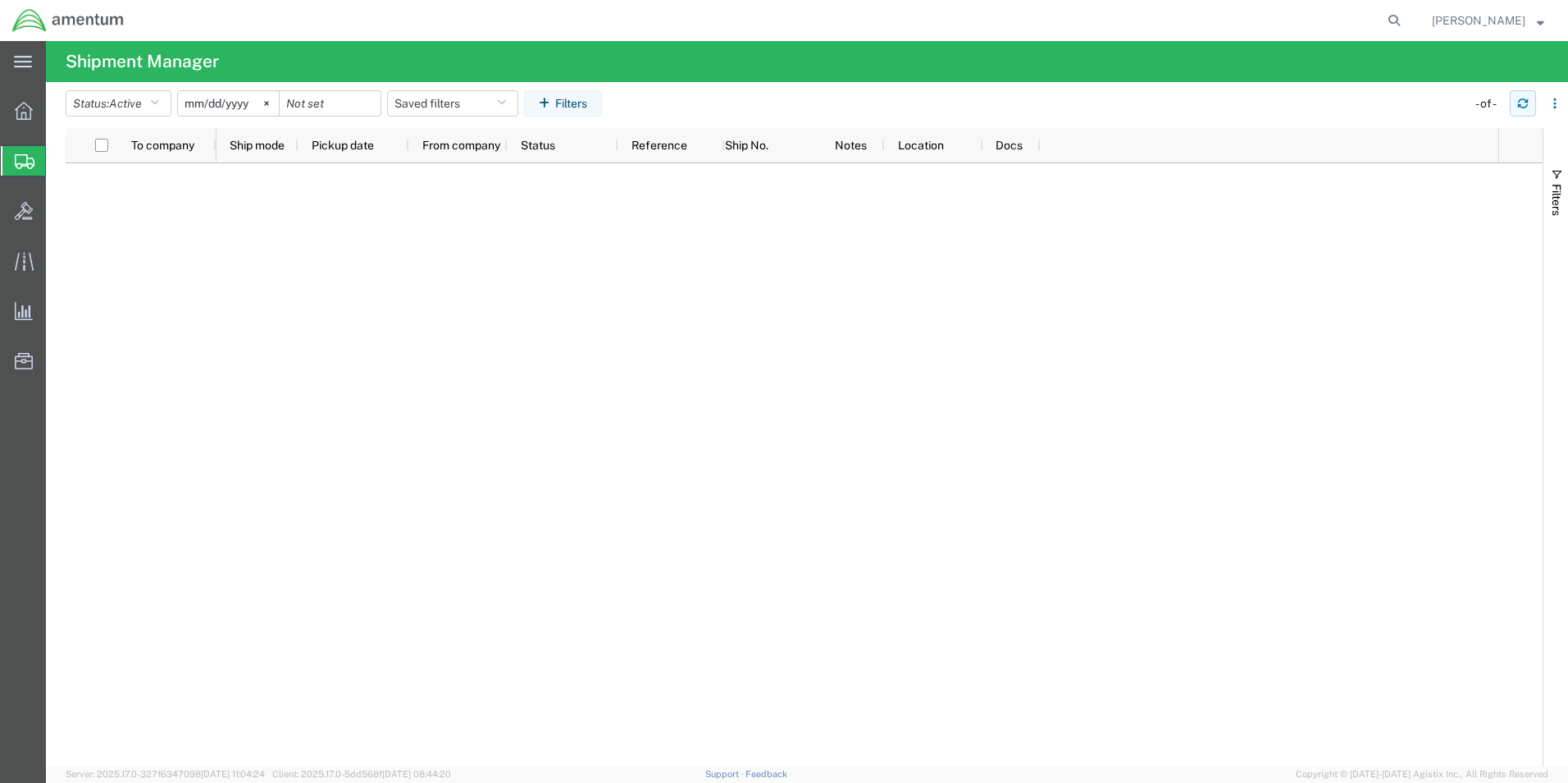
click at [1523, 109] on button "button" at bounding box center [1522, 104] width 26 height 26
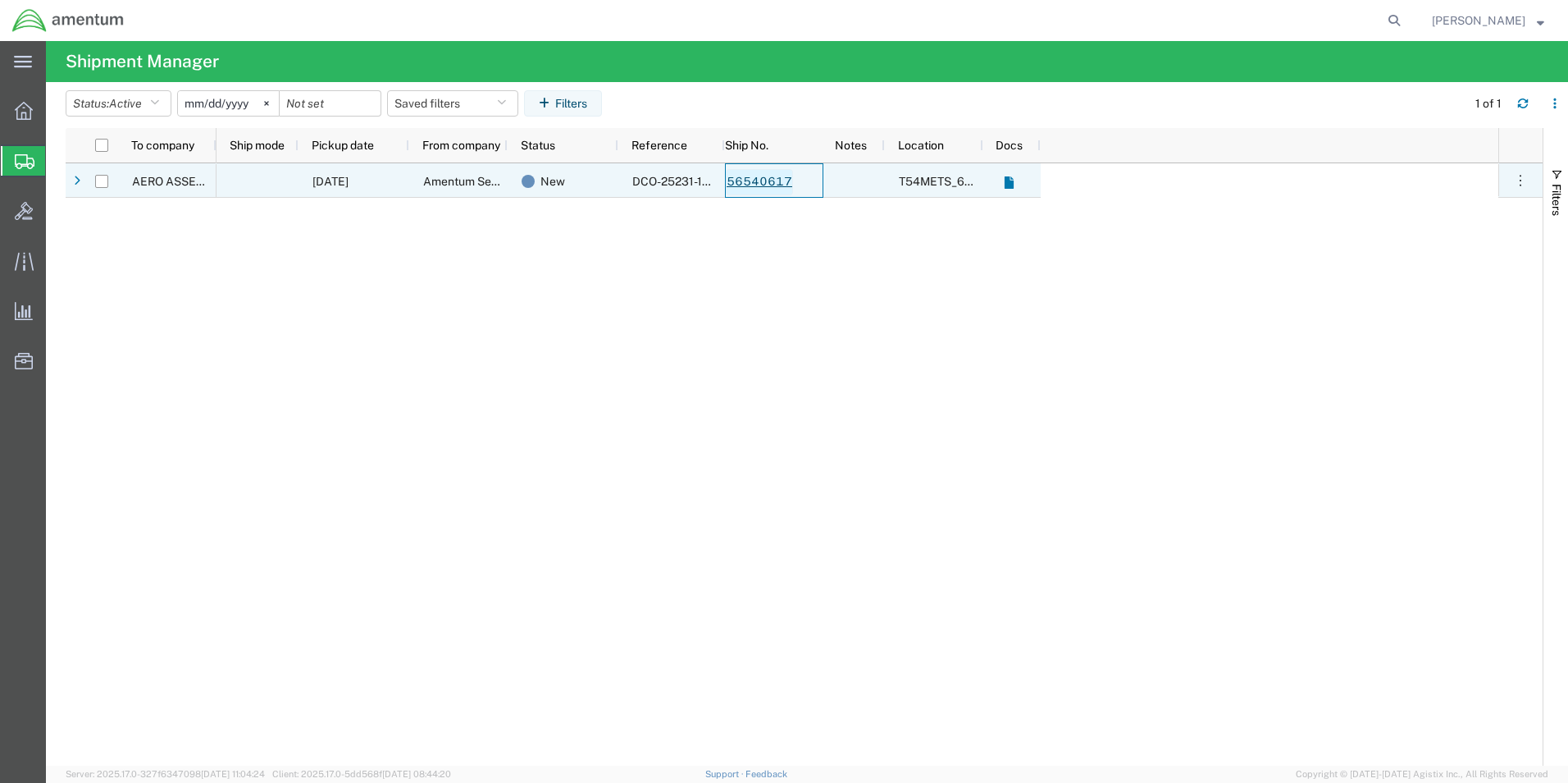
click at [766, 187] on link "56540617" at bounding box center [759, 182] width 67 height 26
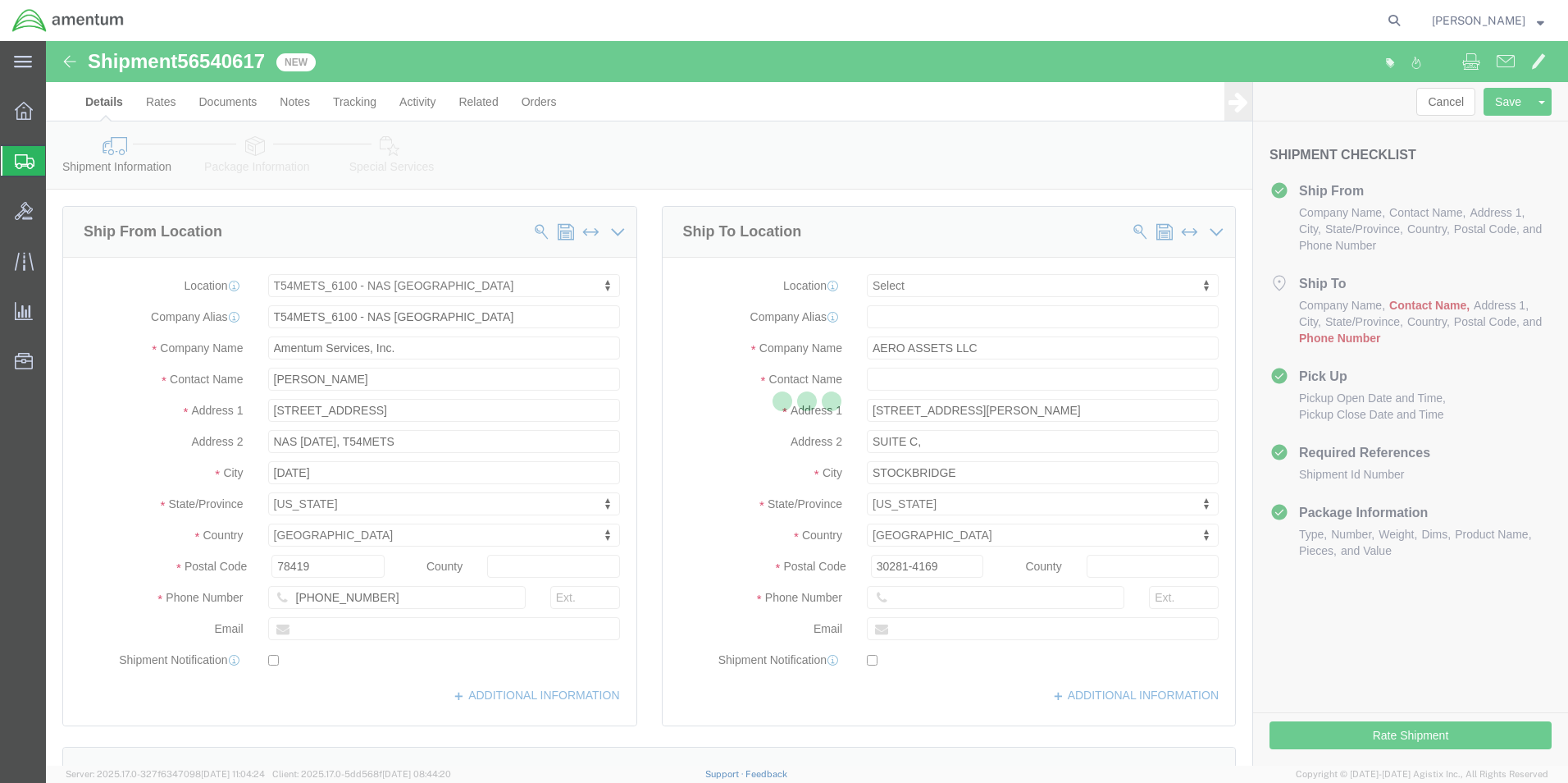
select select "67191"
select select
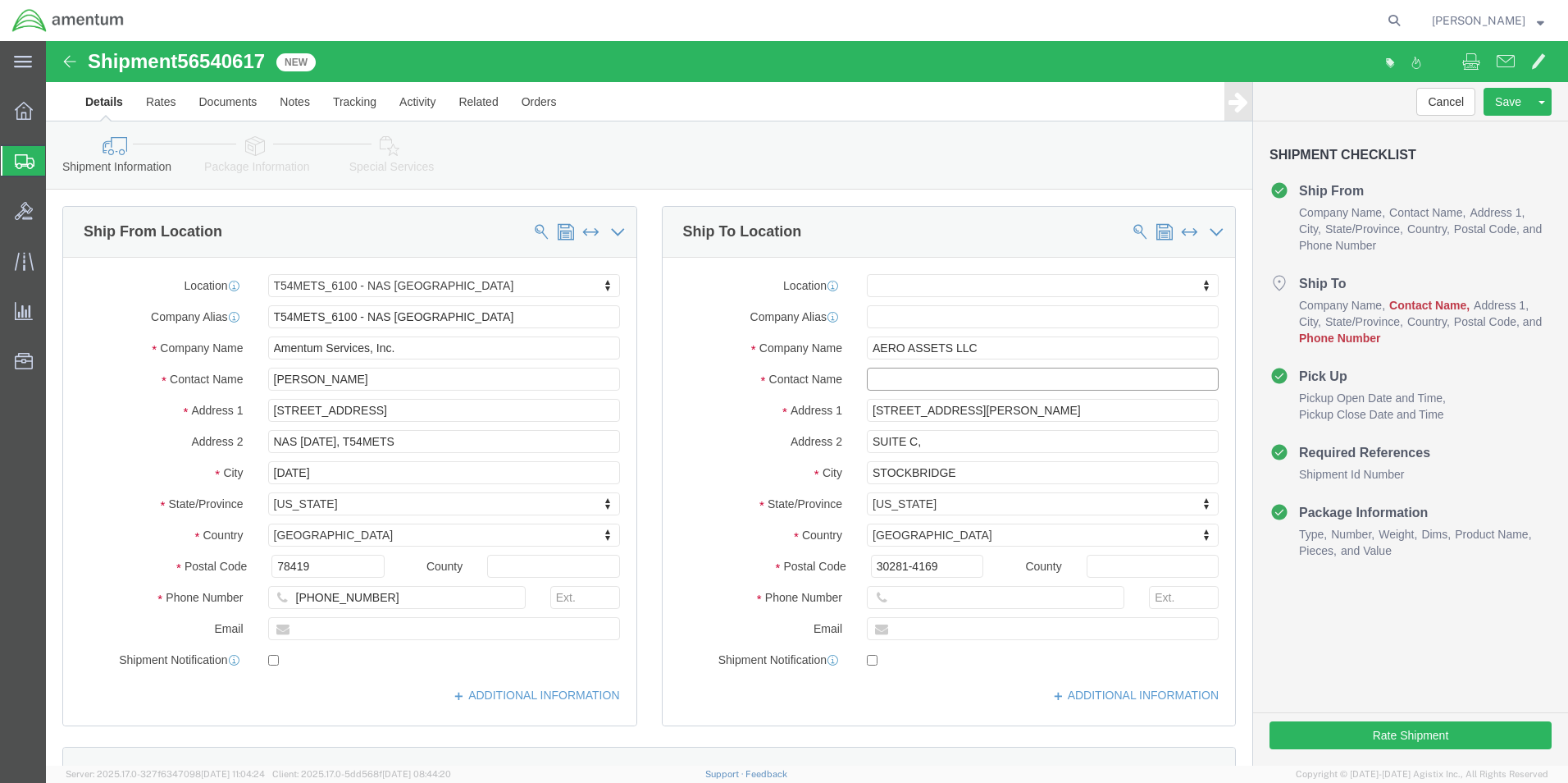
click input "text"
click span
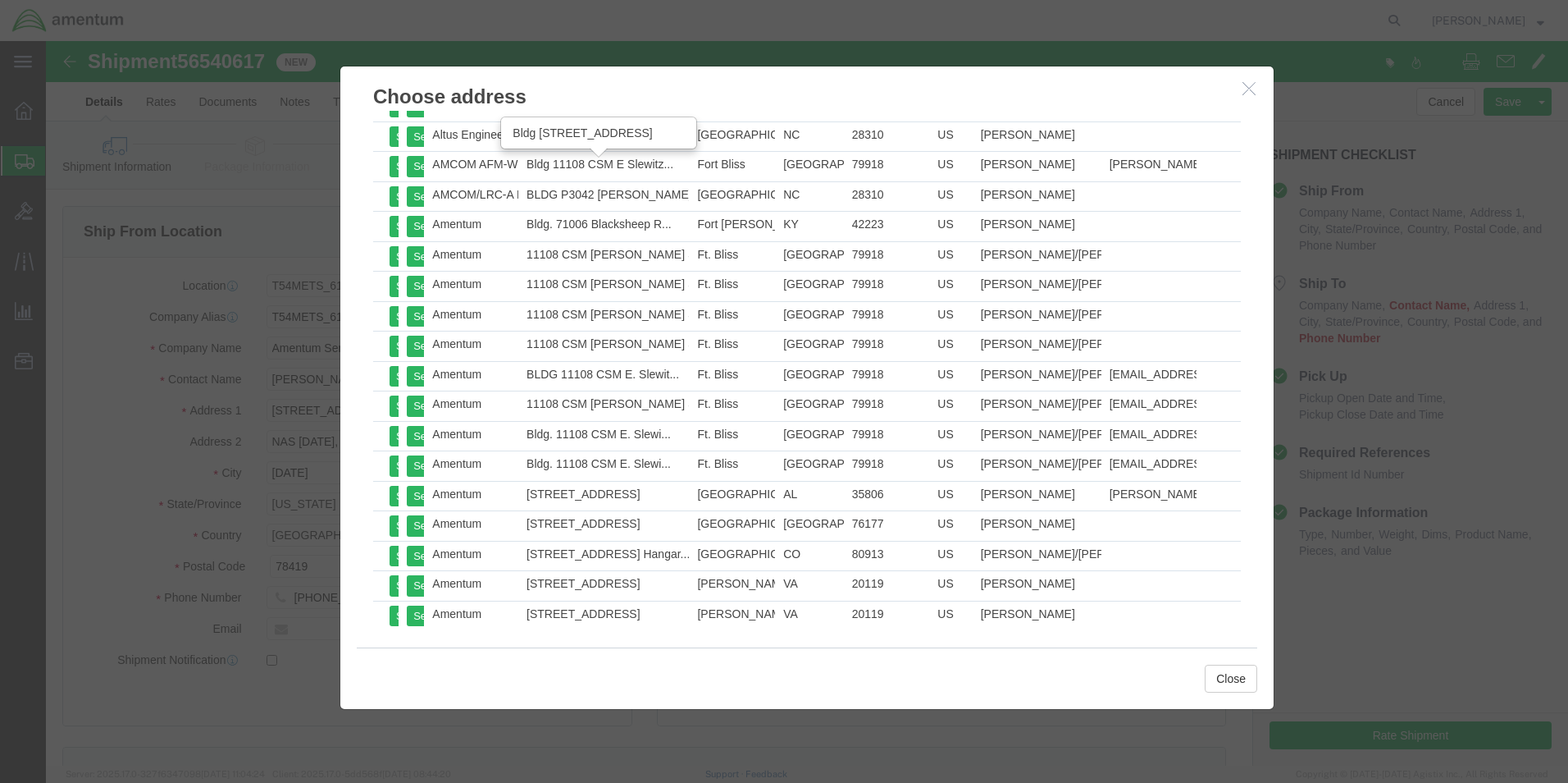
scroll to position [1120, 0]
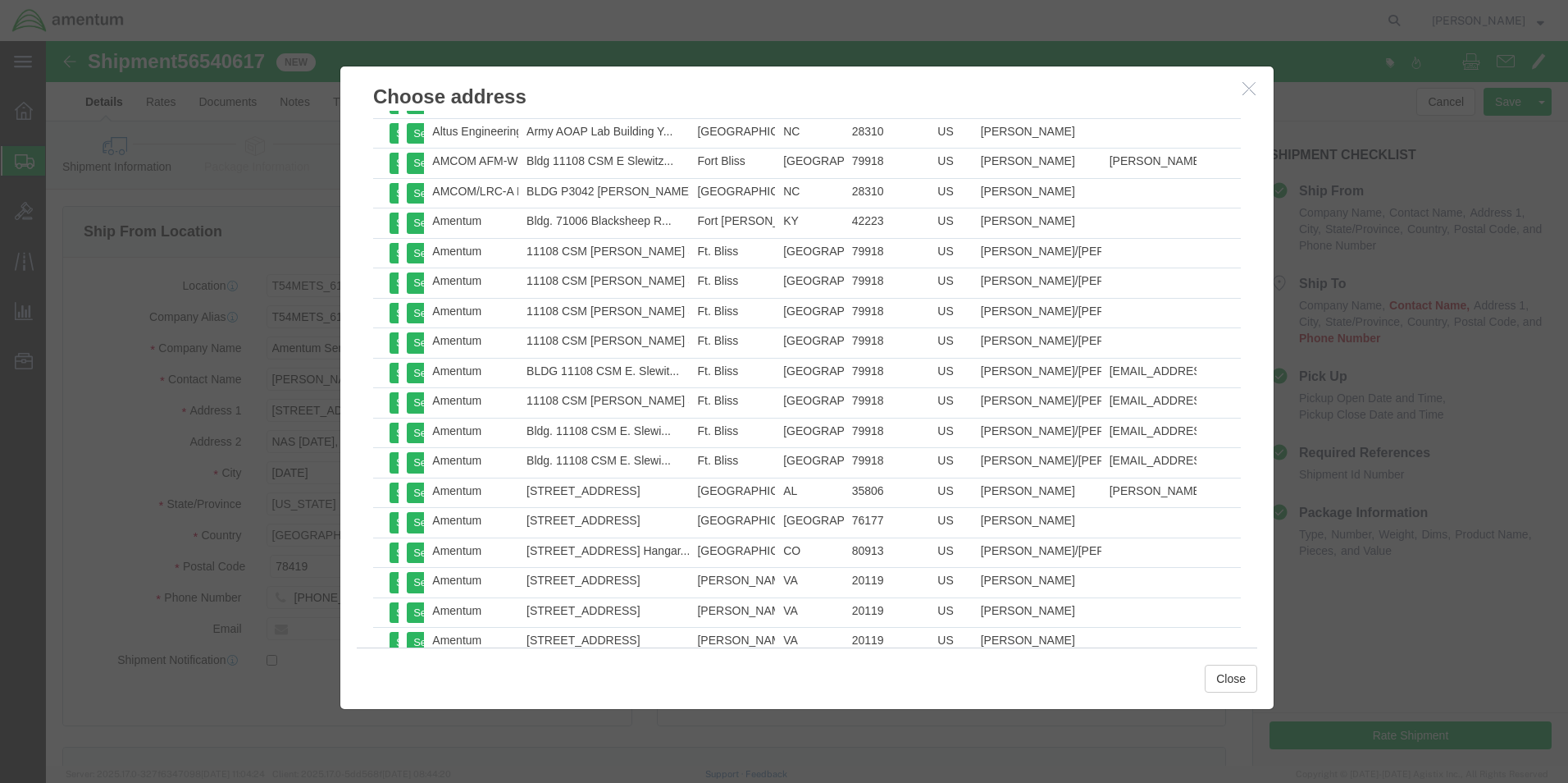
click icon "button"
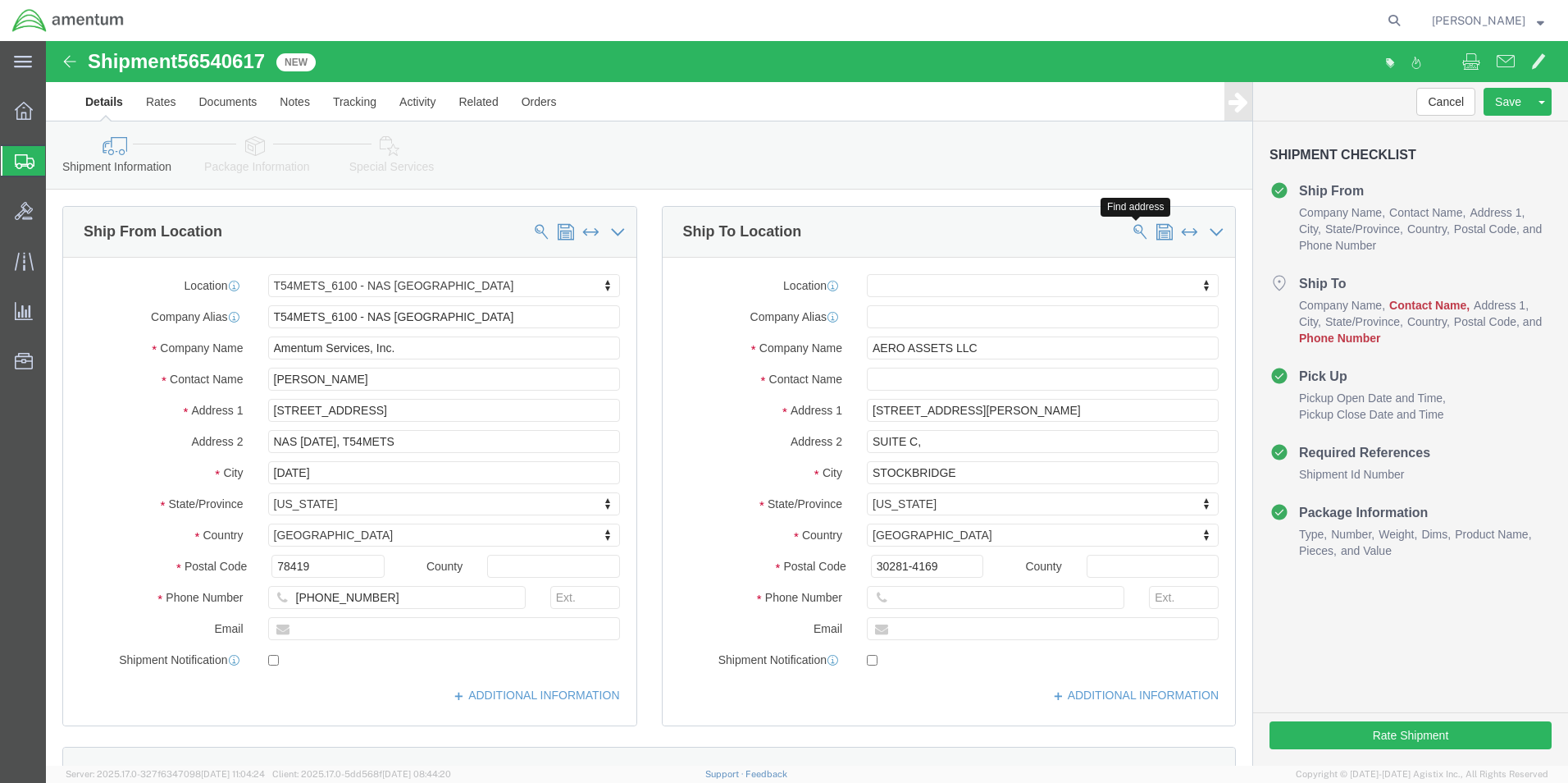
click span
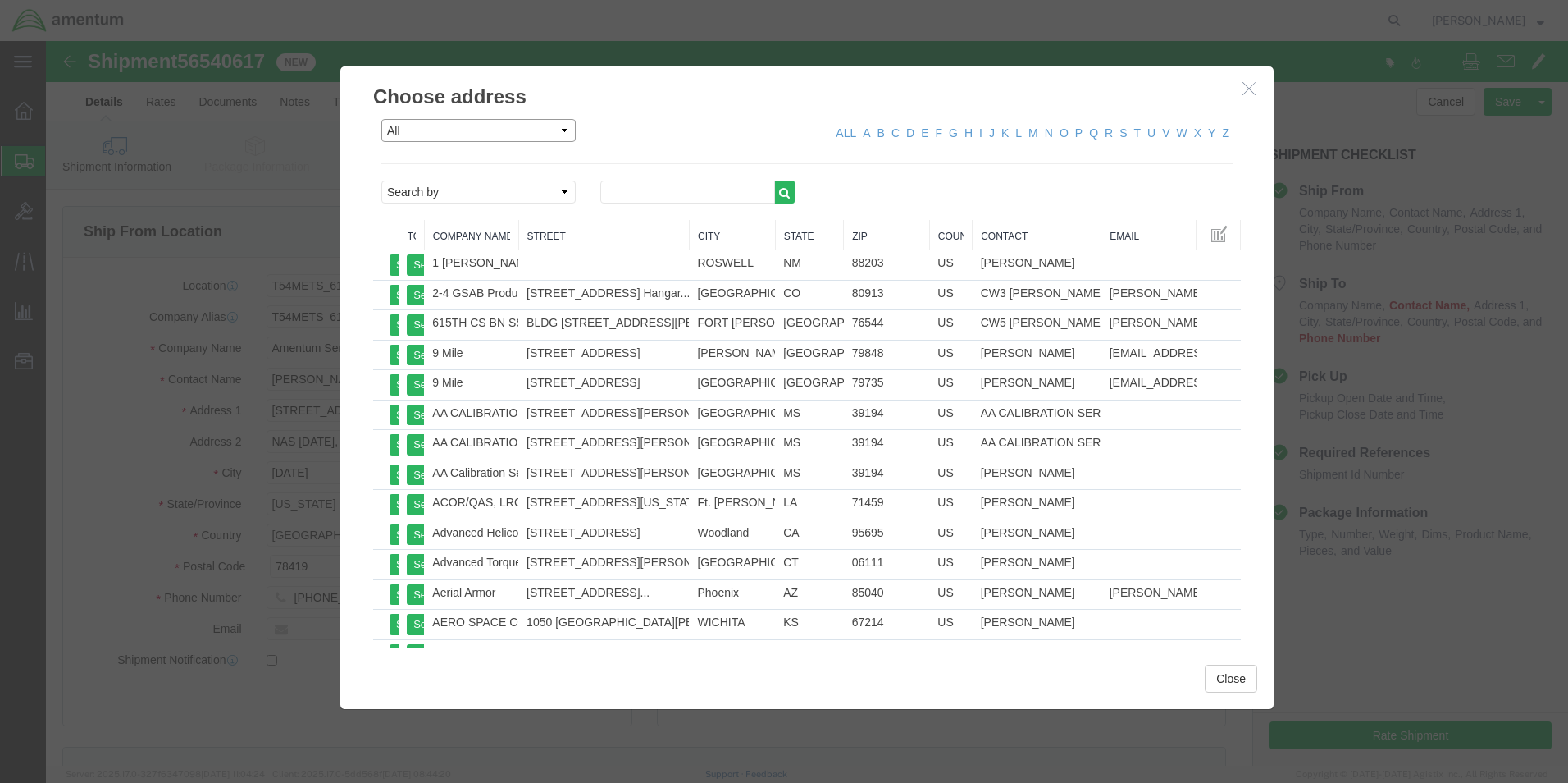
click select "All Company Location Other Personal Shared"
select select "PERSONAL"
click select "All Company Location Other Personal Shared"
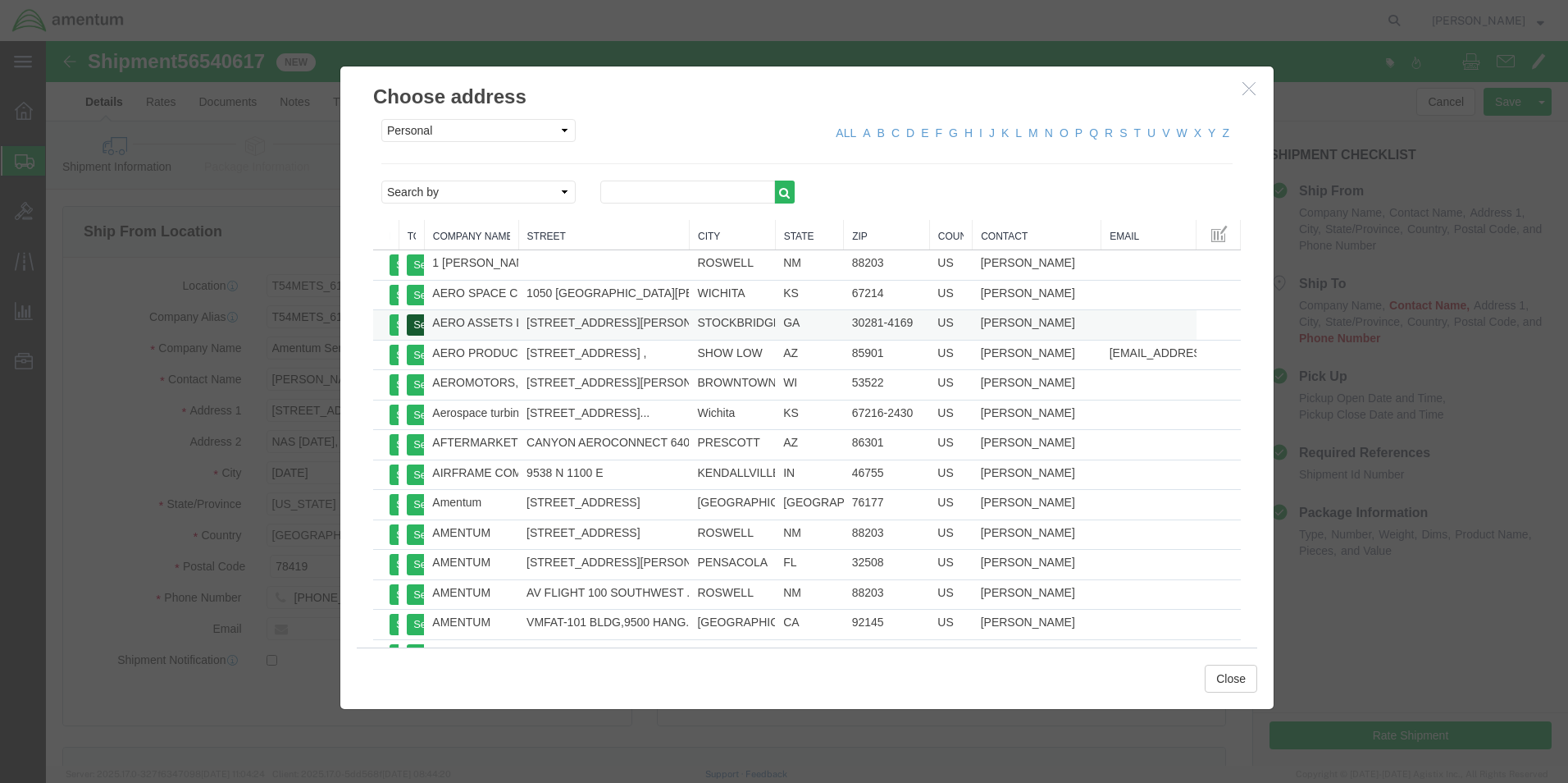
click button "Select"
select select "GA"
click button "Close"
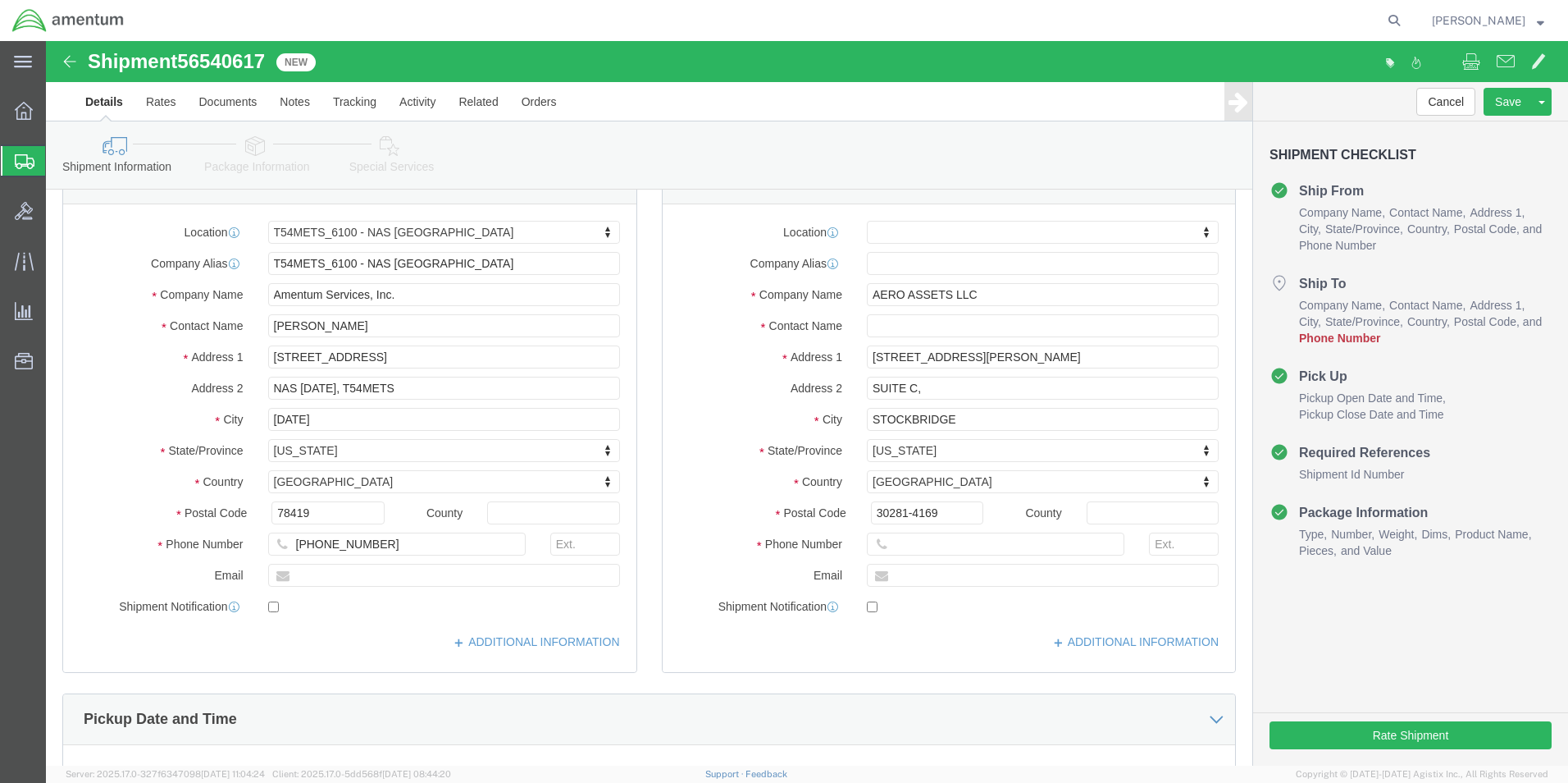
scroll to position [329, 0]
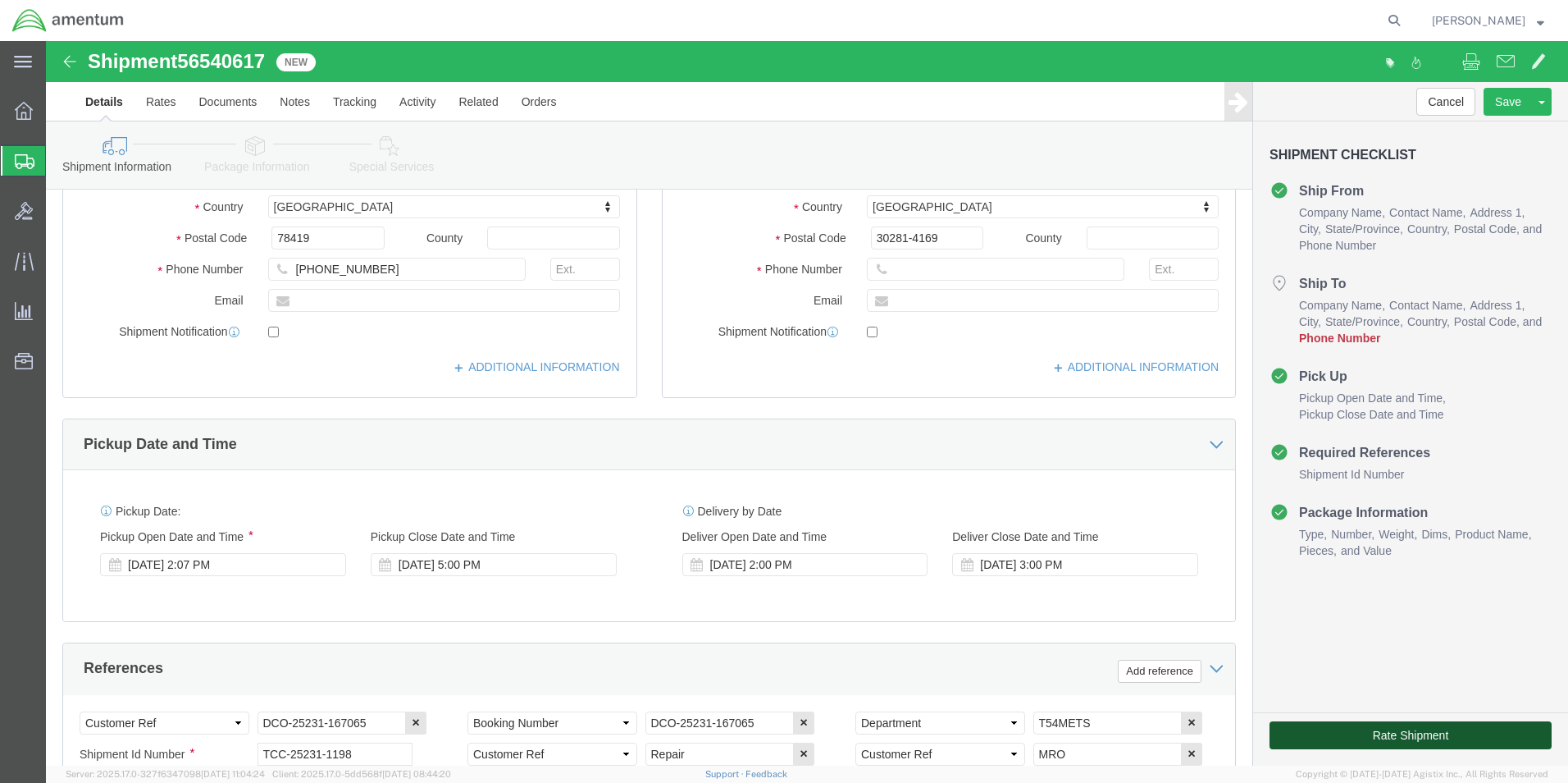
drag, startPoint x: 1336, startPoint y: 688, endPoint x: 1184, endPoint y: 638, distance: 160.0
click div "Rate Shipment"
click div "Cancel Save Assign To Clone Shipment Save As Template Shipment Checklist Ship F…"
click button "Rate Shipment"
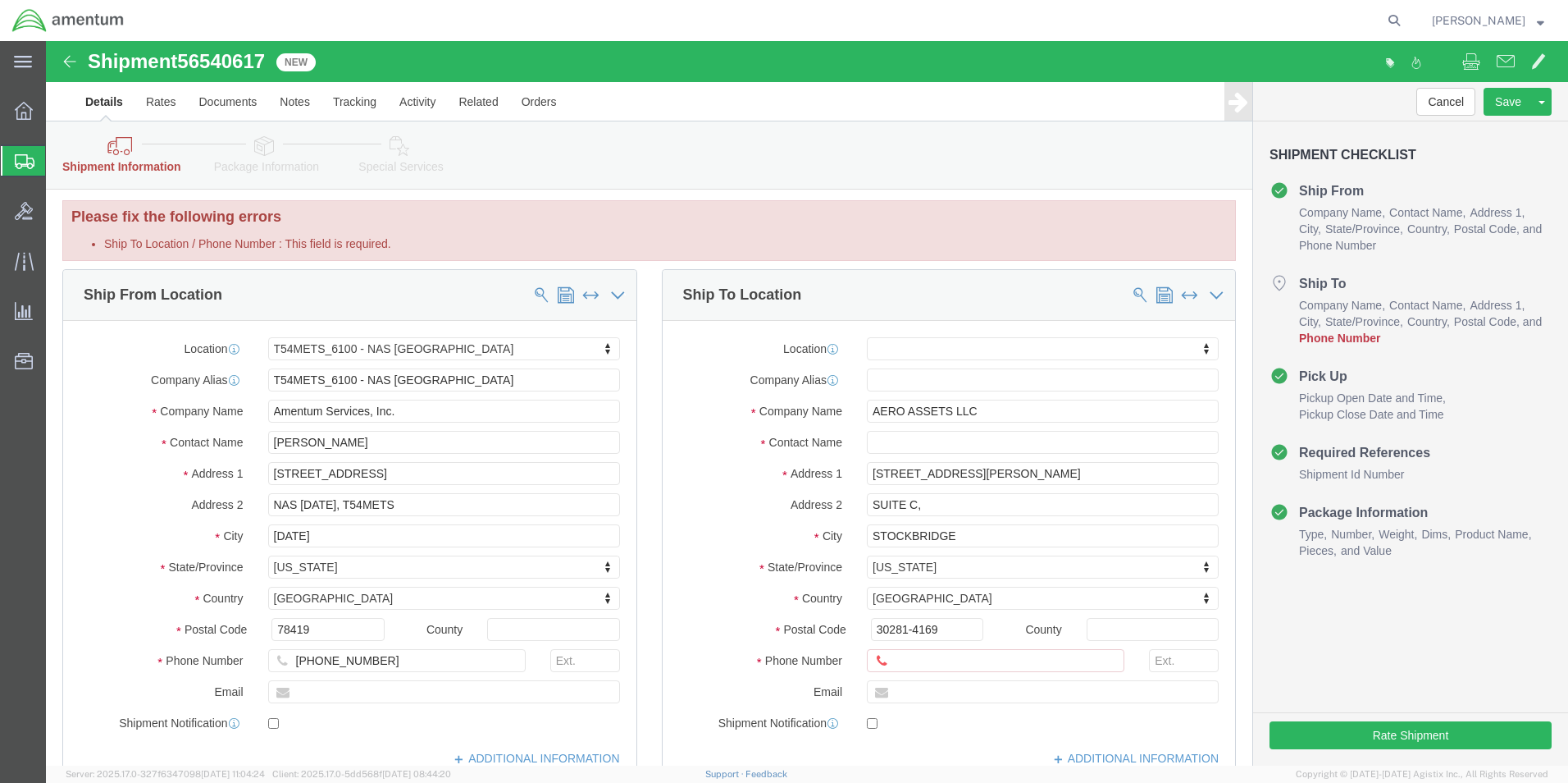
scroll to position [0, 0]
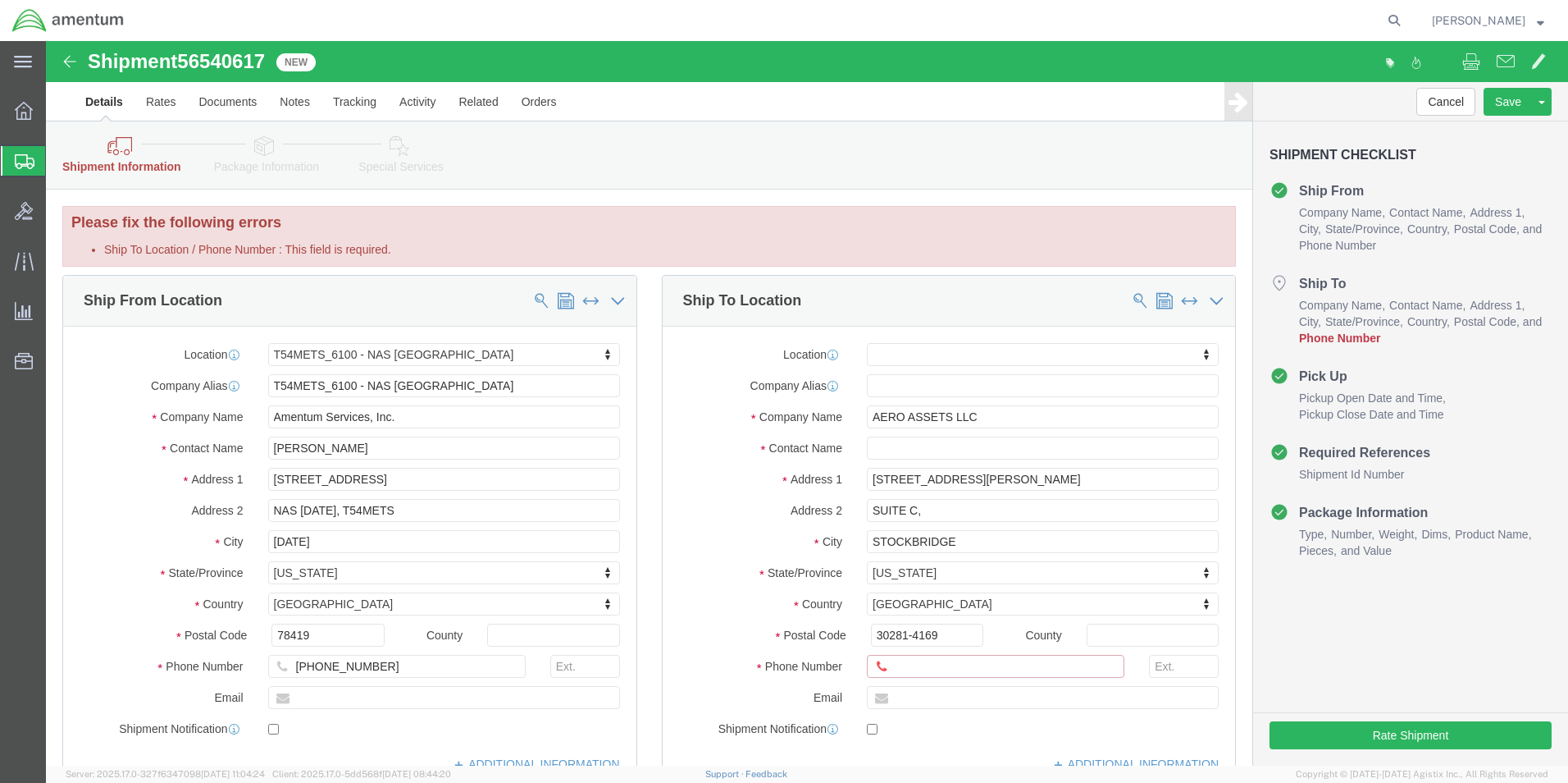
click input "Ship To Location / Phone Number : This field is required."
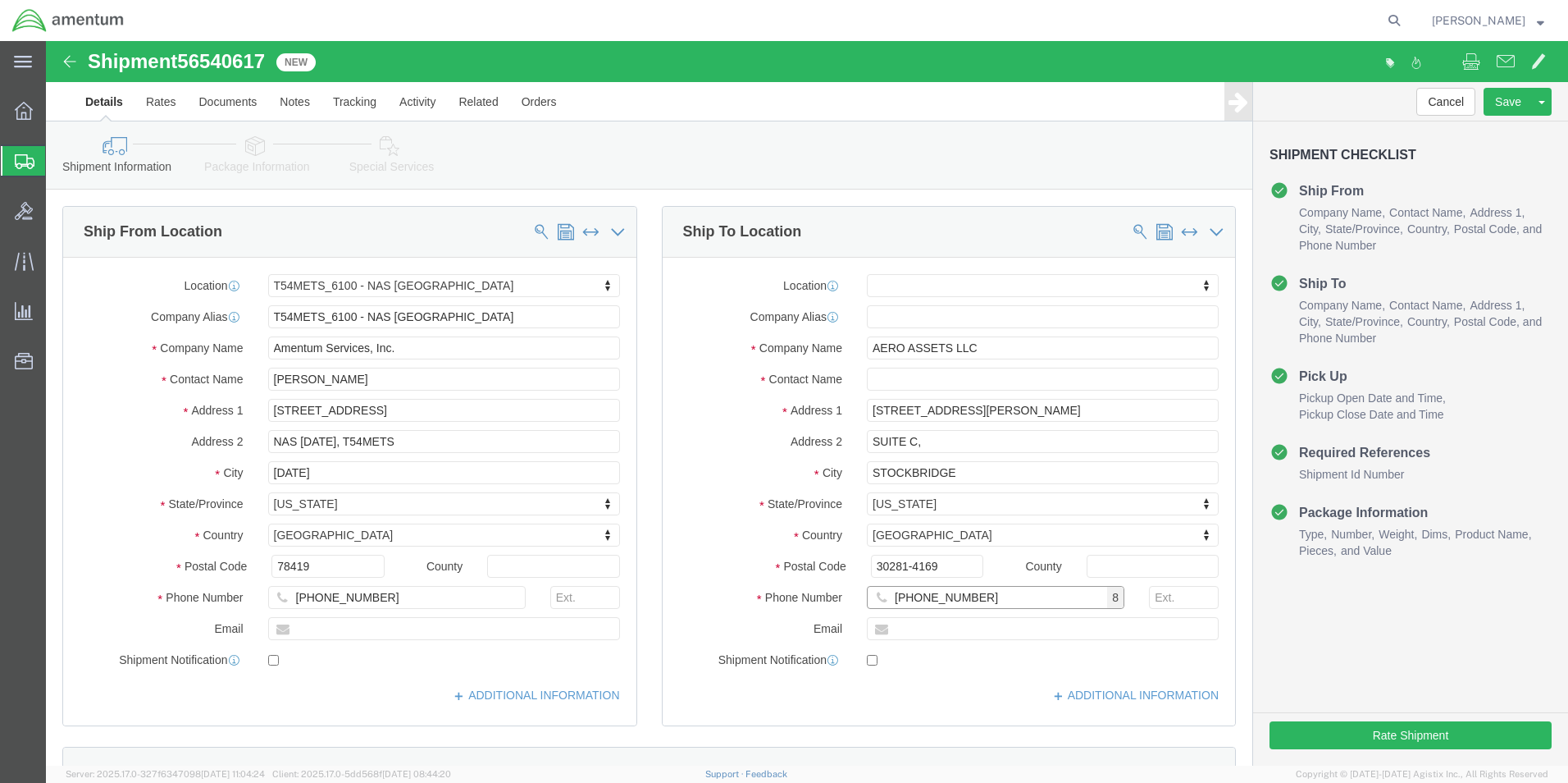
type input "[PHONE_NUMBER]"
click div "Cancel Save Assign To Clone Shipment Save As Template Shipment Checklist Ship F…"
click button "Rate Shipment"
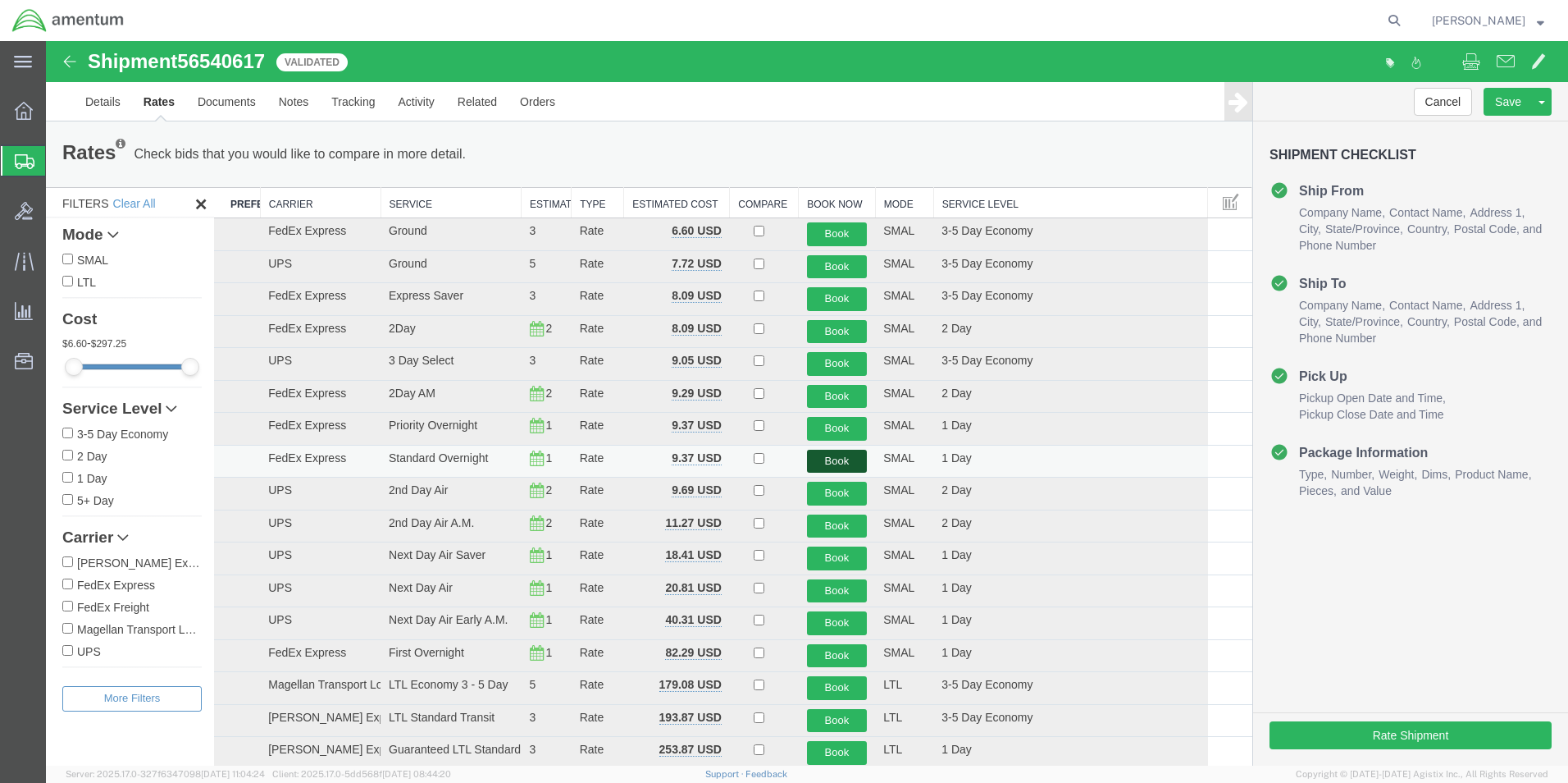
click at [825, 461] on button "Book" at bounding box center [837, 461] width 61 height 23
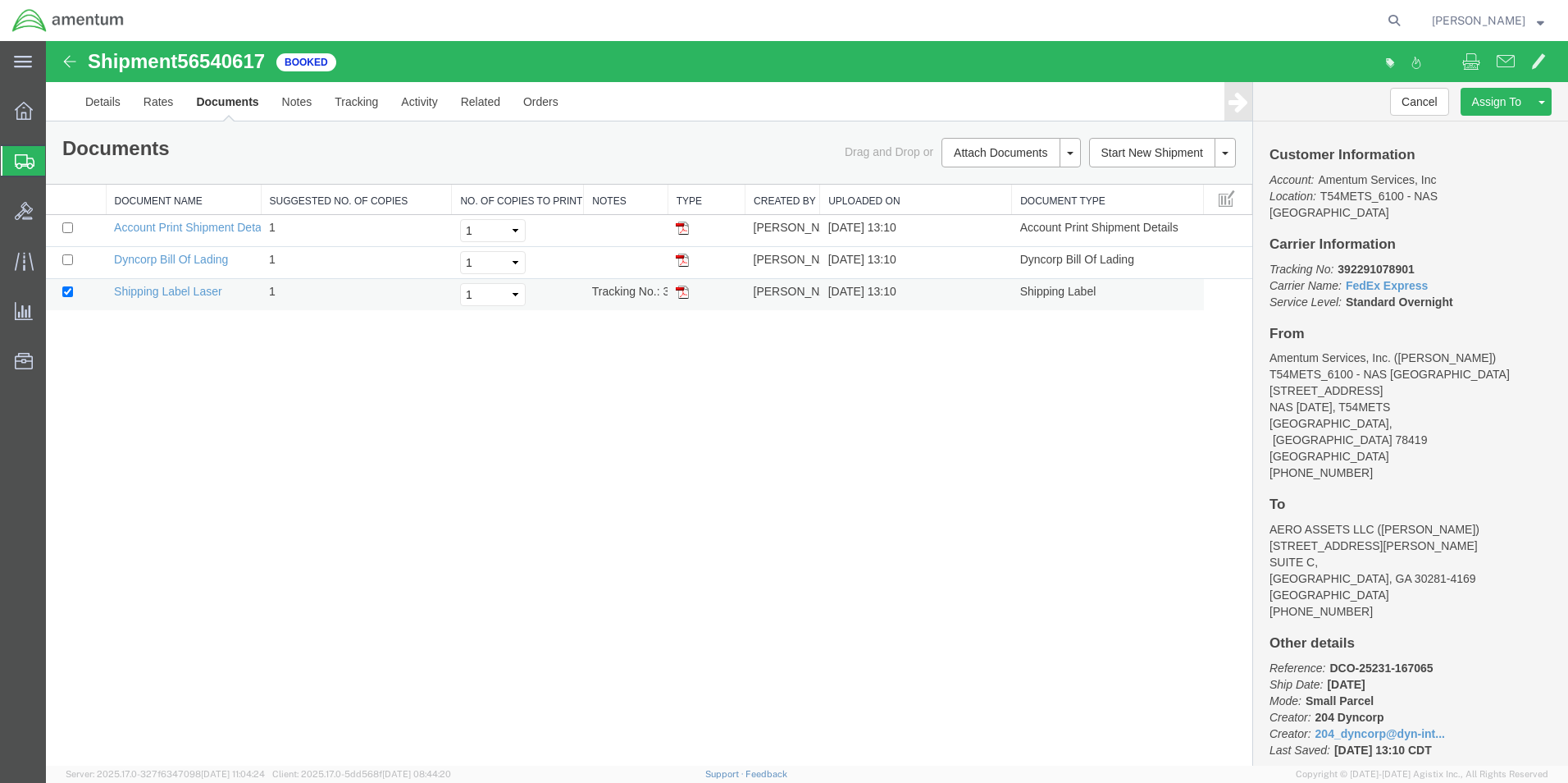
click at [679, 290] on img at bounding box center [682, 292] width 13 height 13
drag, startPoint x: 19, startPoint y: 164, endPoint x: 217, endPoint y: 4, distance: 254.6
click at [19, 164] on icon at bounding box center [24, 161] width 20 height 15
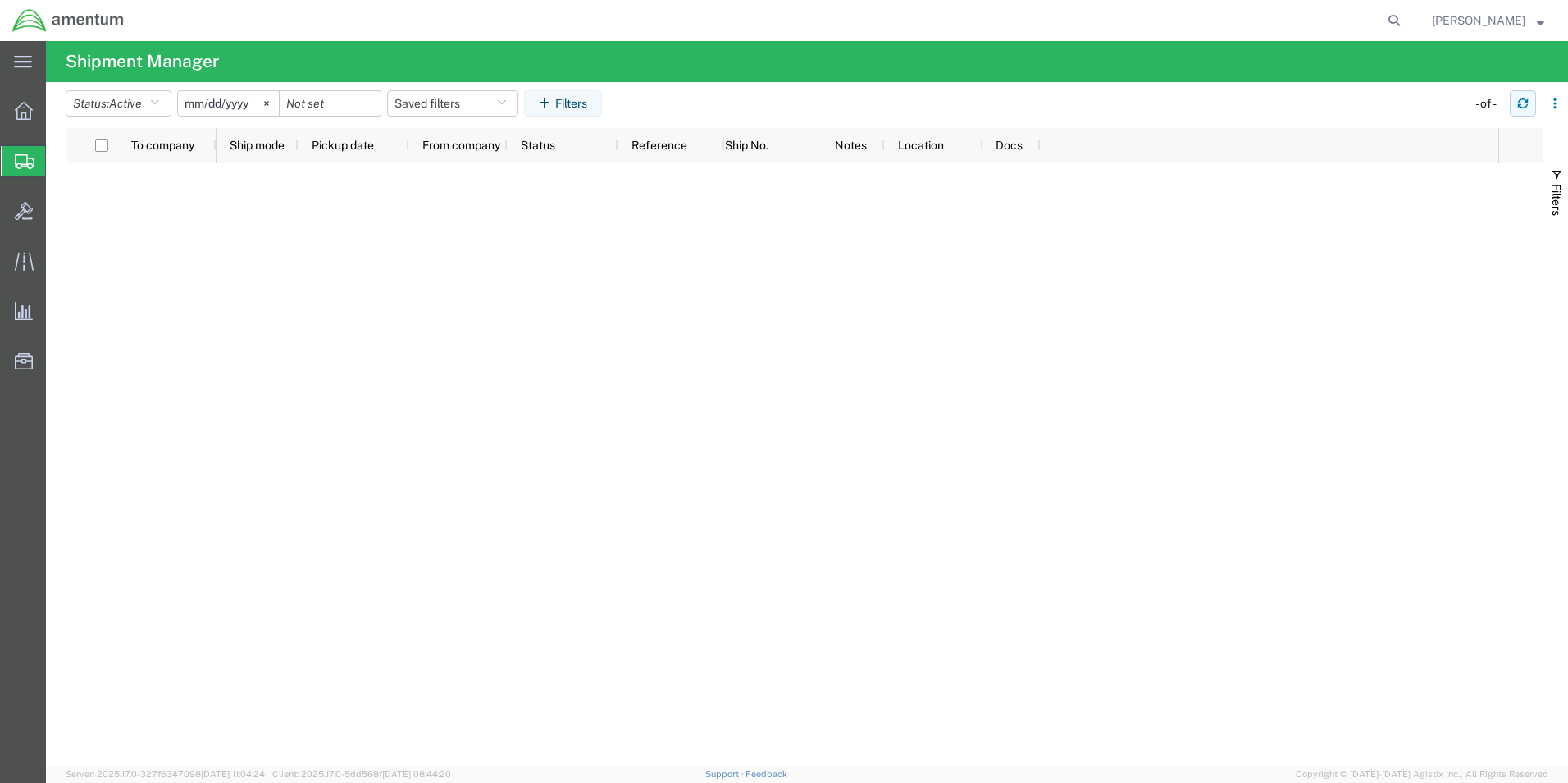
click at [1523, 100] on icon "button" at bounding box center [1522, 104] width 11 height 11
click at [1523, 103] on icon "button" at bounding box center [1522, 104] width 11 height 11
click at [1522, 109] on button "button" at bounding box center [1522, 104] width 26 height 26
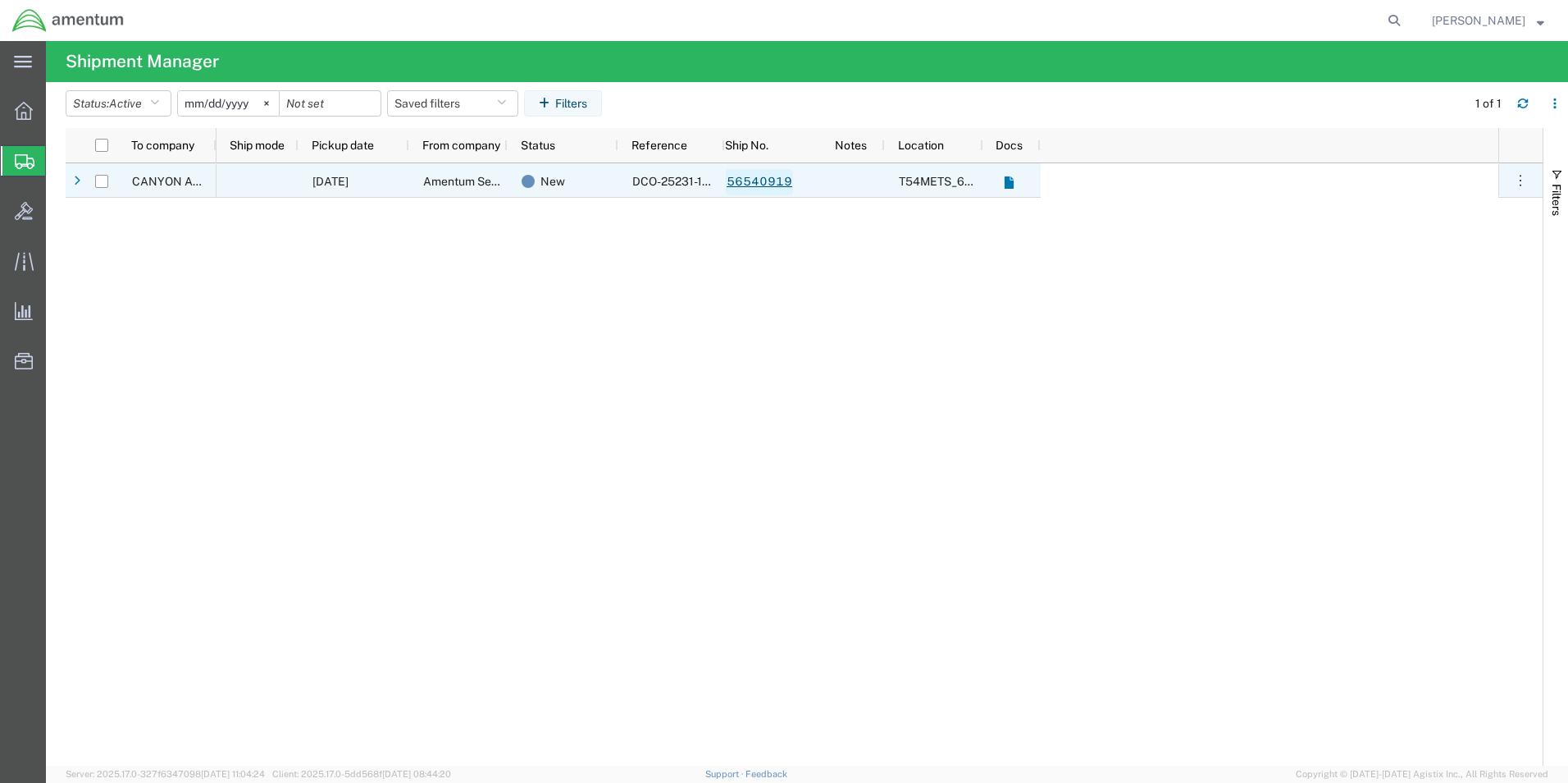
click at [746, 167] on div "56540919" at bounding box center [773, 180] width 98 height 35
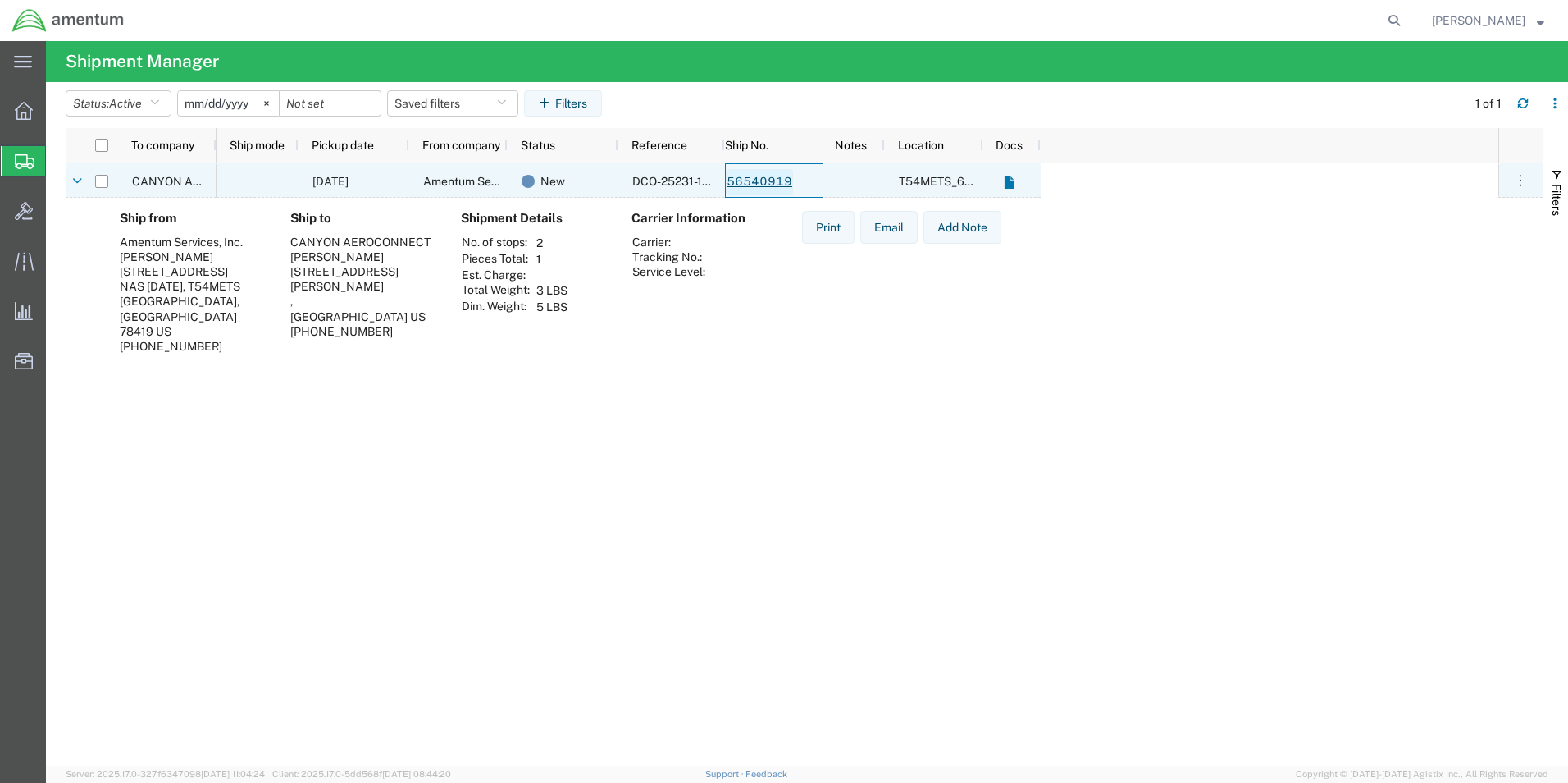
click at [742, 176] on link "56540919" at bounding box center [759, 182] width 67 height 26
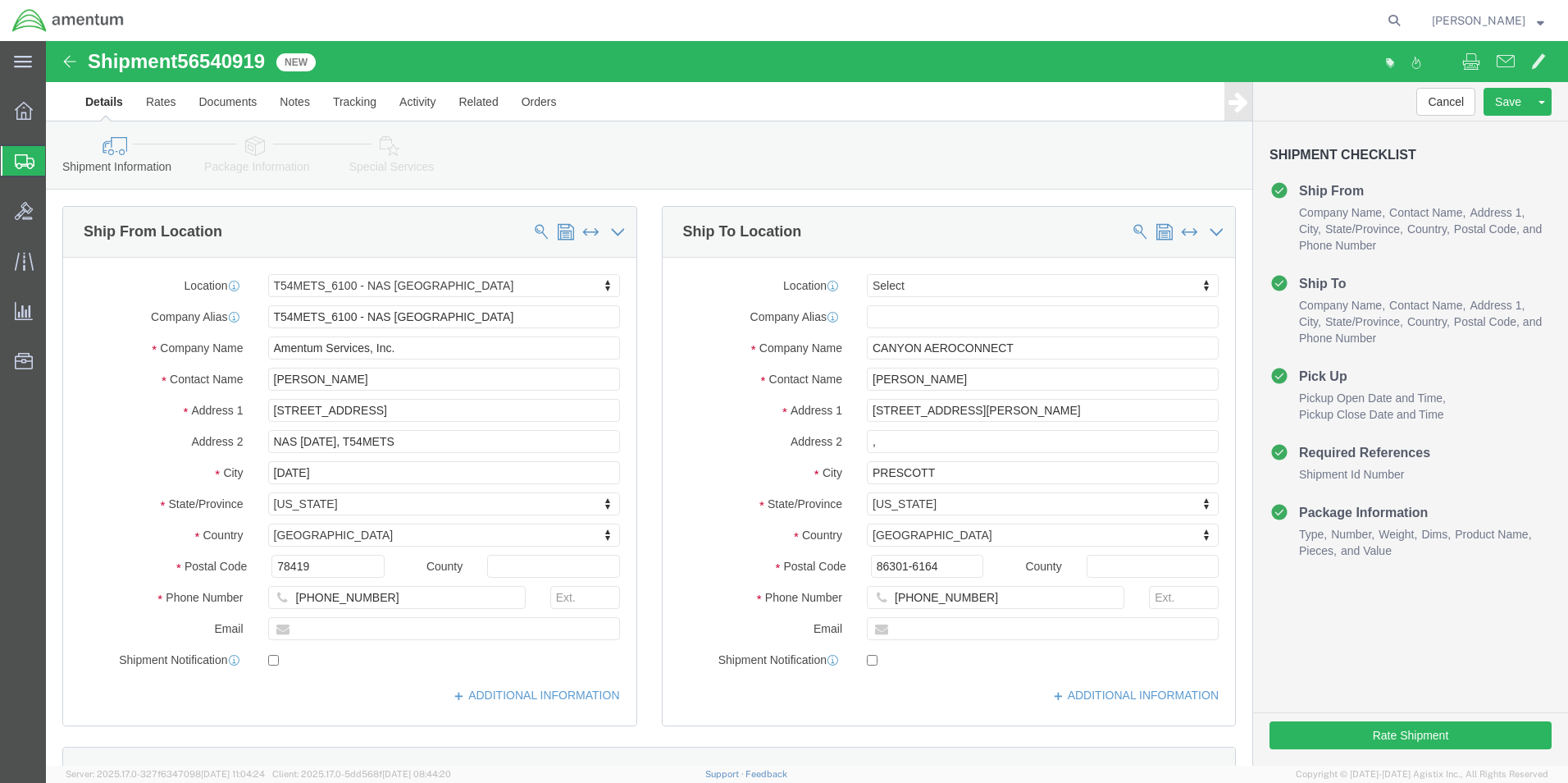
select select "67191"
select select
click input "CANYON AEROCONNECT"
type input "C"
type input "AFTERMAR"
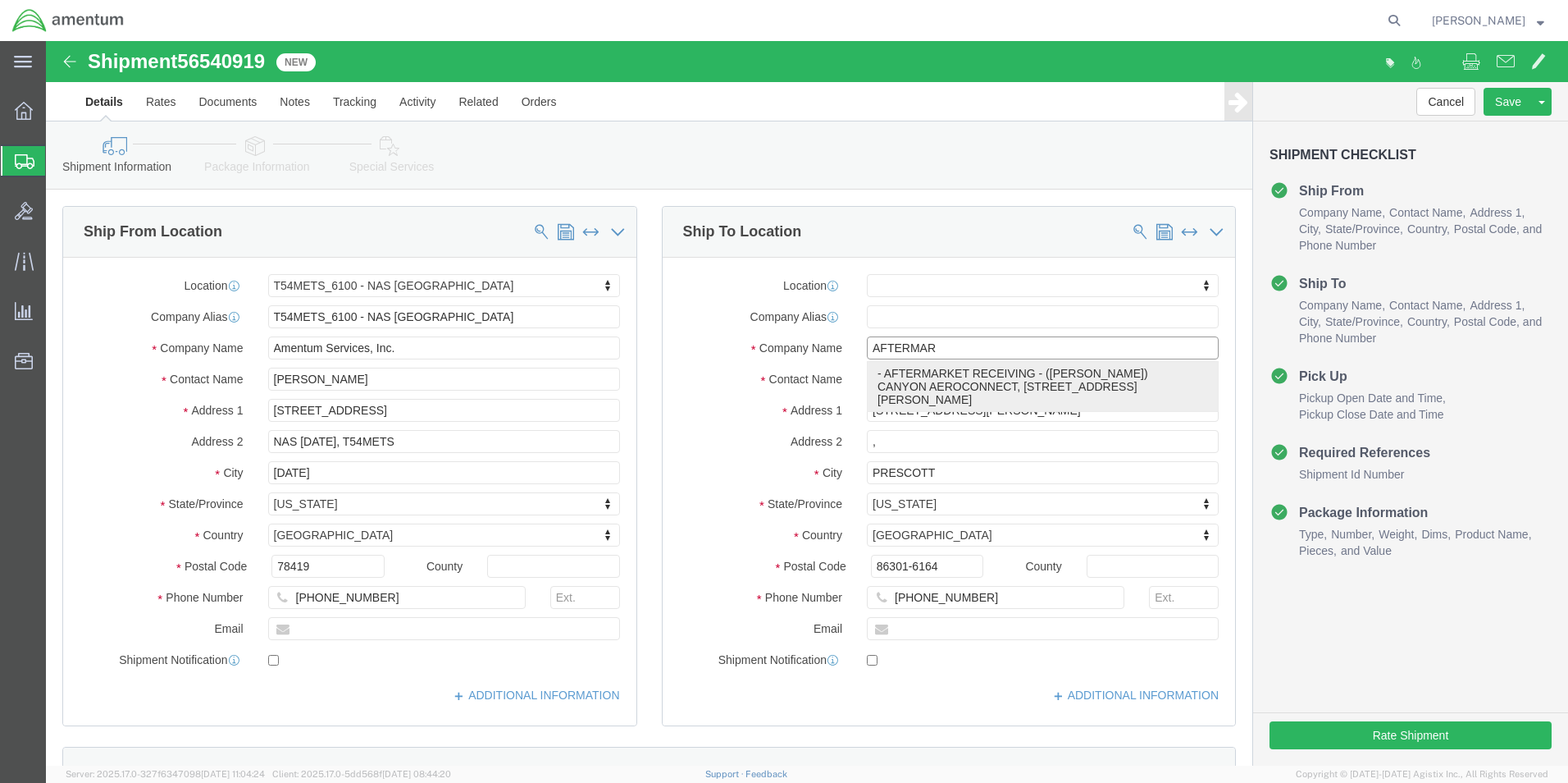
click p "- AFTERMARKET RECEIVING - ([PERSON_NAME]) CANYON AEROCONNECT, [STREET_ADDRESS][…"
select select "AZ"
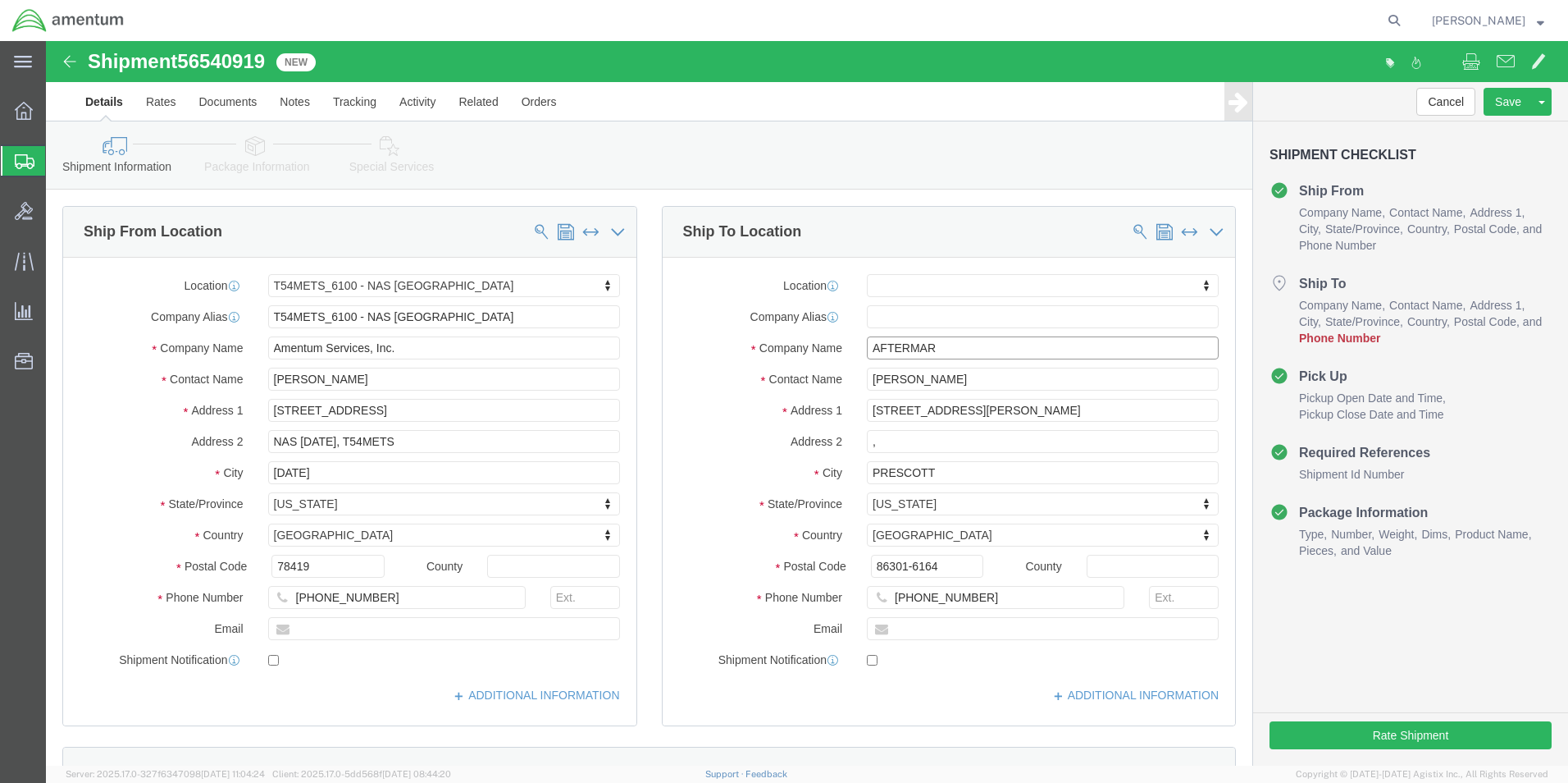
type input "AFTERMARKET RECEIVING"
click div "Shipment Information Package Information Special Services"
click input "[PHONE_NUMBER]"
click div "Shipment Information Package Information Special Services"
click input "[PHONE_NUMBER]"
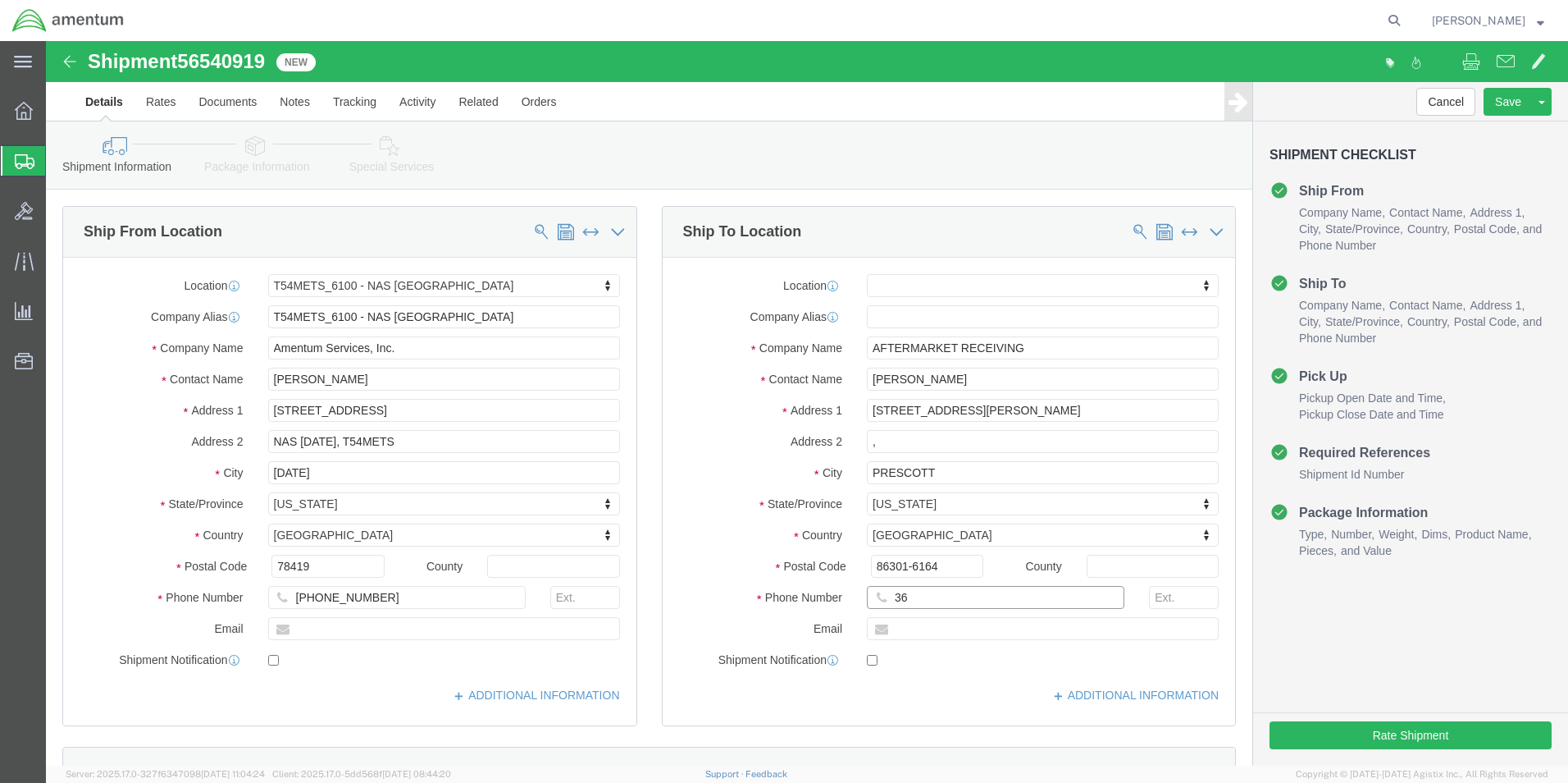
type input "3"
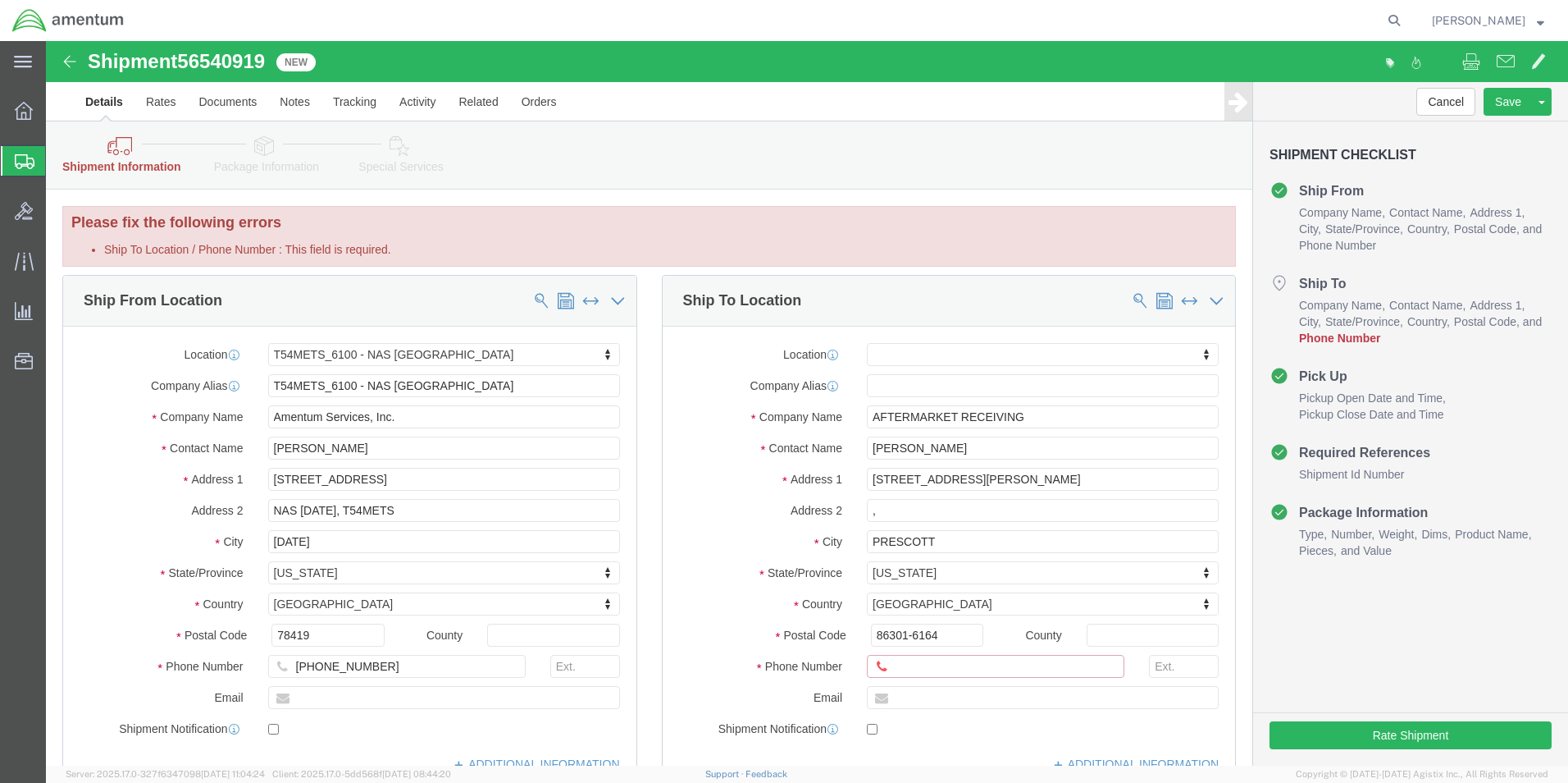
paste input "[PHONE_NUMBER]"
type input "[PHONE_NUMBER]"
click div "Cancel Save Assign To Clone Shipment Save As Template Shipment Checklist Ship F…"
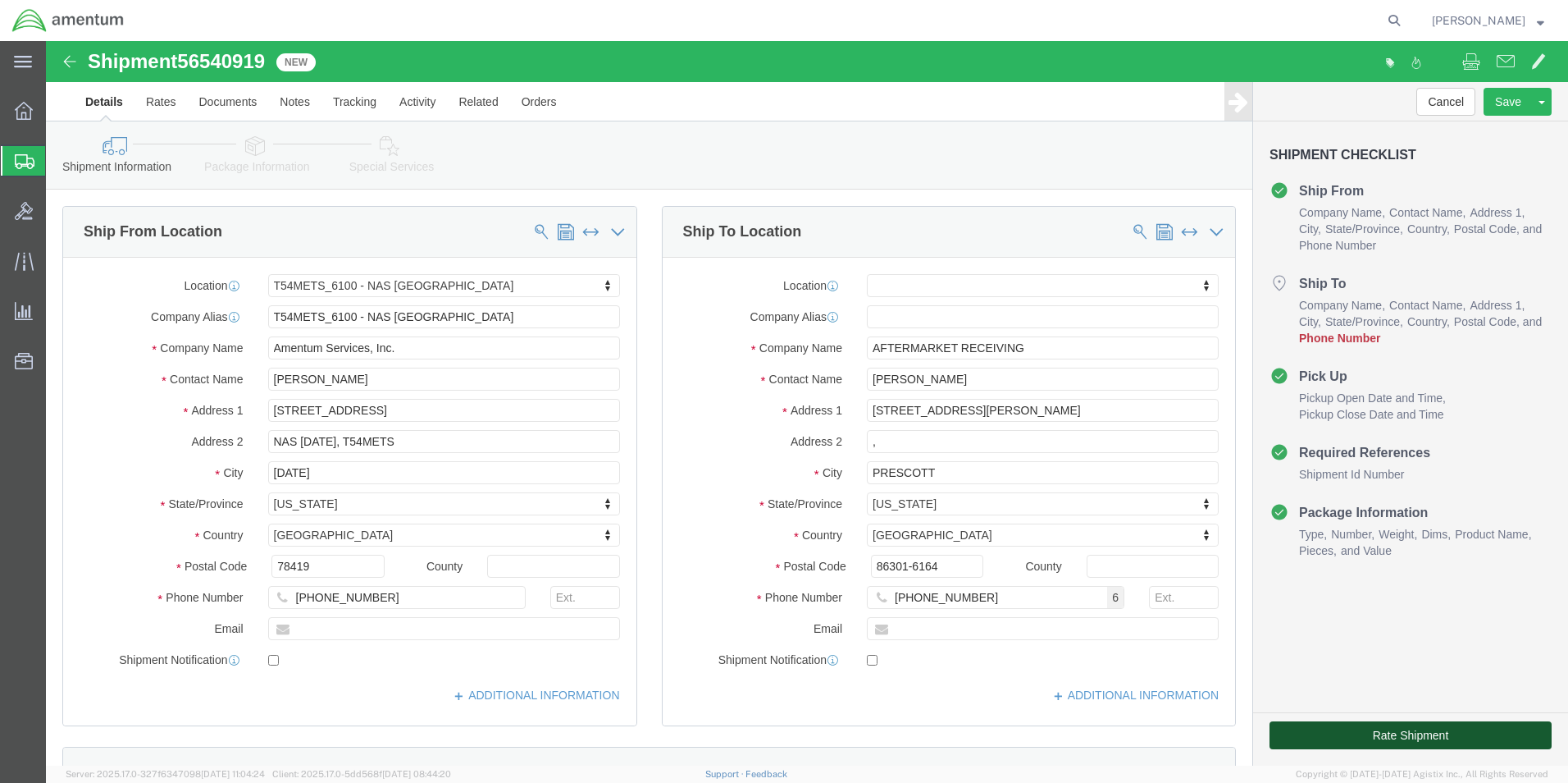
click button "Rate Shipment"
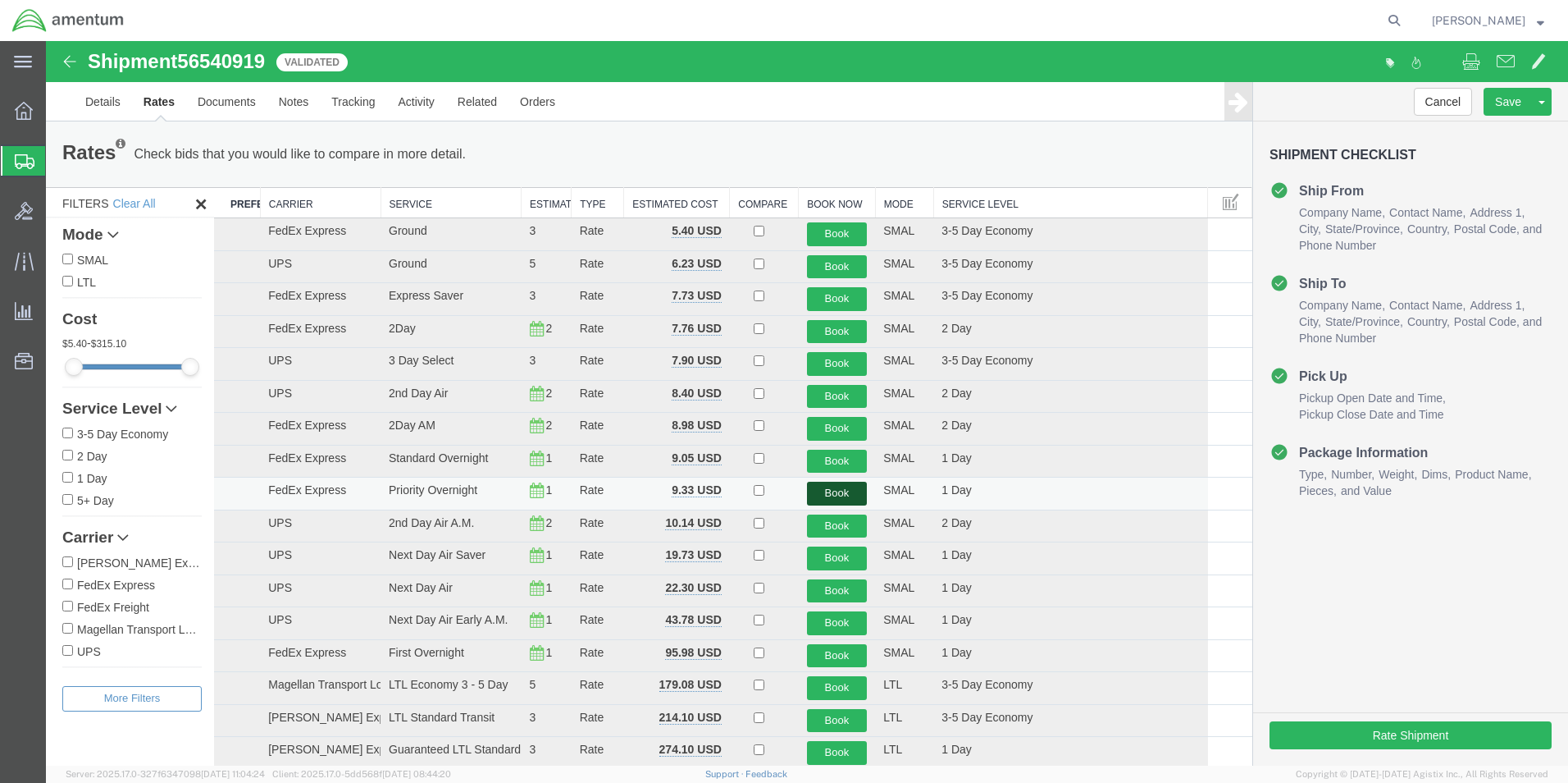
click at [827, 496] on button "Book" at bounding box center [837, 493] width 61 height 23
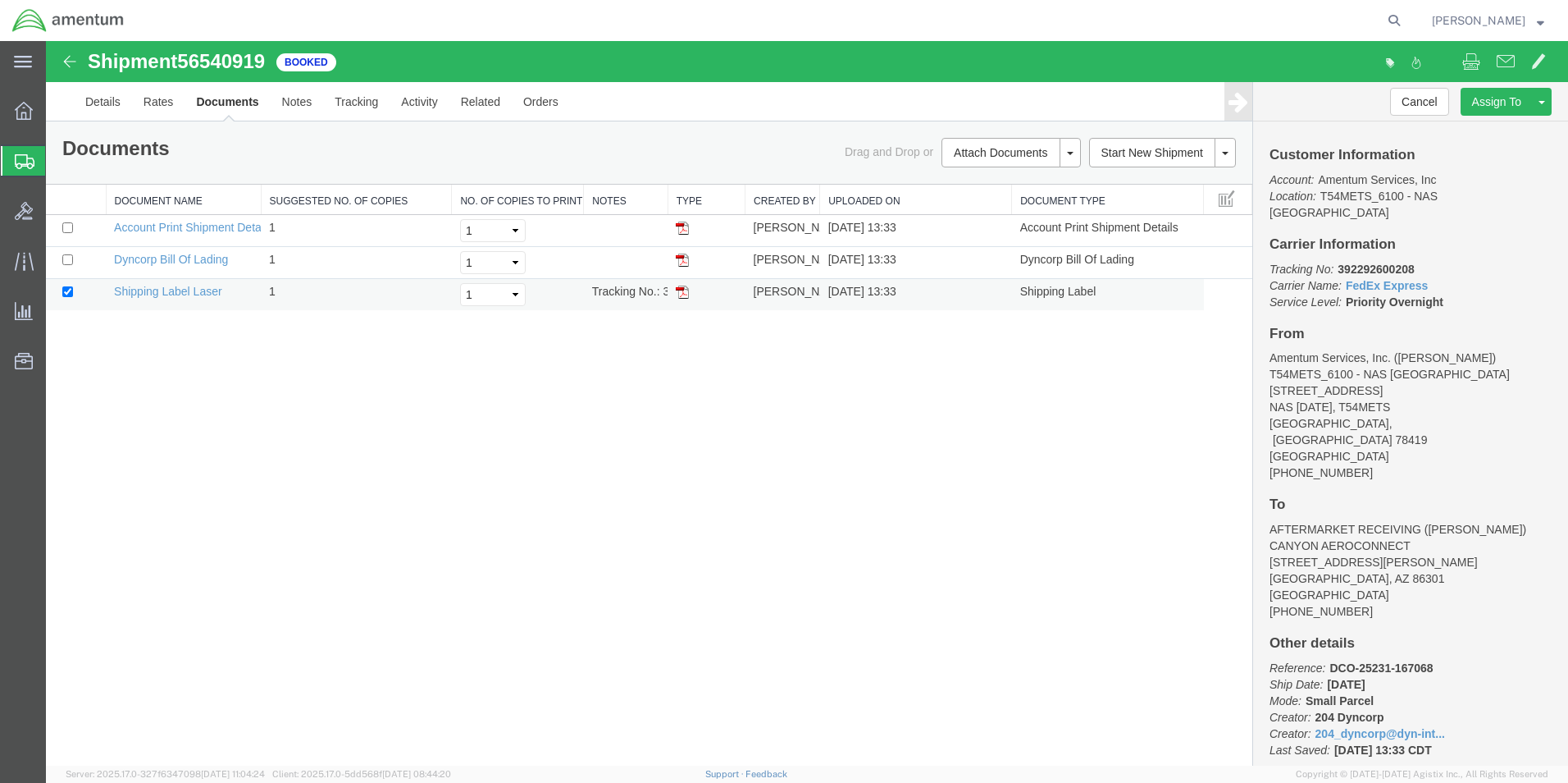
click at [682, 291] on img at bounding box center [682, 292] width 13 height 13
